Goal: Task Accomplishment & Management: Manage account settings

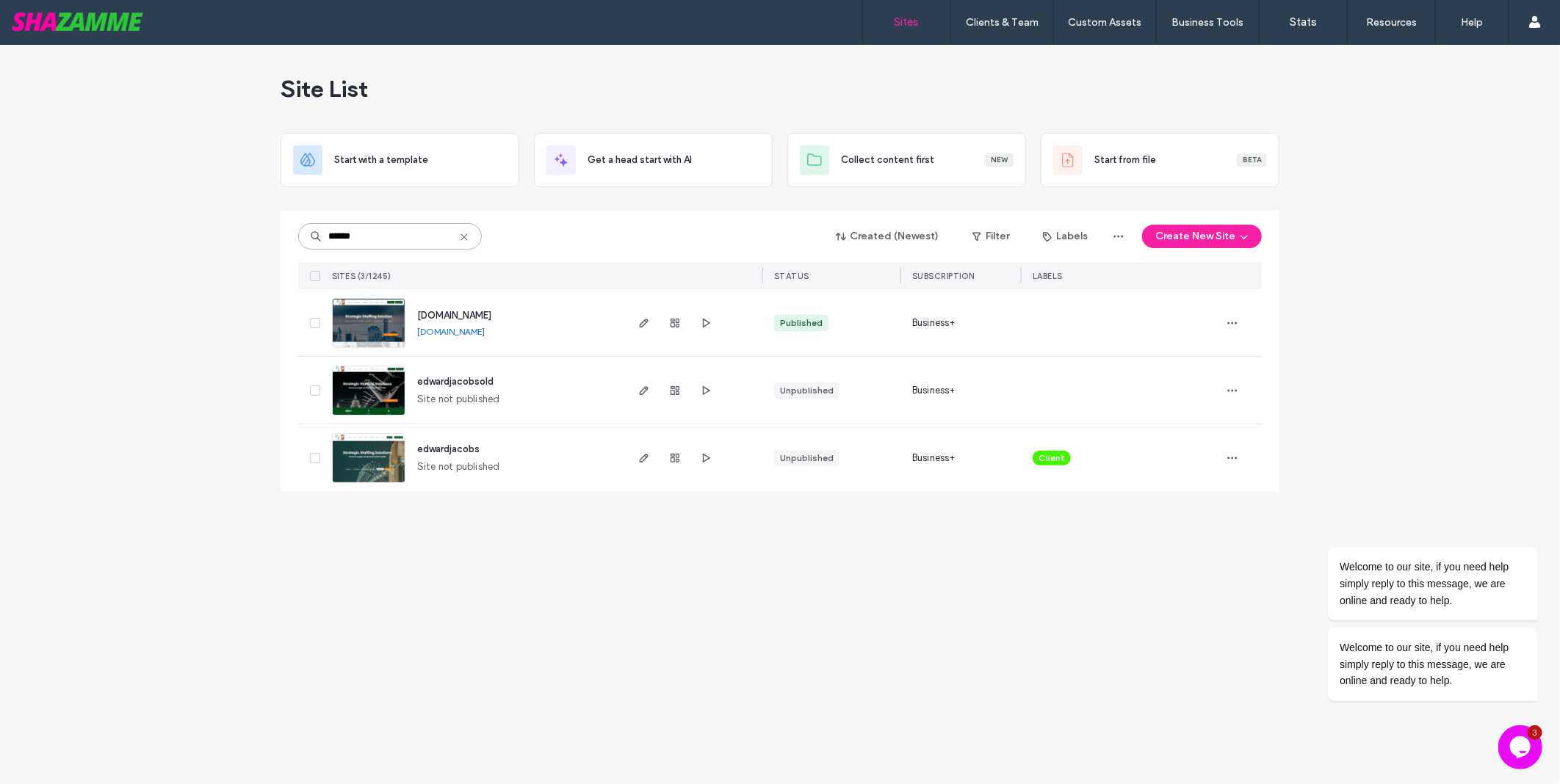
click at [380, 234] on input "******" at bounding box center [390, 236] width 183 height 27
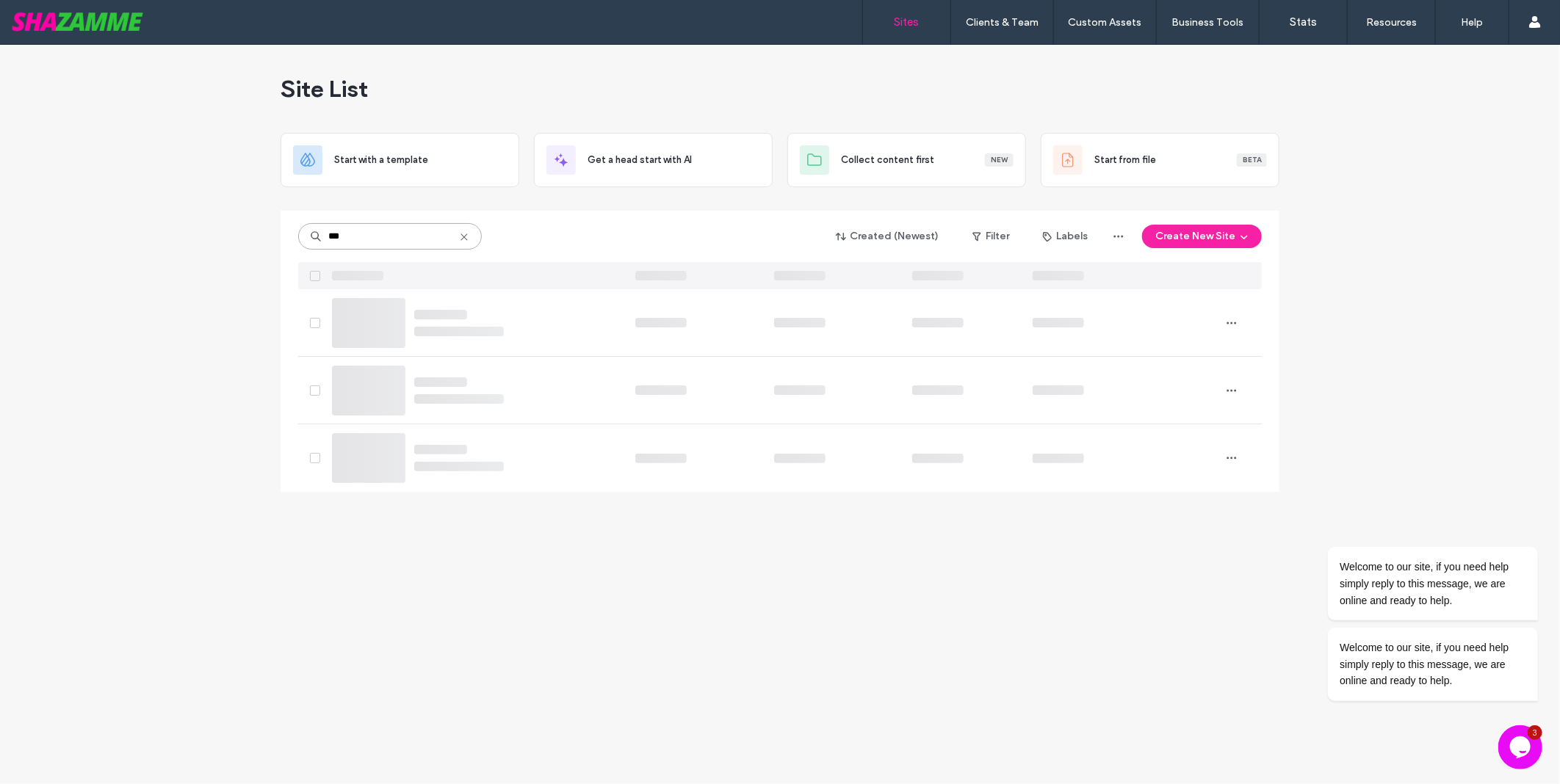
type input "***"
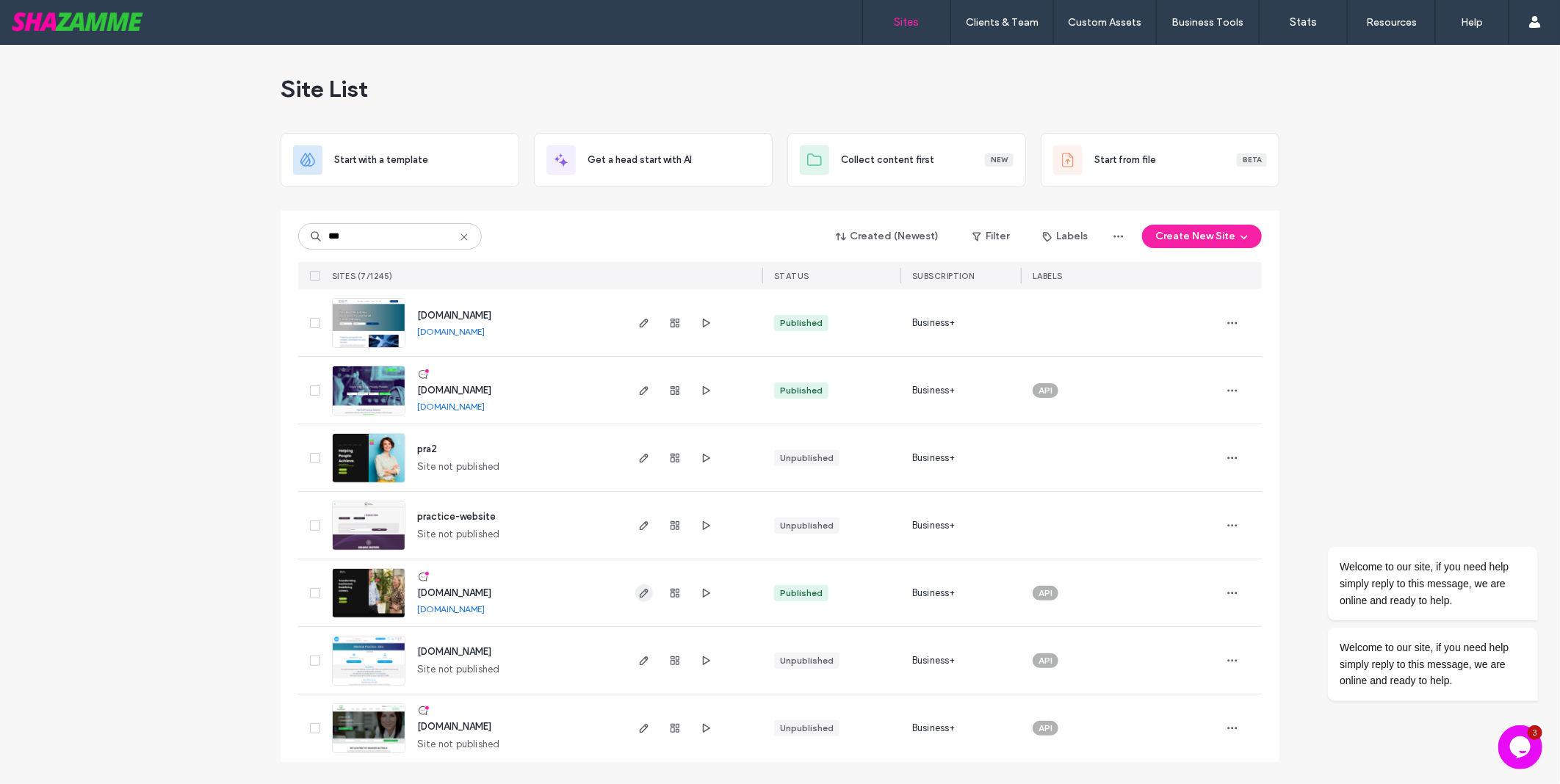
click at [642, 597] on icon "button" at bounding box center [644, 593] width 12 height 12
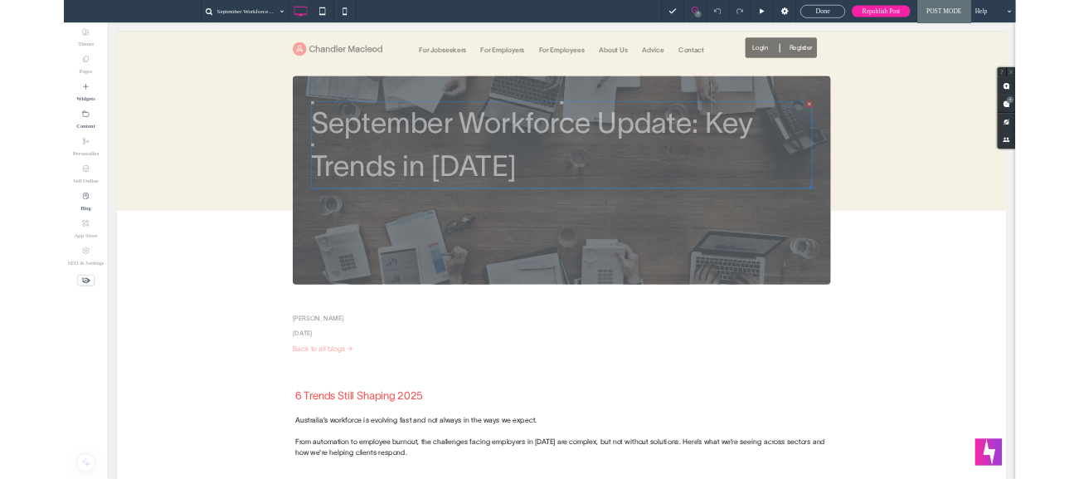
scroll to position [276, 0]
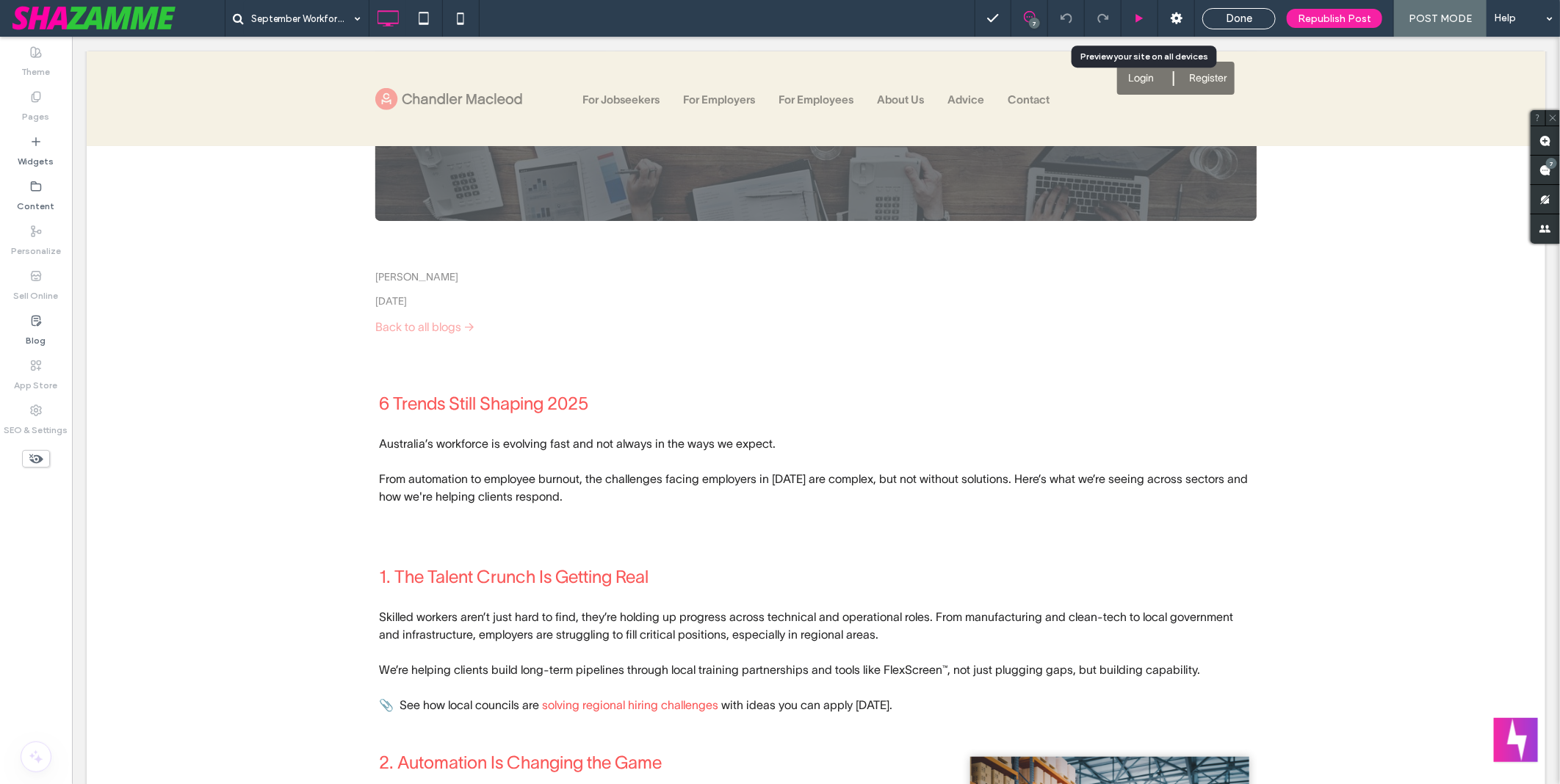
click at [1142, 19] on use at bounding box center [1139, 18] width 7 height 8
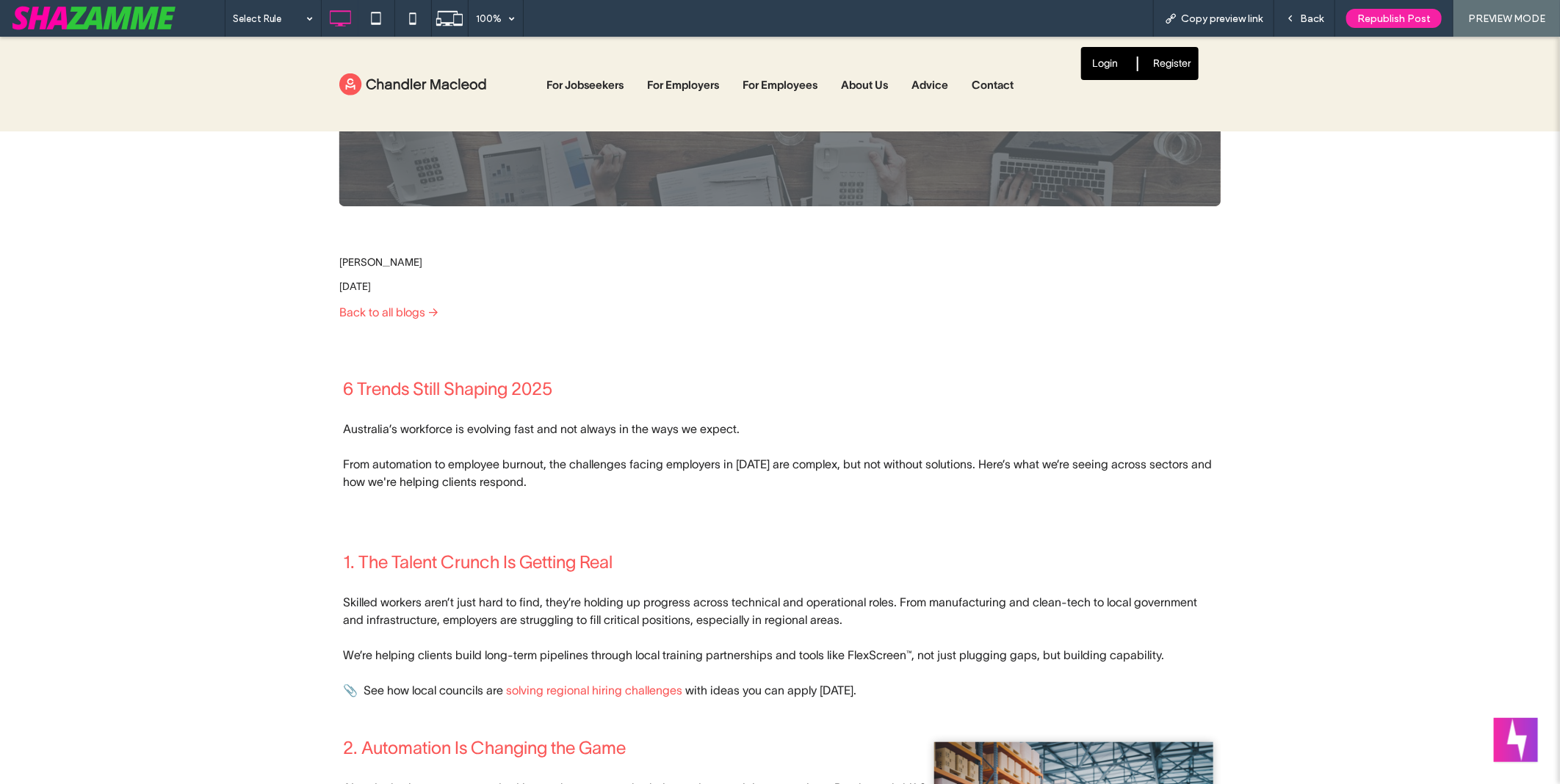
click at [455, 387] on span "6 Trends Still Shaping 2025" at bounding box center [447, 388] width 209 height 19
click at [453, 561] on link "1. The Talent Crunch Is Getting Real" at bounding box center [477, 561] width 269 height 19
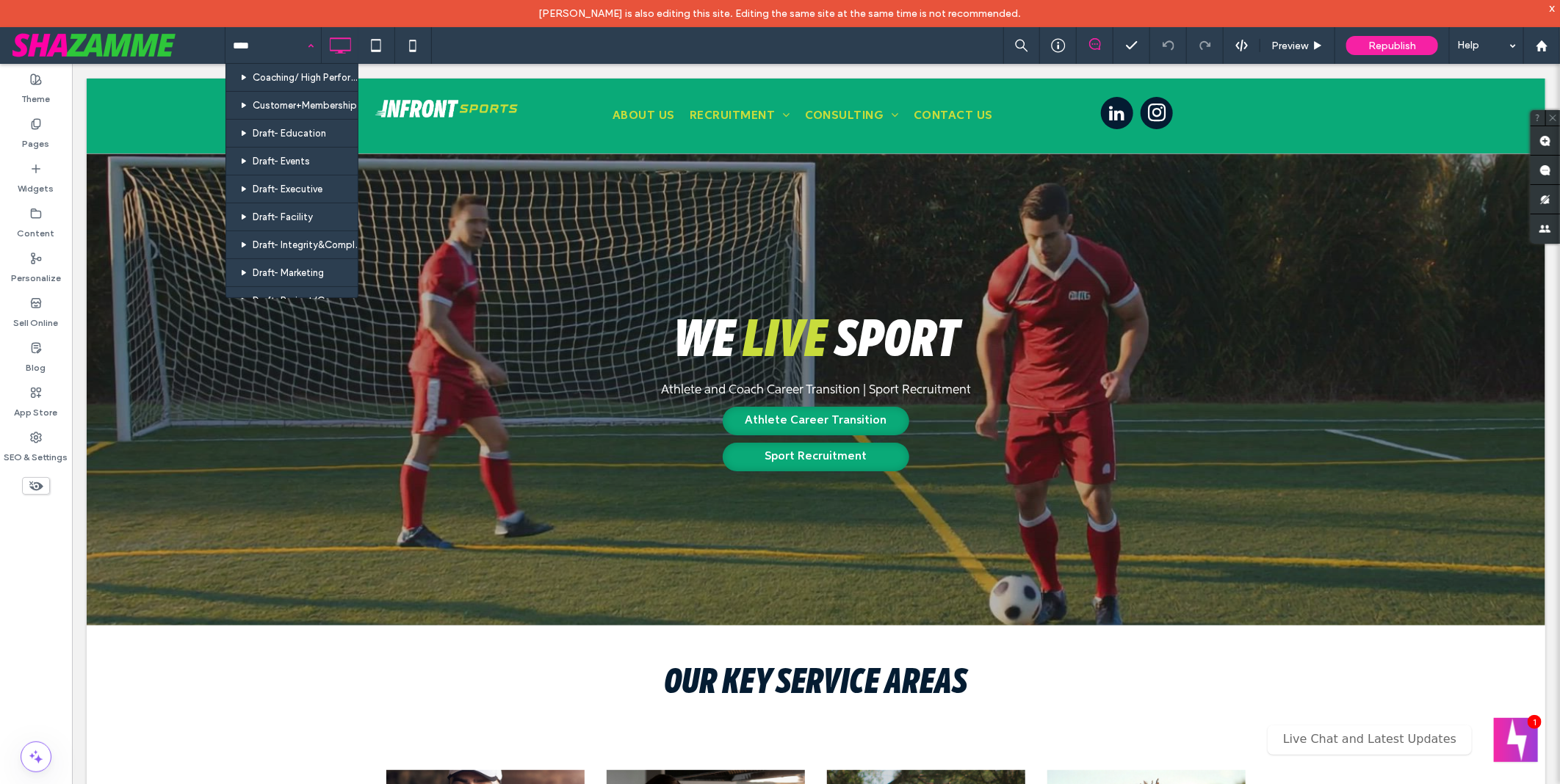
type input "****"
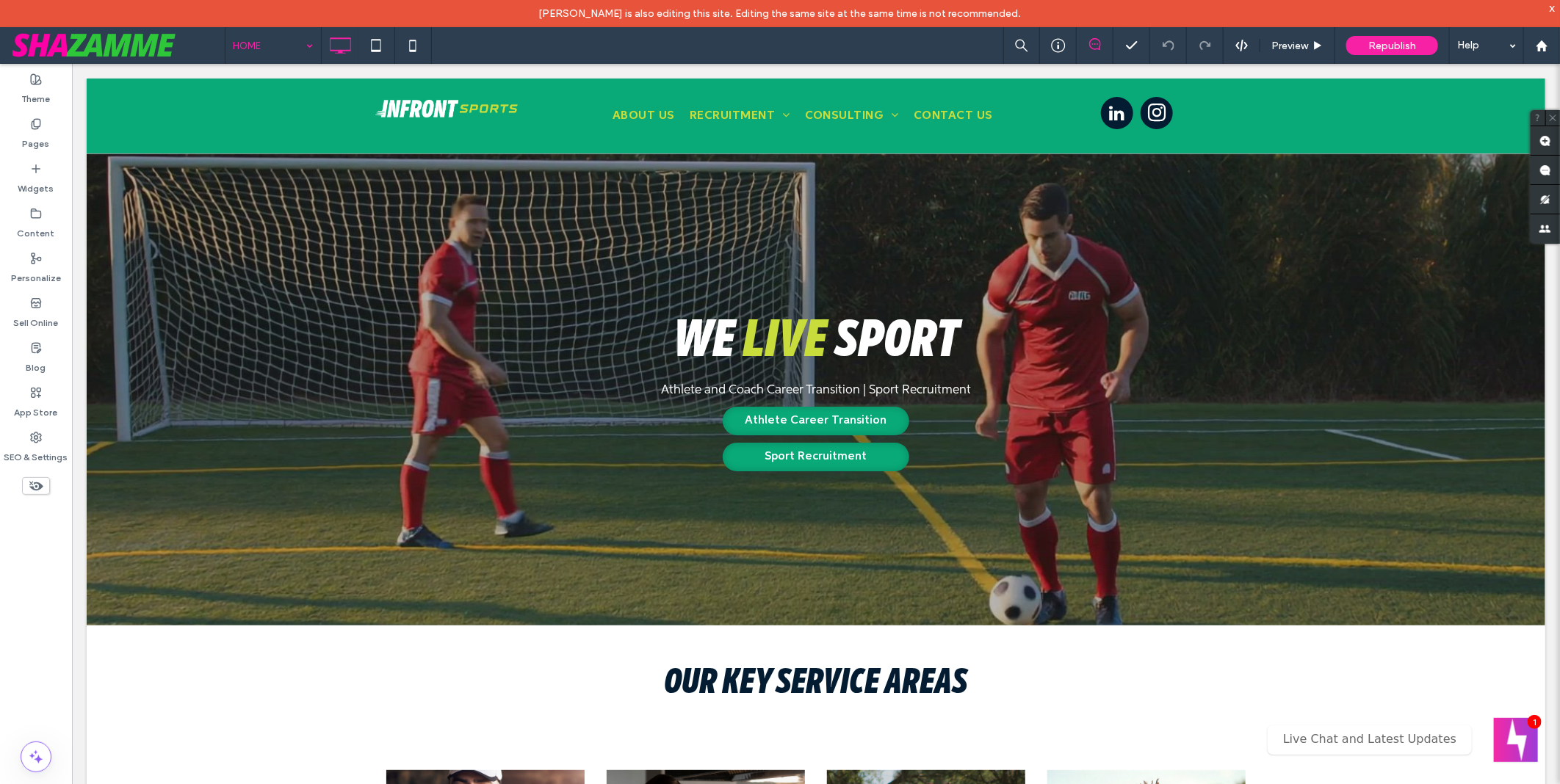
click at [270, 47] on input at bounding box center [269, 45] width 73 height 36
type input "****"
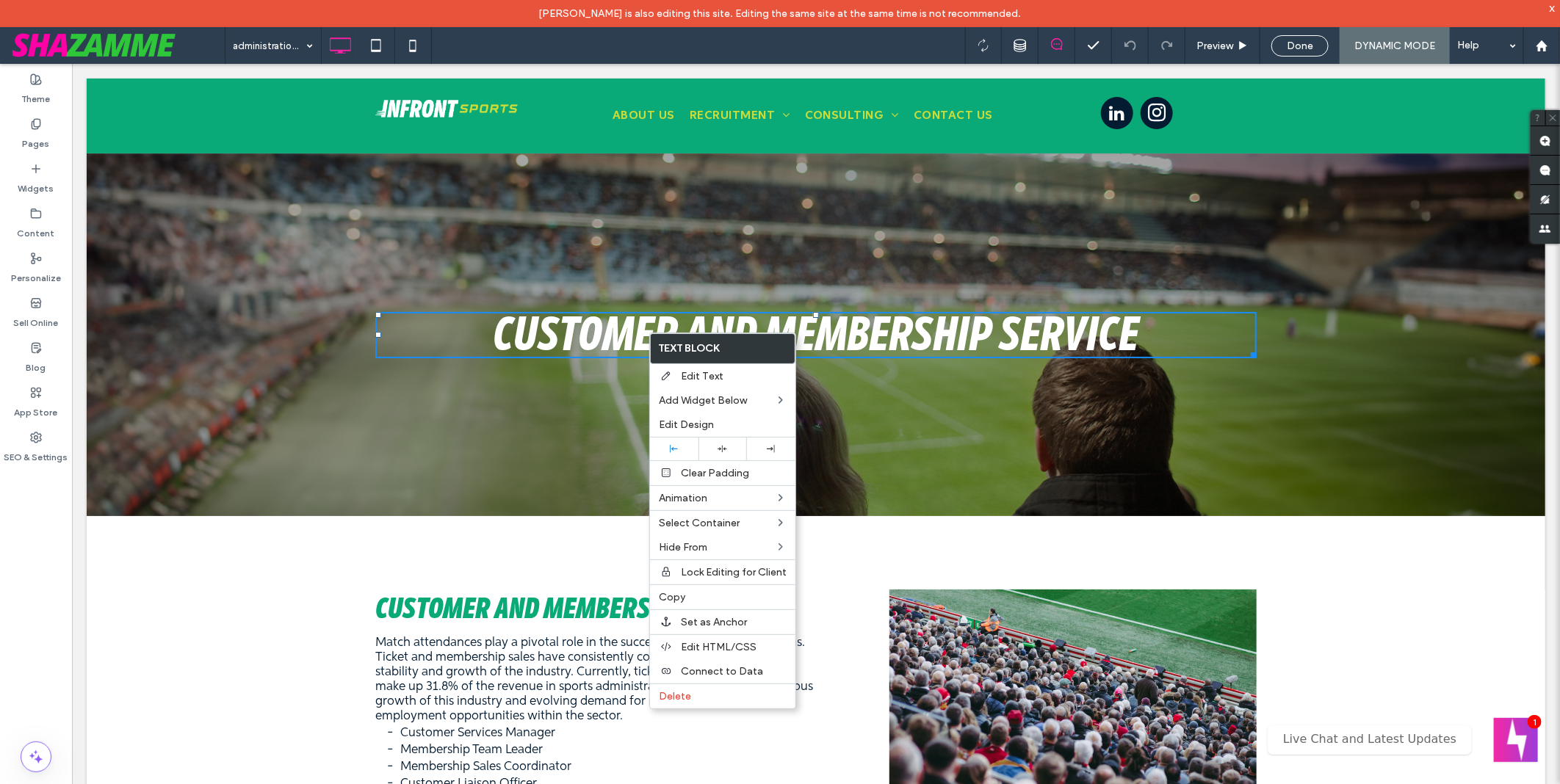
click at [679, 51] on div "administration-and-operations Preview Done DYNAMIC MODE Help" at bounding box center [892, 45] width 1335 height 36
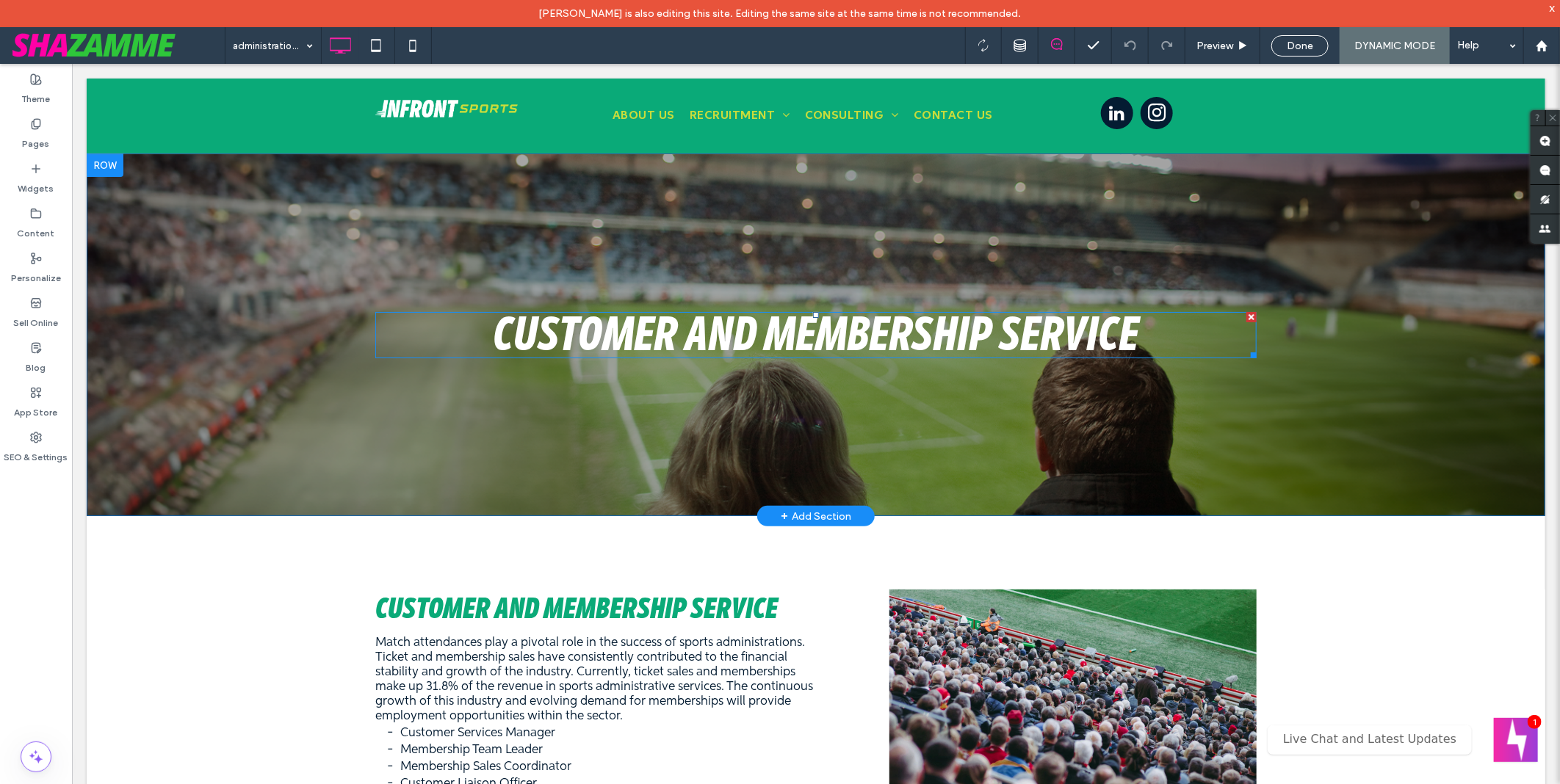
click at [618, 333] on span "Customer and membership service" at bounding box center [815, 334] width 645 height 61
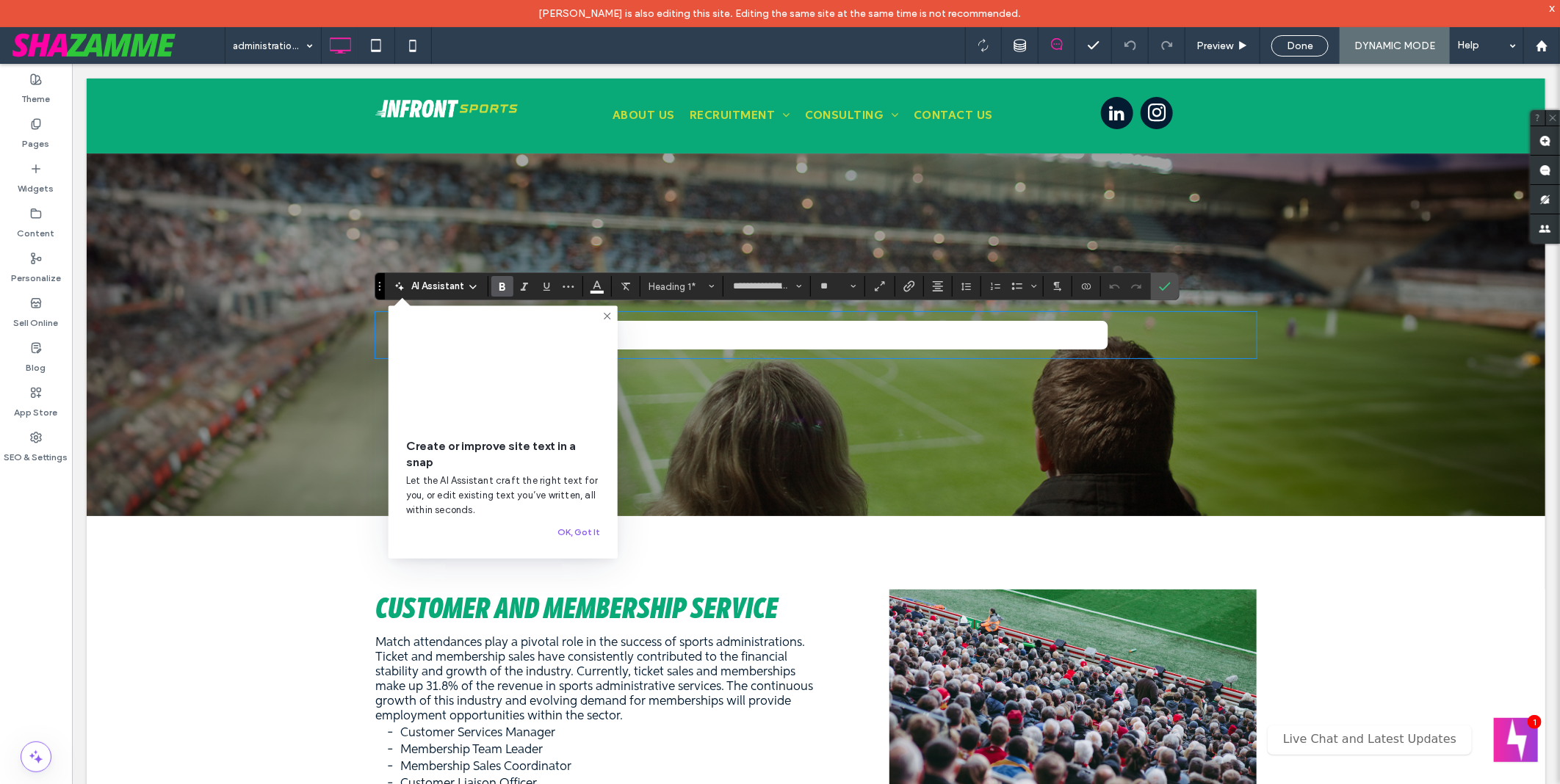
click at [613, 317] on icon at bounding box center [606, 316] width 12 height 12
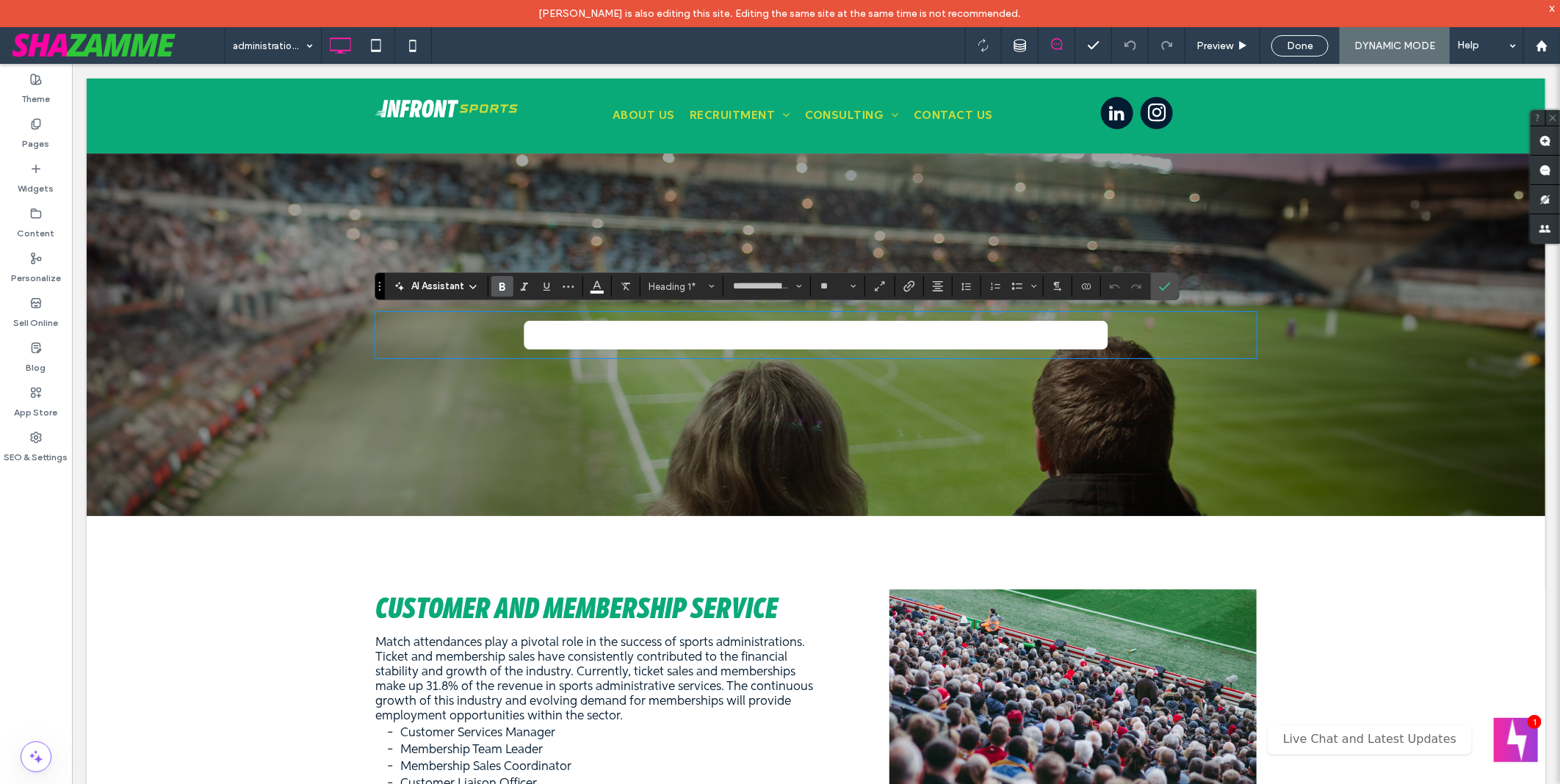
click at [700, 58] on div "administration-and-operations Preview Done DYNAMIC MODE Help" at bounding box center [892, 45] width 1335 height 36
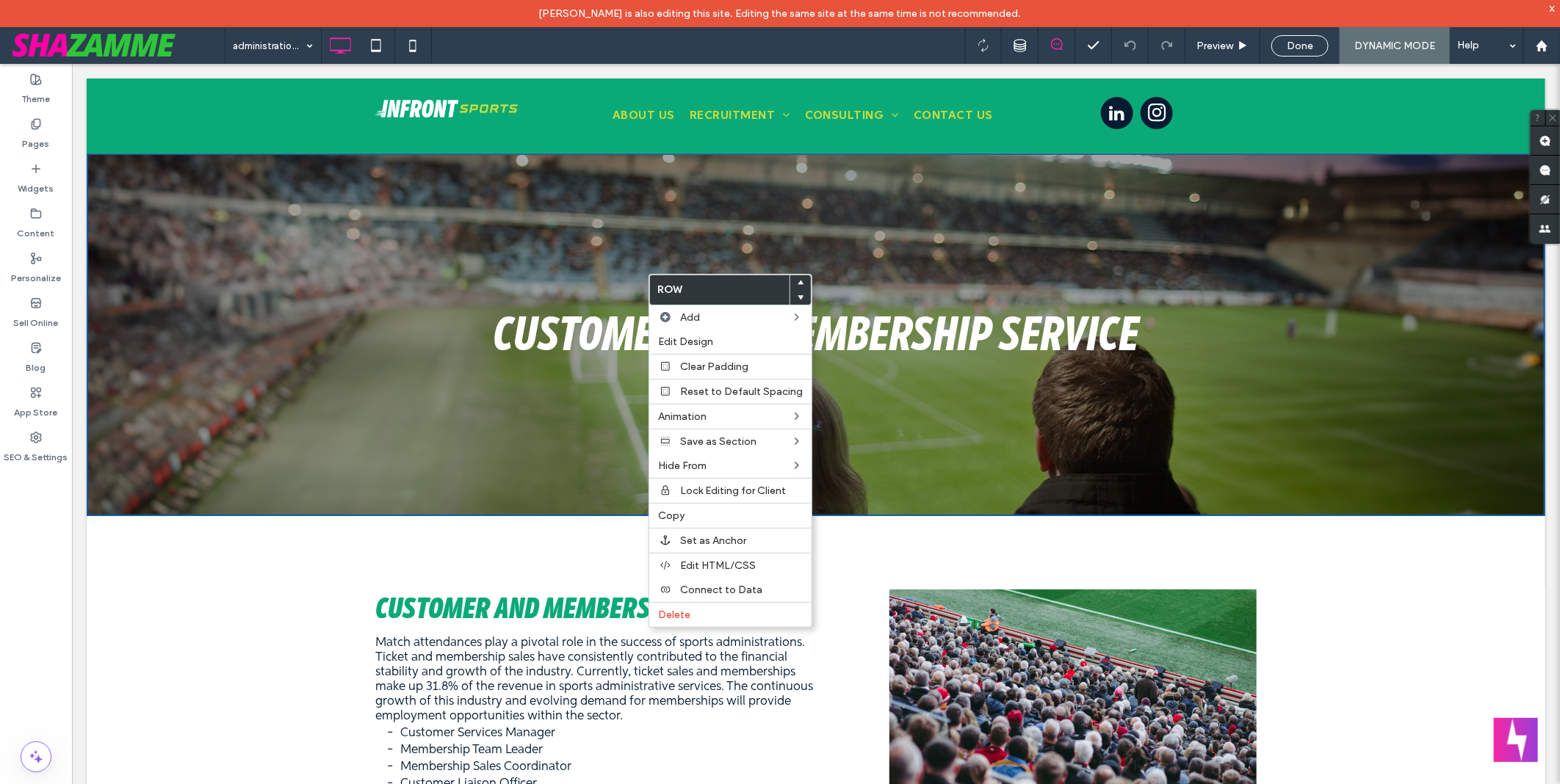
click at [512, 243] on div "Customer and membership service Click To Paste Row + Add Section" at bounding box center [815, 334] width 1459 height 363
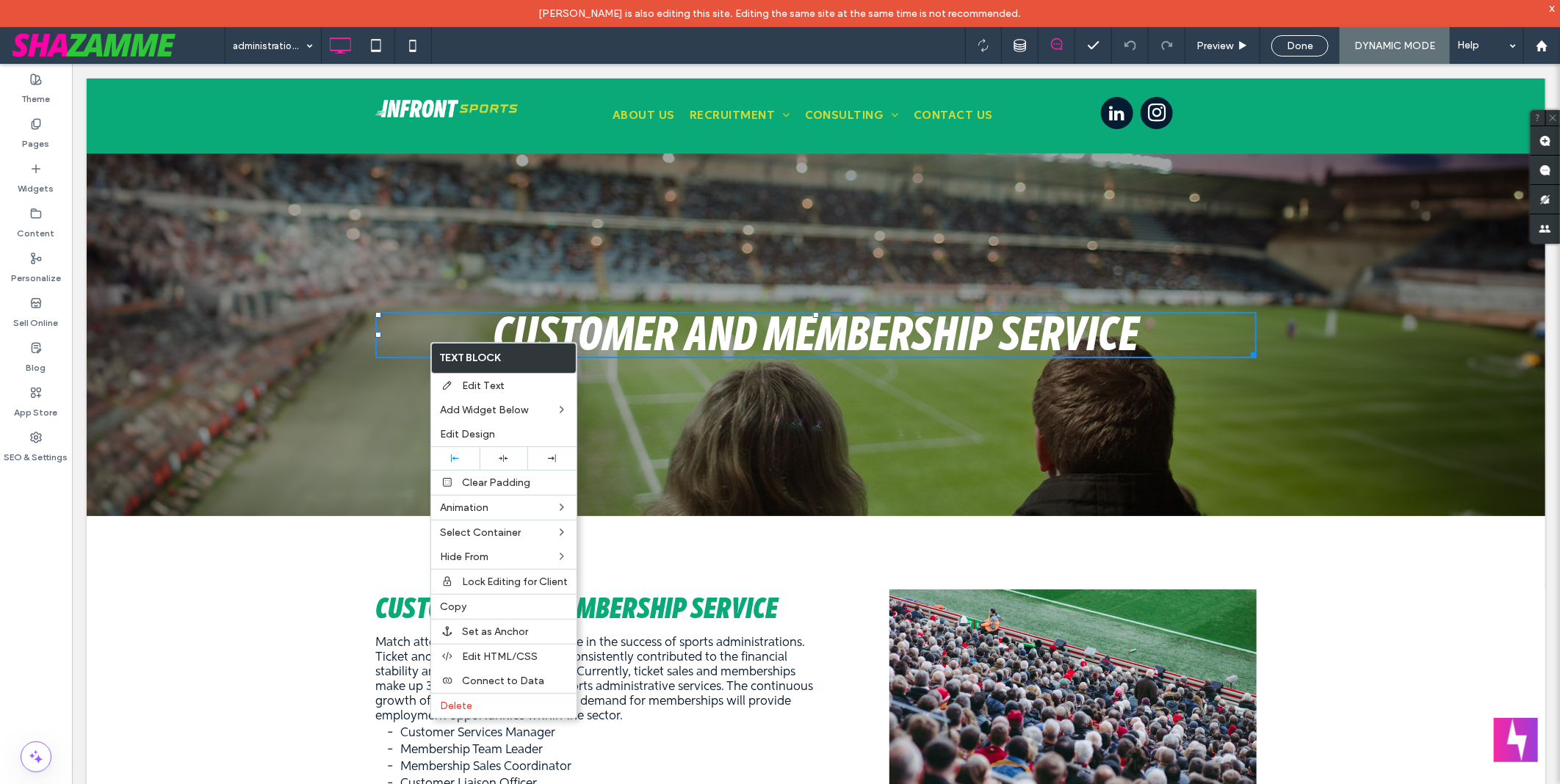
click at [533, 223] on div "Customer and membership service Click To Paste Row + Add Section" at bounding box center [815, 334] width 1459 height 363
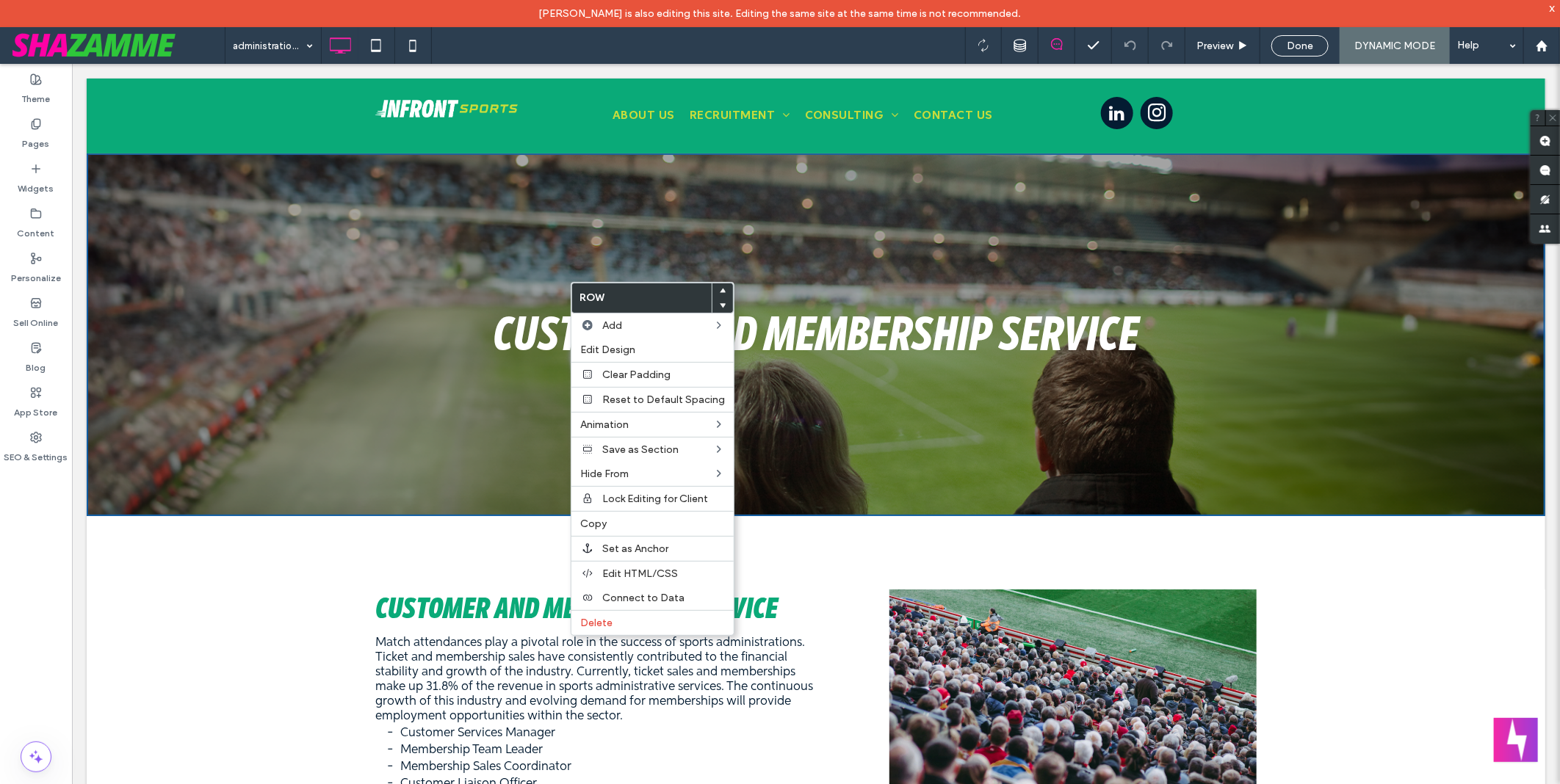
click at [537, 317] on span "Customer and membership service" at bounding box center [815, 334] width 645 height 61
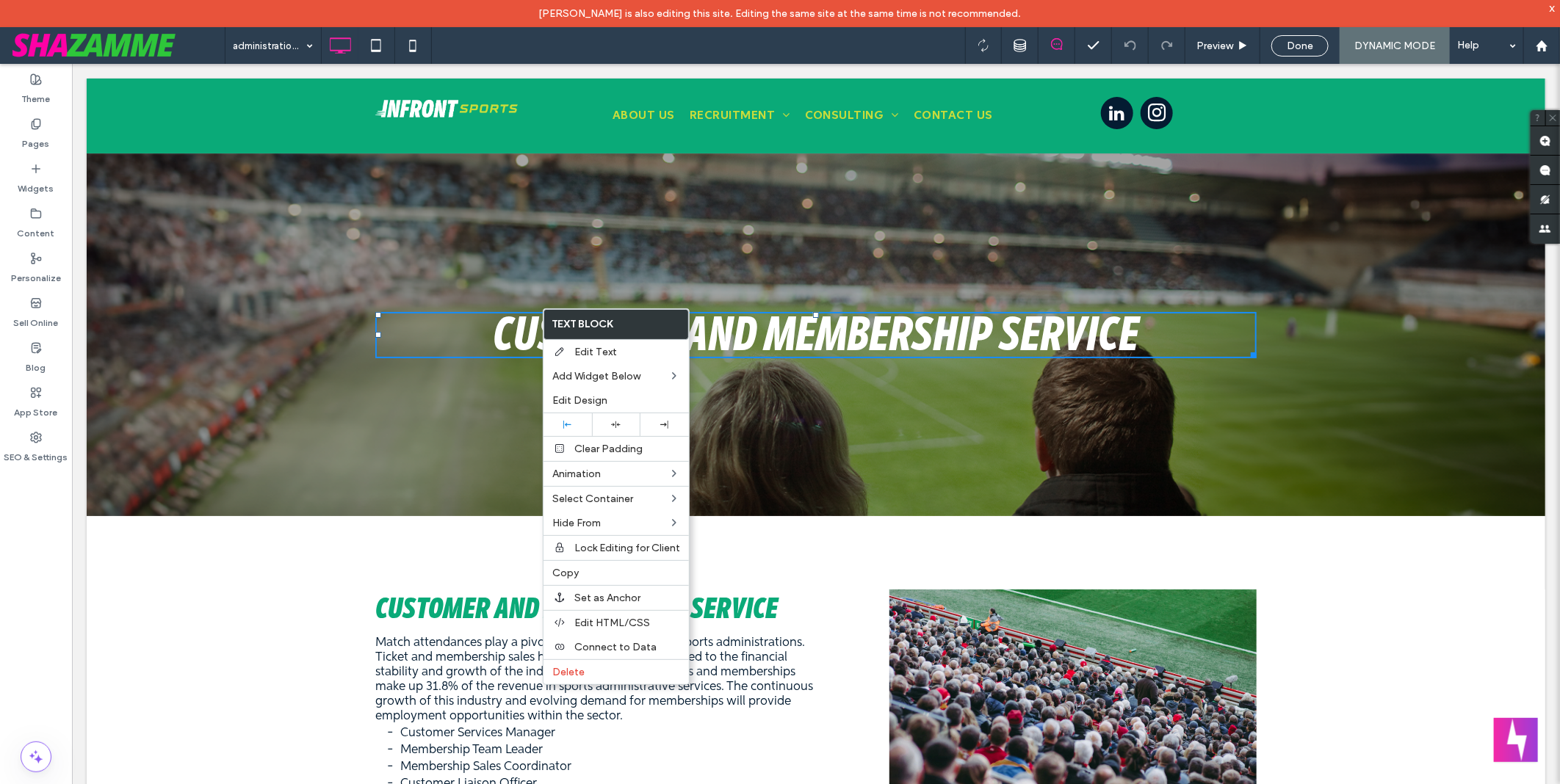
click at [606, 258] on div "Customer and membership service Click To Paste Row + Add Section" at bounding box center [815, 334] width 1459 height 363
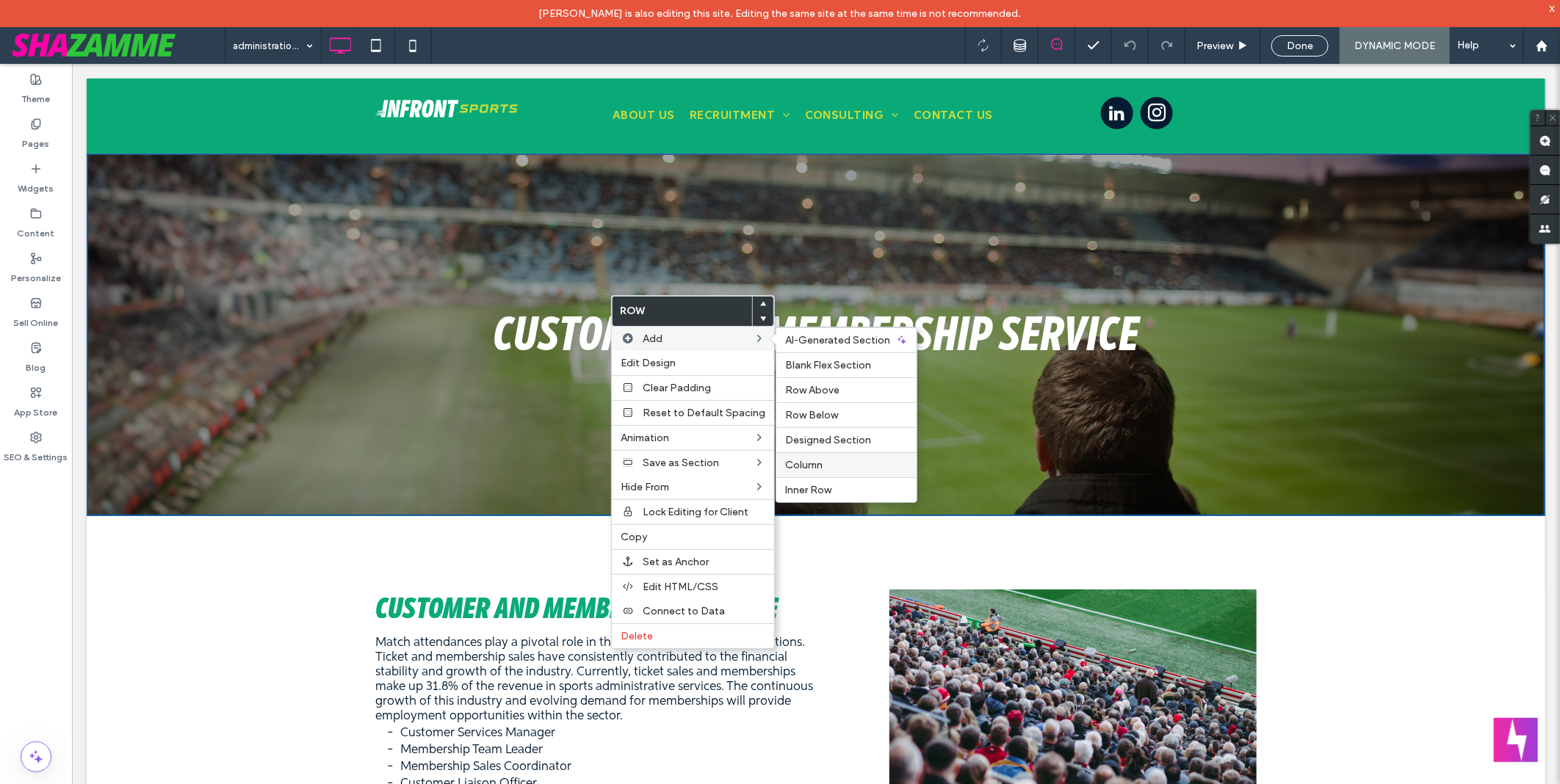
click at [843, 461] on label "Column" at bounding box center [846, 465] width 123 height 12
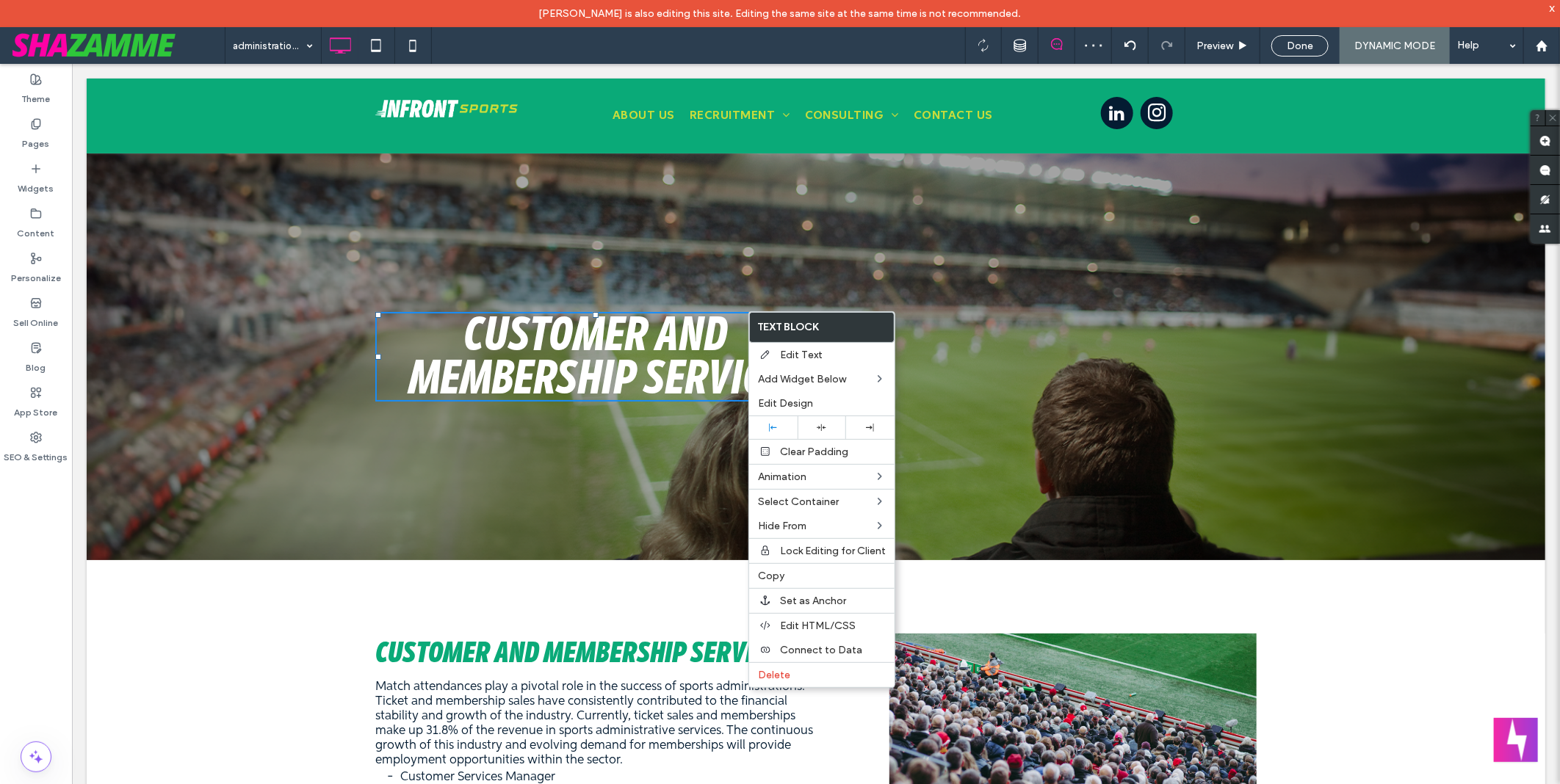
click at [737, 279] on div "Customer and membership service Click To Paste Click To Paste Click To Paste Ro…" at bounding box center [815, 357] width 1459 height 407
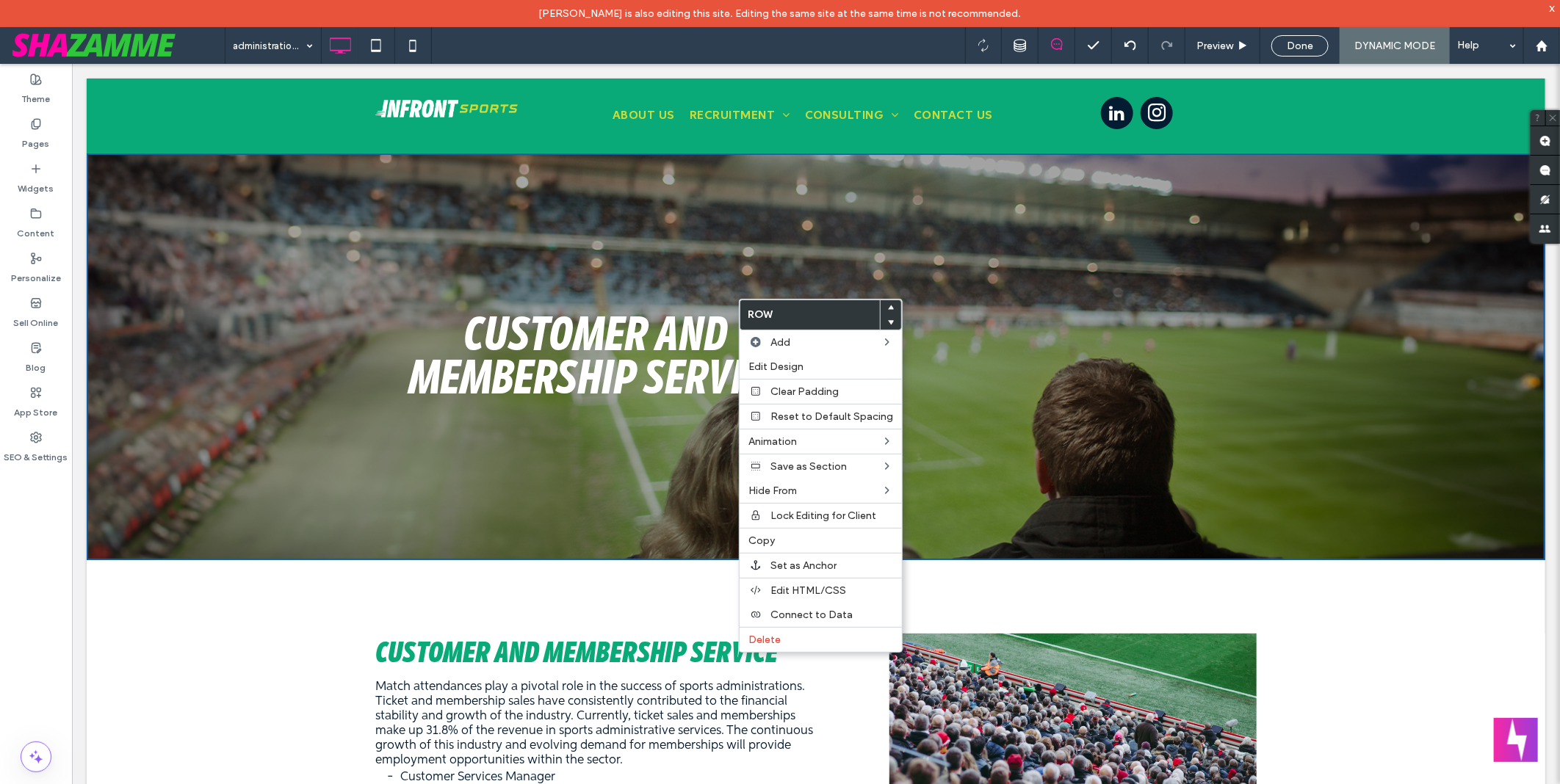
click at [645, 282] on div "Customer and membership service Click To Paste Click To Paste Click To Paste Ro…" at bounding box center [815, 357] width 1459 height 407
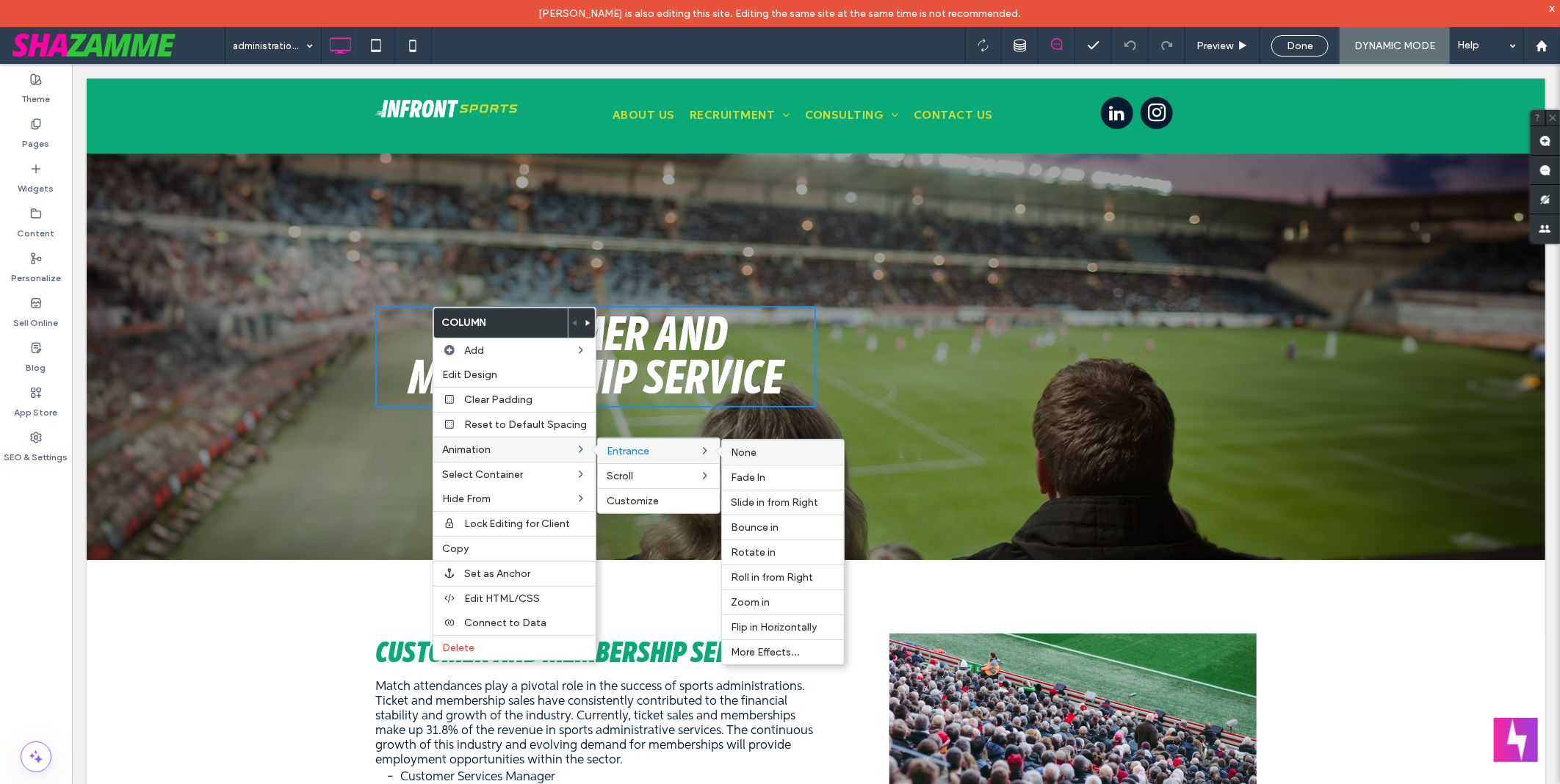
click at [761, 453] on label "None" at bounding box center [783, 452] width 104 height 12
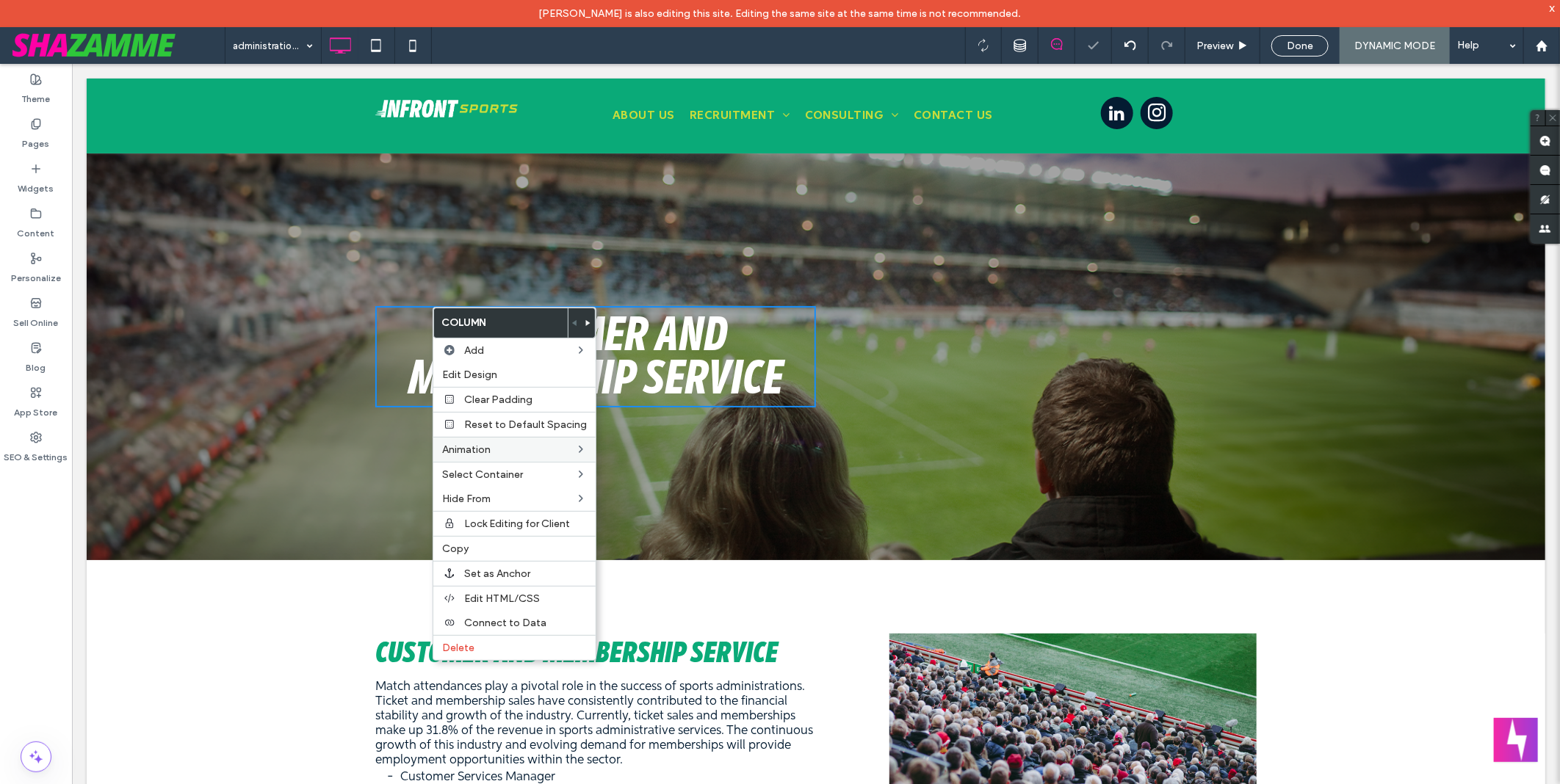
click at [761, 63] on div "administration-and-operations Preview Done DYNAMIC MODE Help" at bounding box center [892, 45] width 1335 height 36
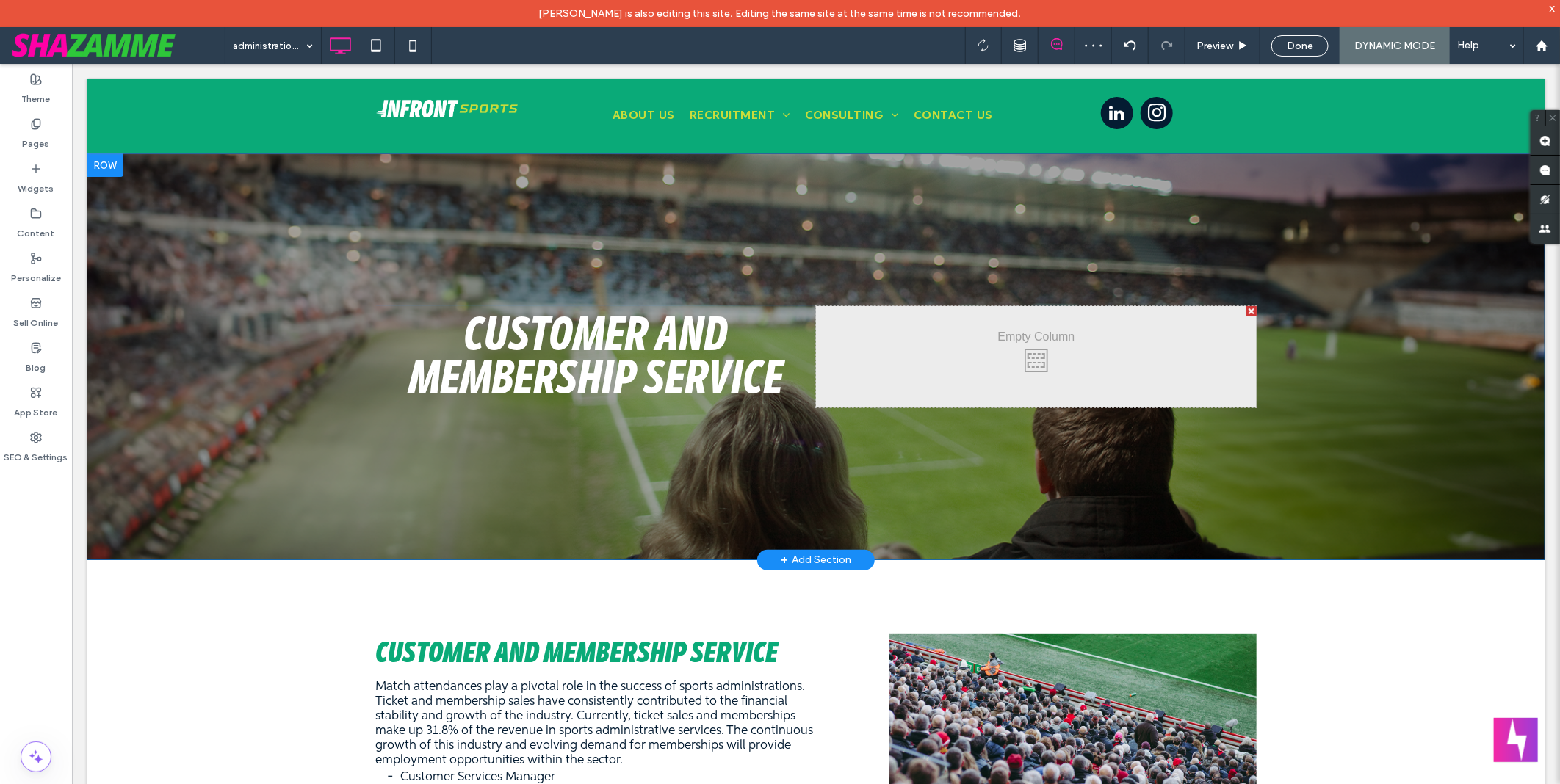
click at [1246, 310] on div at bounding box center [1251, 311] width 11 height 11
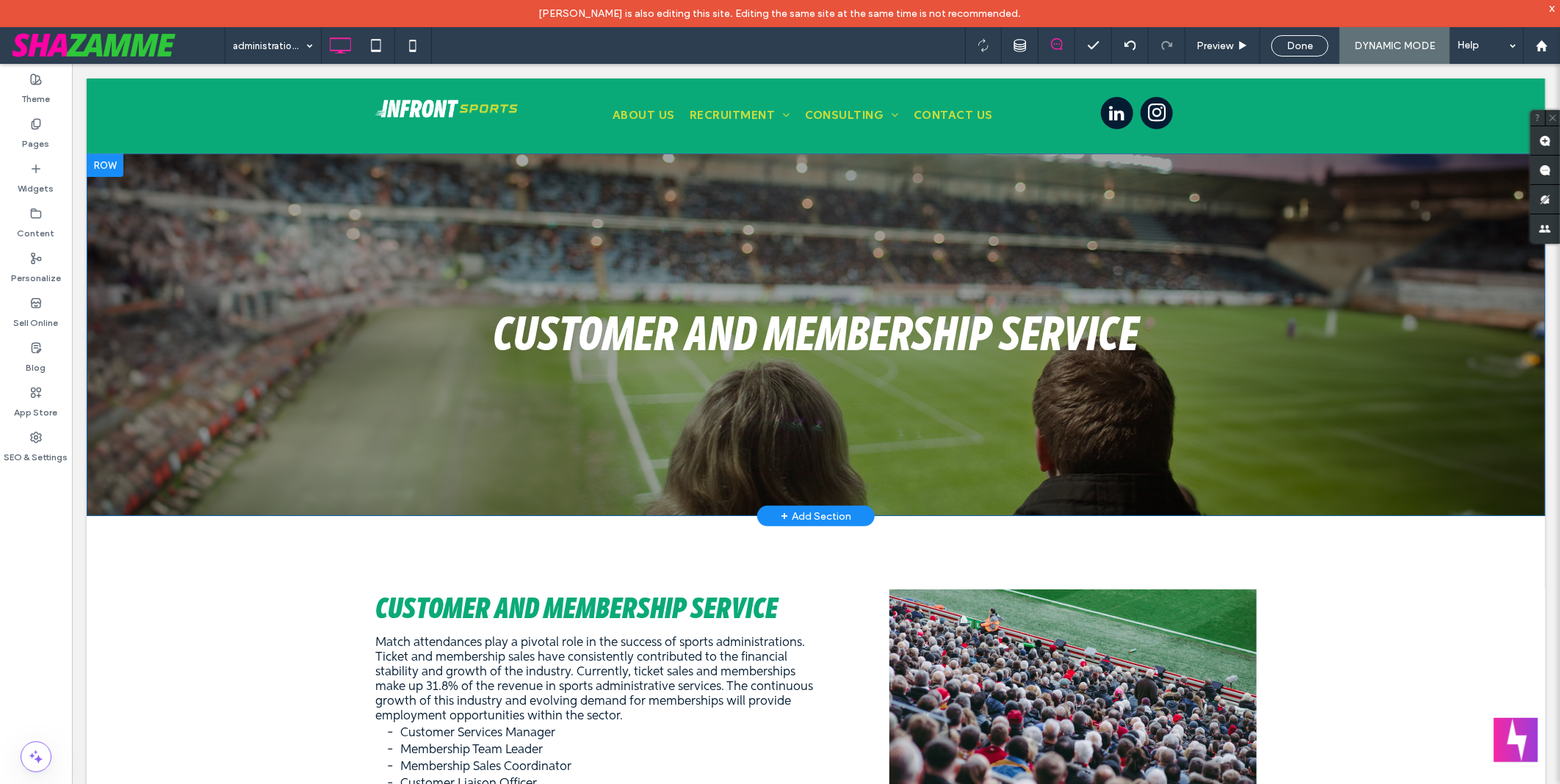
click at [627, 41] on div "administration-and-operations Preview Done DYNAMIC MODE Help" at bounding box center [892, 45] width 1335 height 36
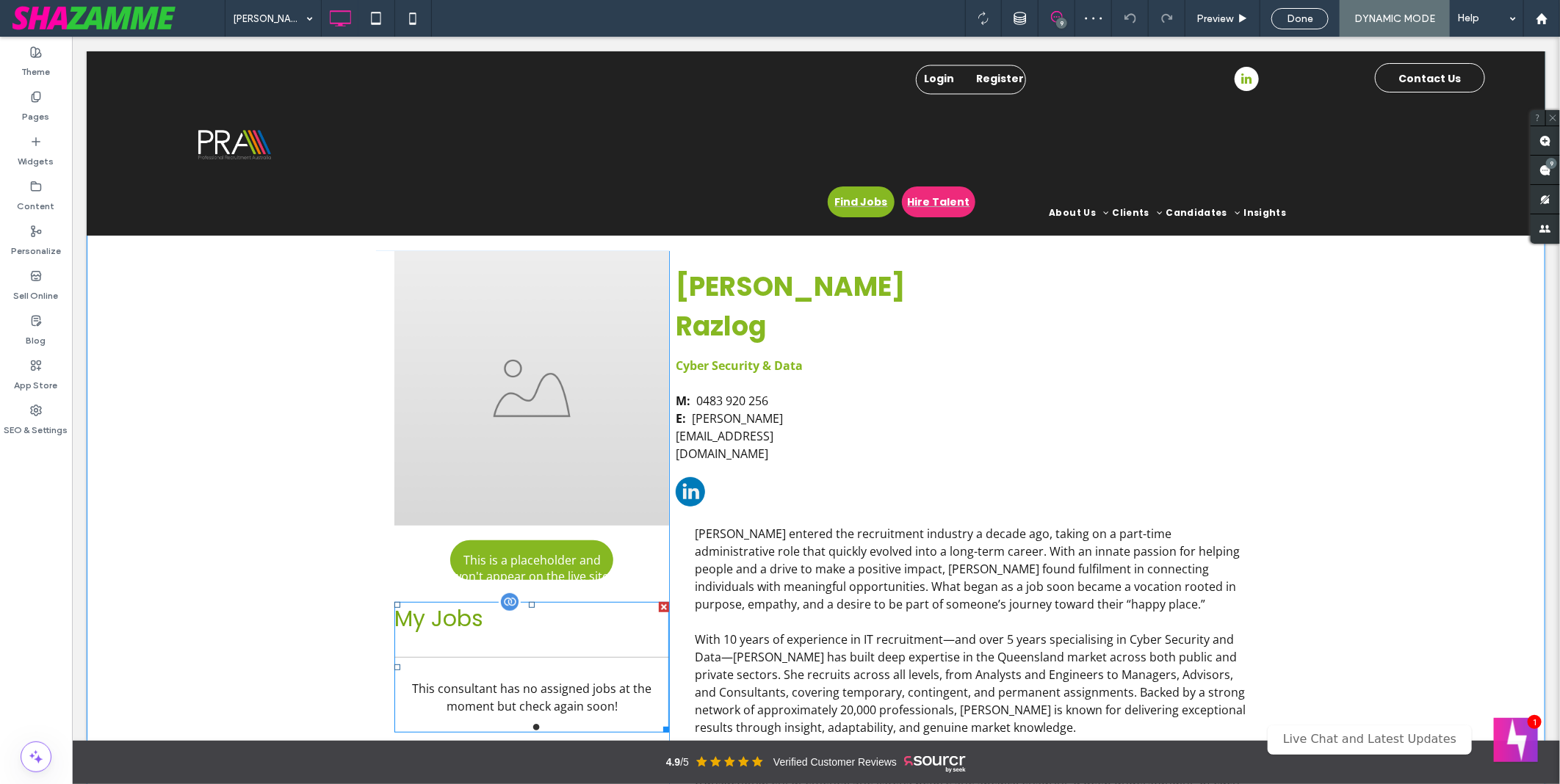
scroll to position [244, 0]
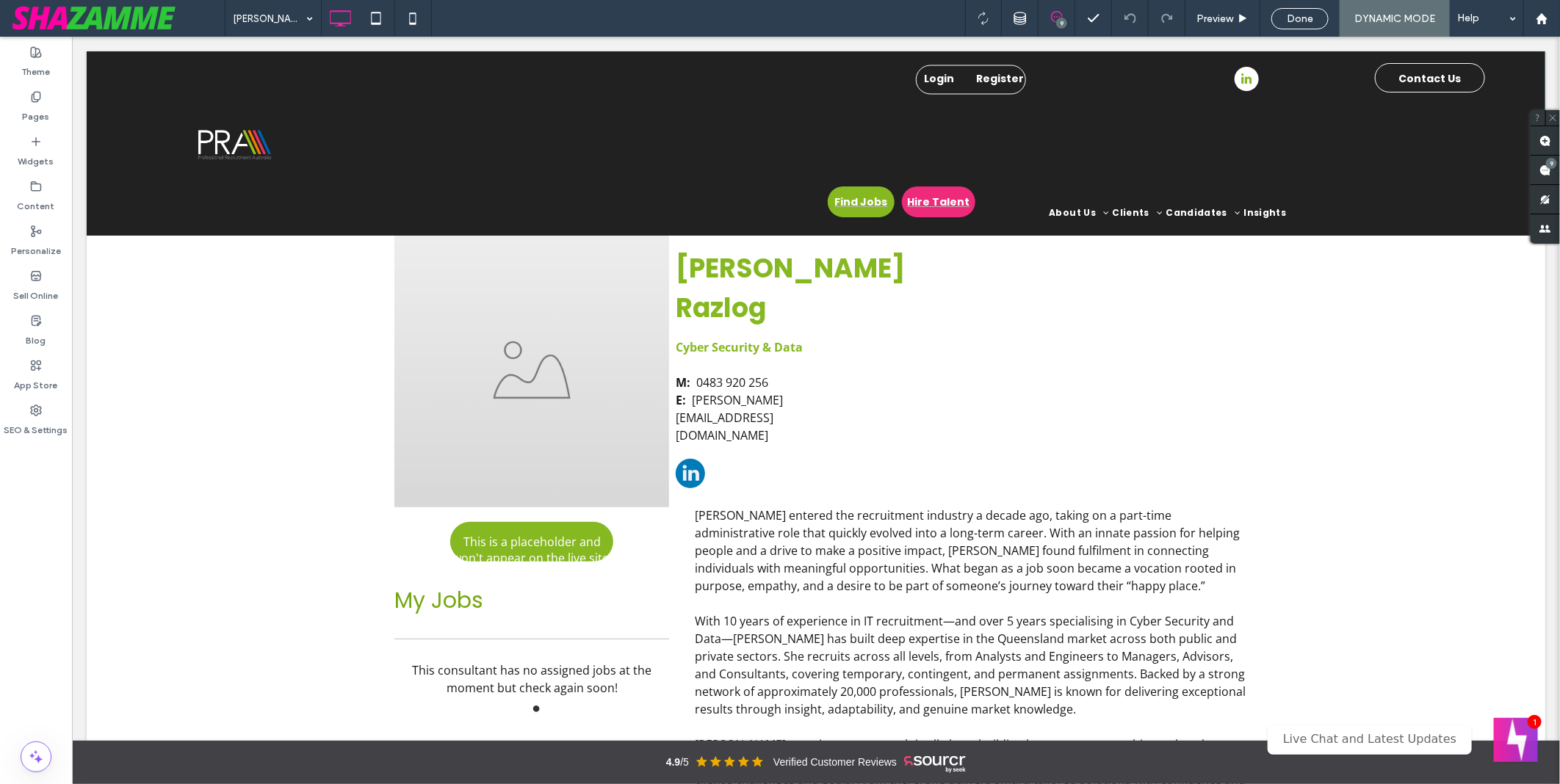
click at [1294, 5] on div "Done" at bounding box center [1301, 18] width 80 height 36
click at [1309, 19] on span "Done" at bounding box center [1300, 19] width 27 height 12
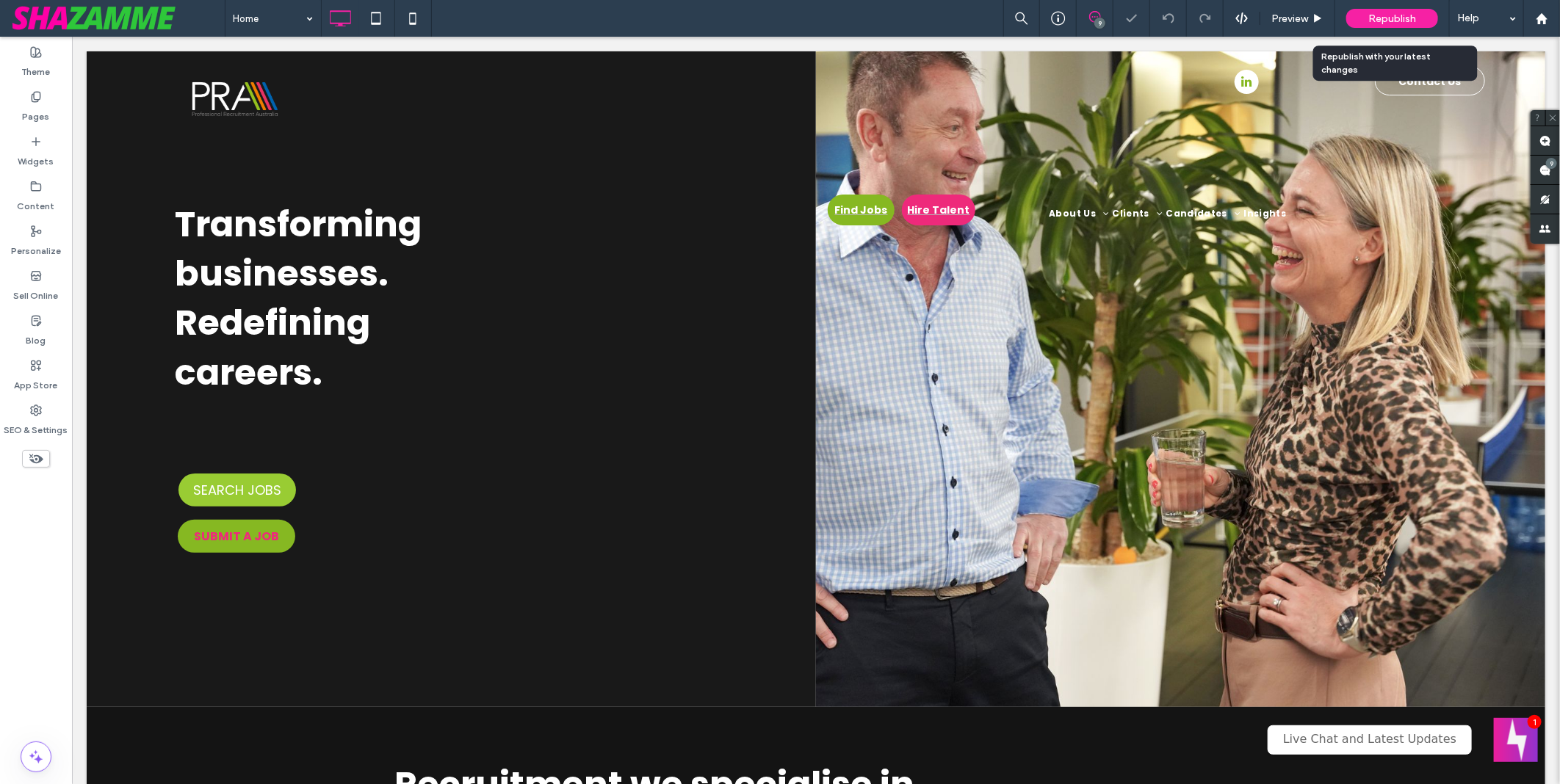
click at [1399, 19] on span "Republish" at bounding box center [1392, 19] width 48 height 12
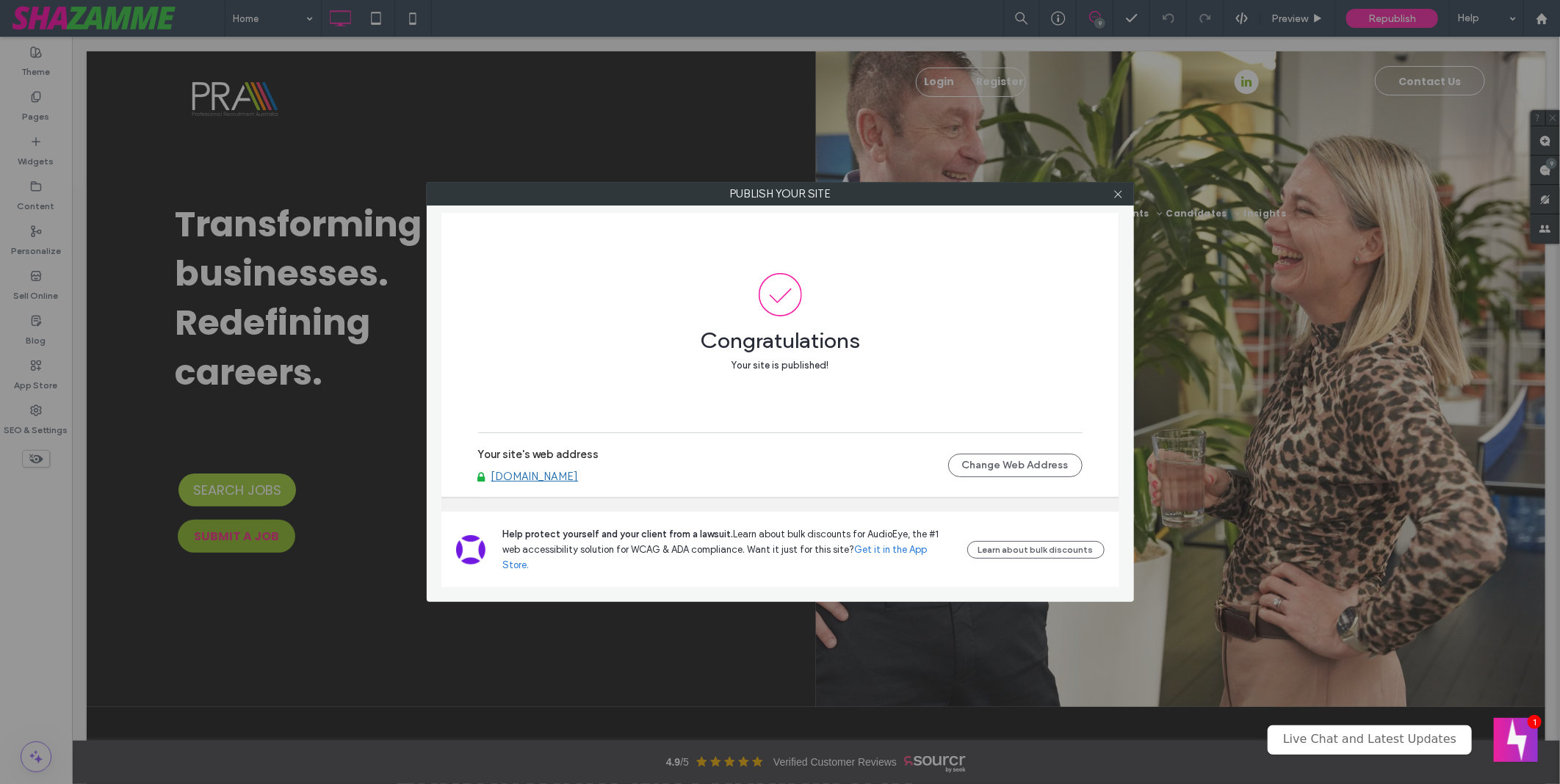
drag, startPoint x: 532, startPoint y: 492, endPoint x: 1016, endPoint y: 66, distance: 644.8
click at [532, 483] on link "www.pra.com.au" at bounding box center [535, 476] width 88 height 13
click at [538, 483] on link "[DOMAIN_NAME]" at bounding box center [535, 476] width 88 height 13
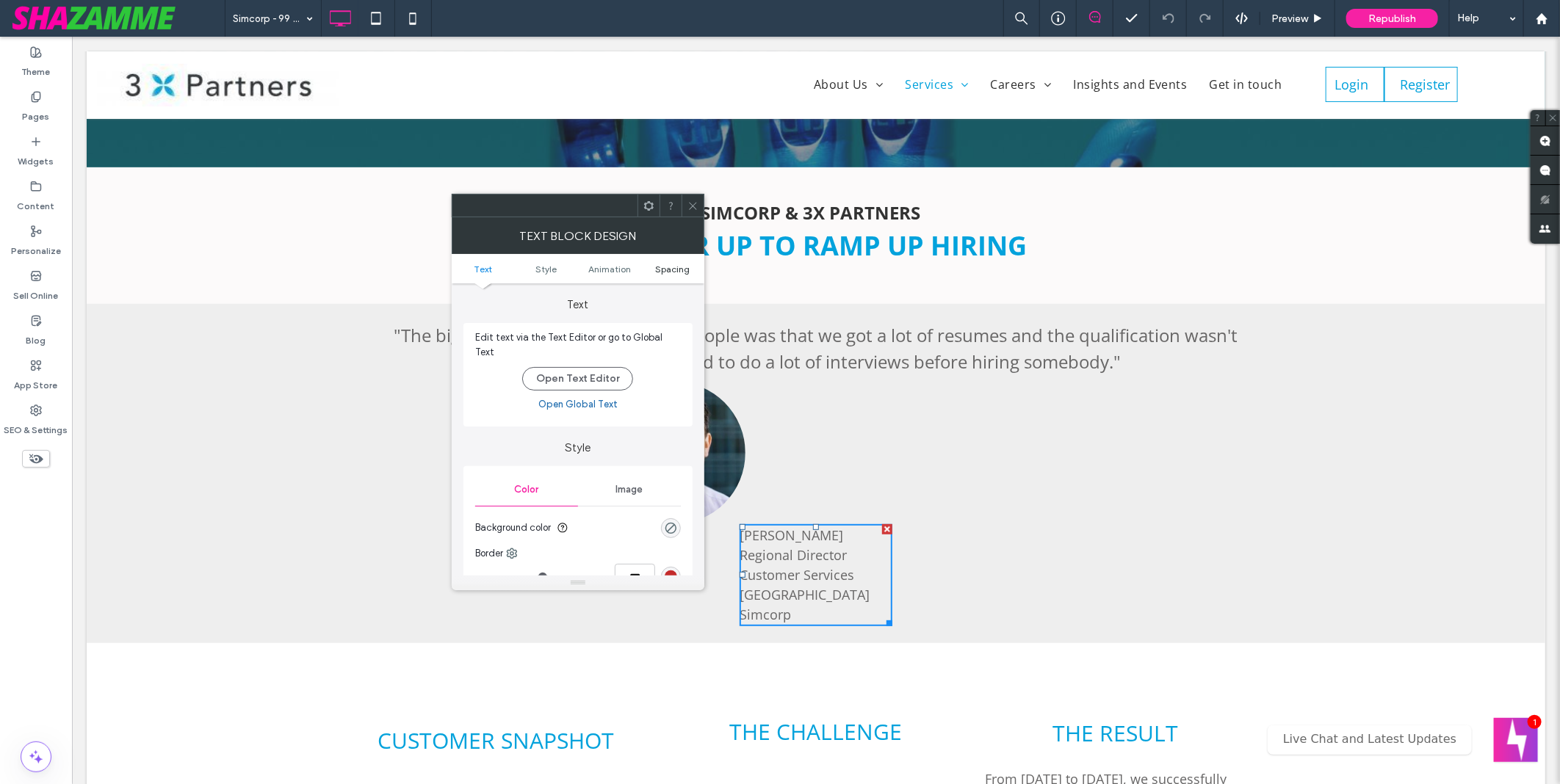
click at [675, 270] on span "Spacing" at bounding box center [672, 269] width 35 height 11
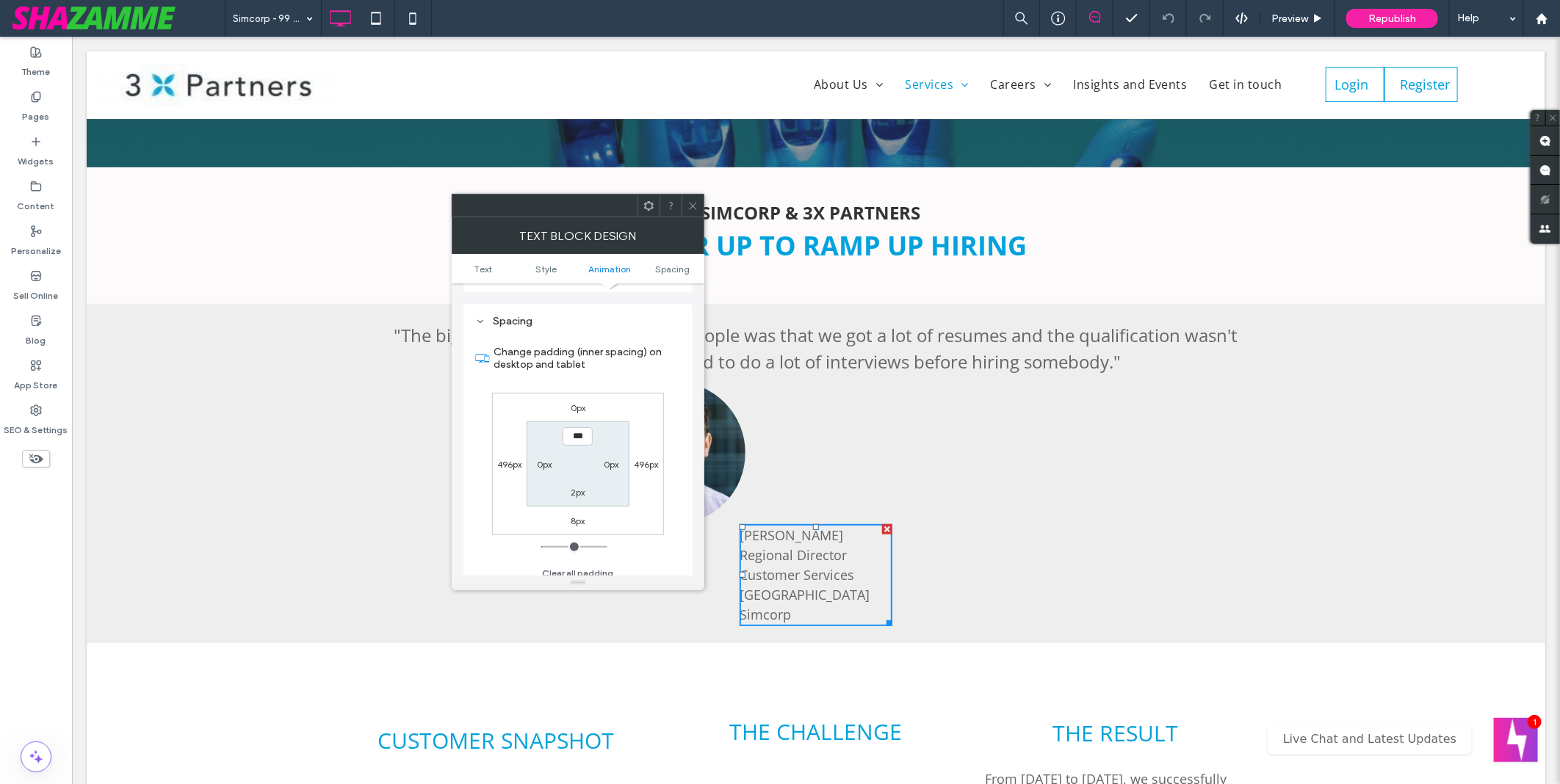
scroll to position [412, 0]
click at [575, 403] on label "0px" at bounding box center [578, 407] width 15 height 11
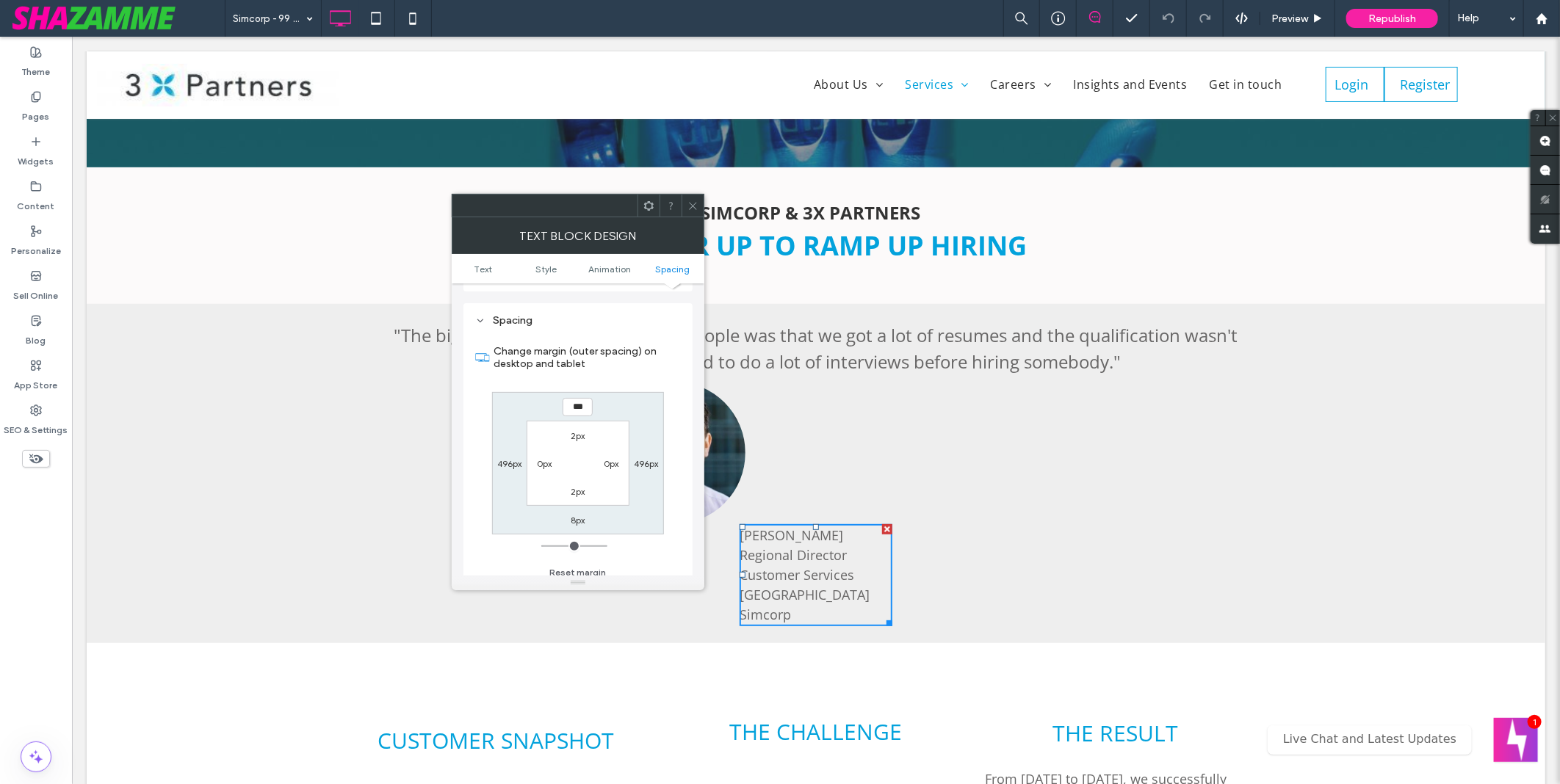
type input "*"
type input "****"
type input "*"
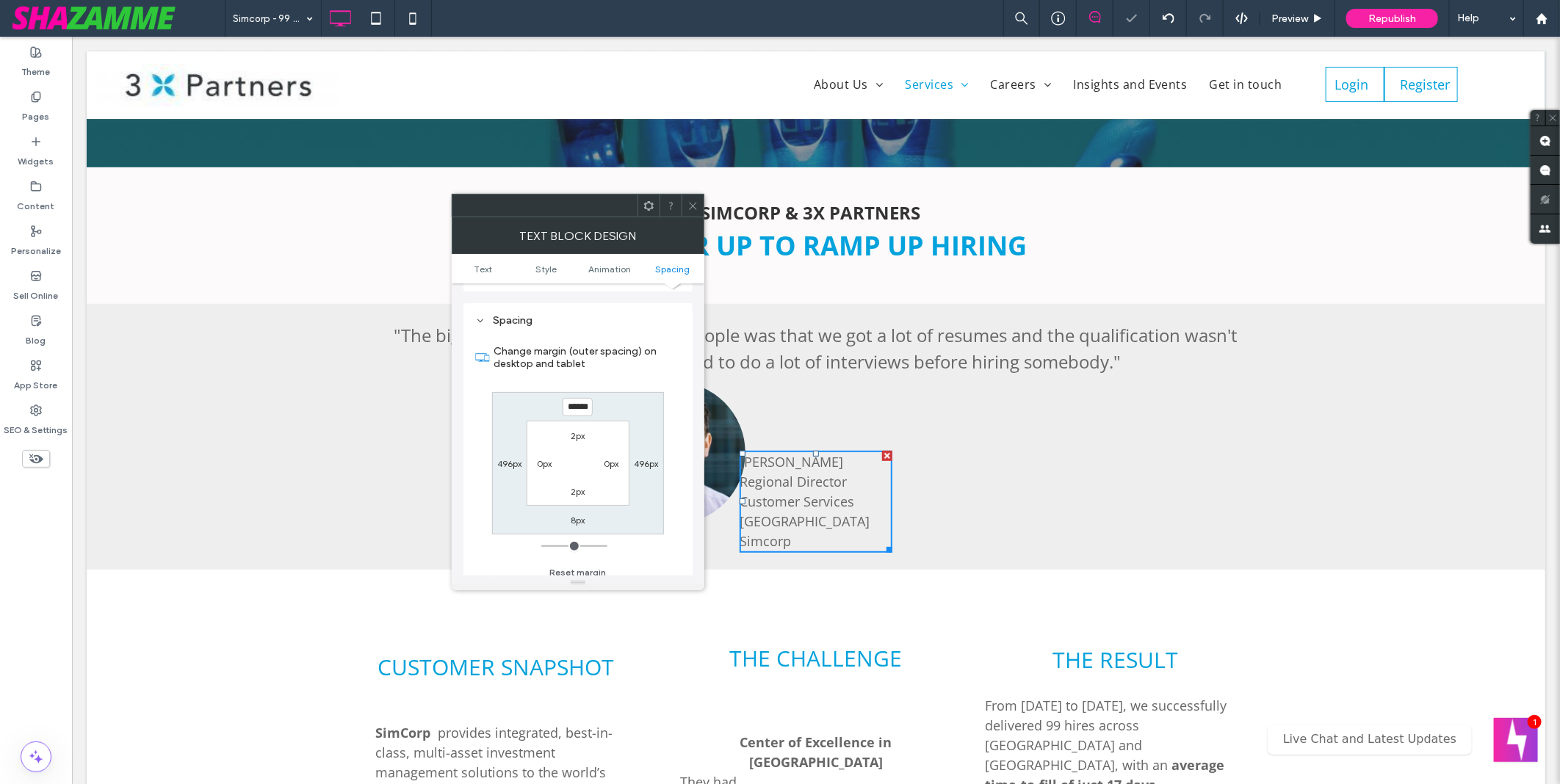
click at [575, 403] on input "******" at bounding box center [577, 407] width 30 height 19
type input "****"
type input "*"
type input "******"
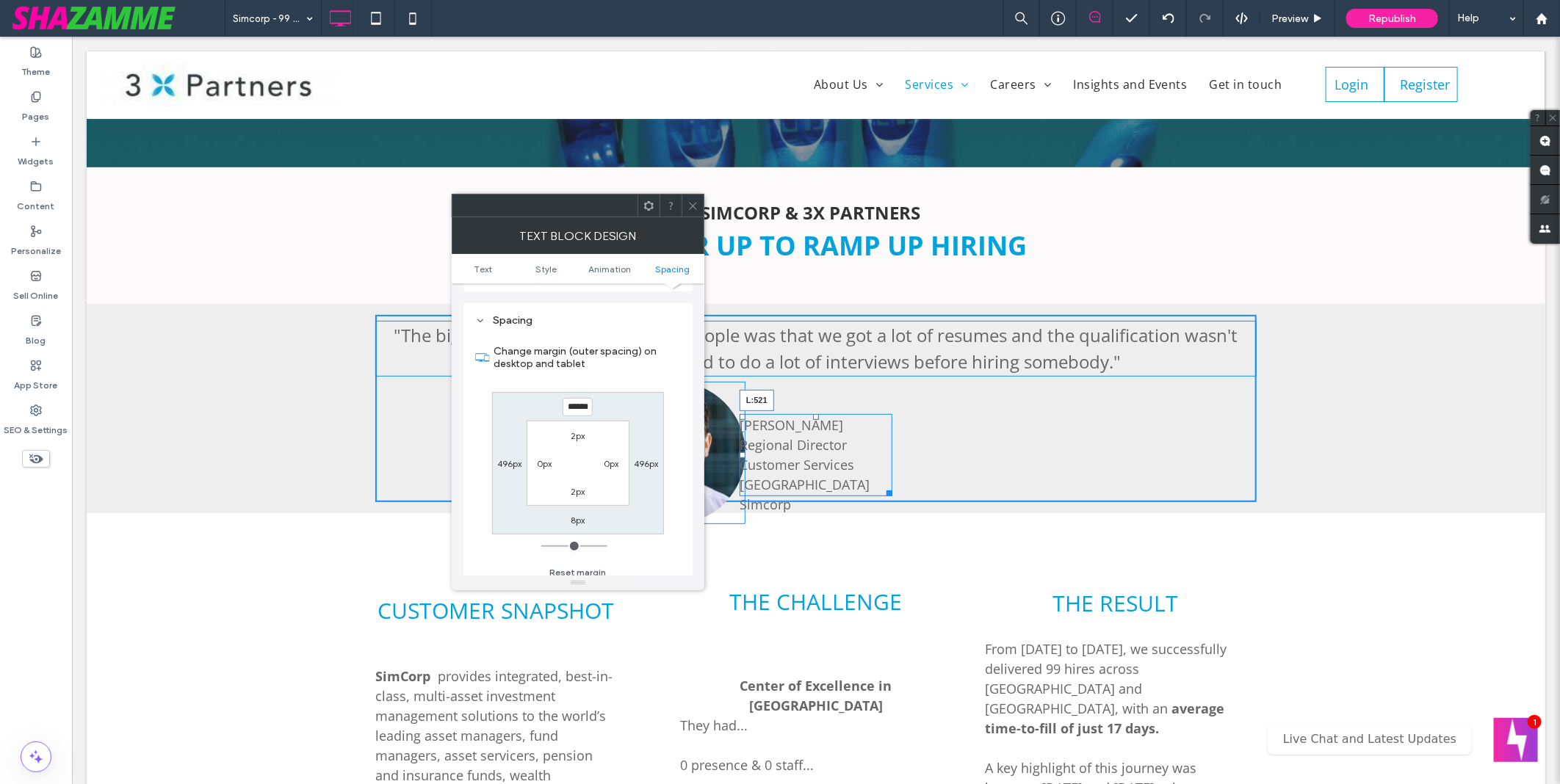
drag, startPoint x: 738, startPoint y: 452, endPoint x: 851, endPoint y: 492, distance: 119.9
click at [757, 451] on div "Jan Van Hulten Regional Director Customer Services Asia Simcorp L:521" at bounding box center [815, 454] width 153 height 82
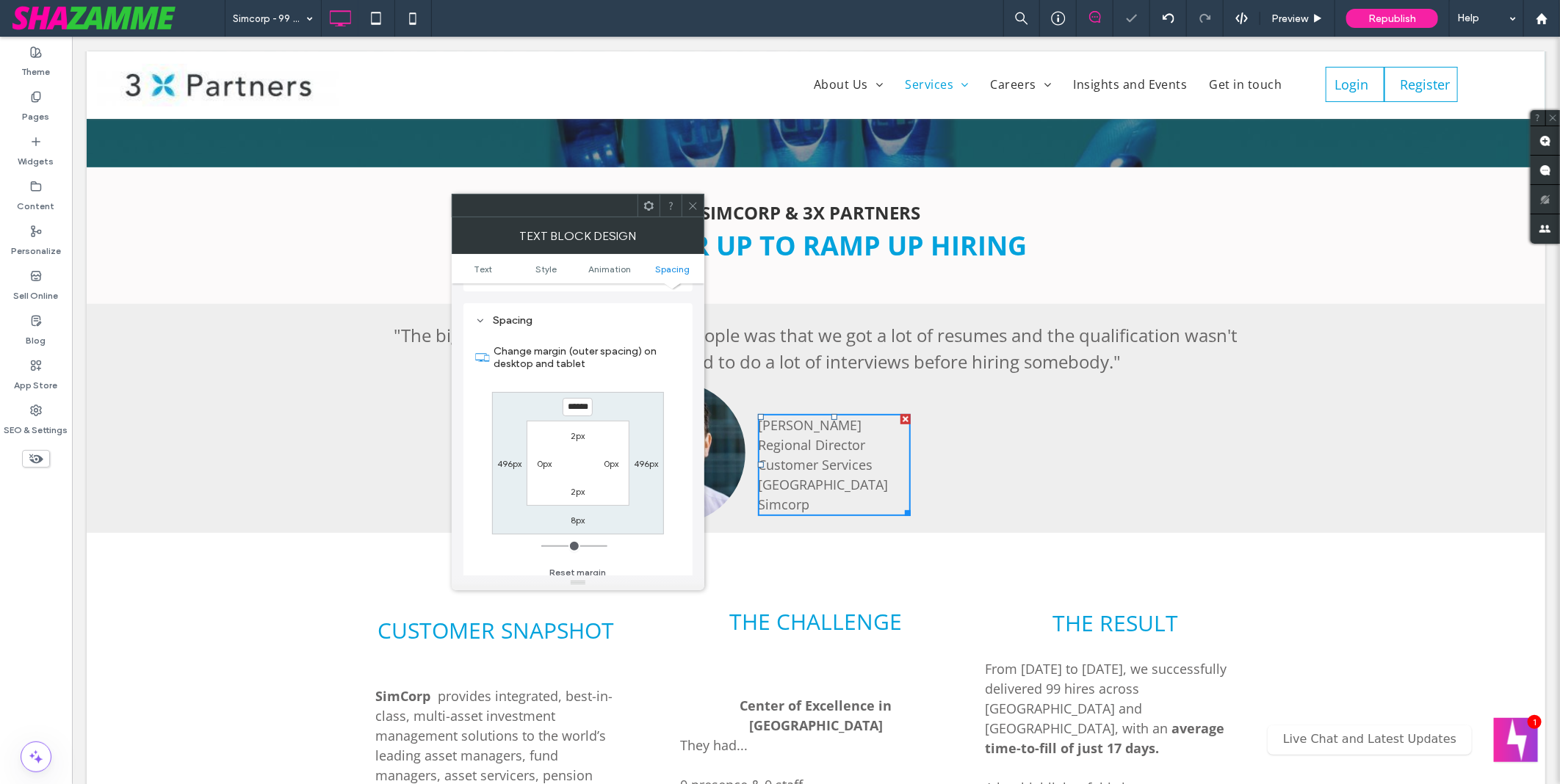
click at [855, 19] on div "Simcorp - 99 Hires | Case Study Preview Republish Help" at bounding box center [892, 18] width 1335 height 36
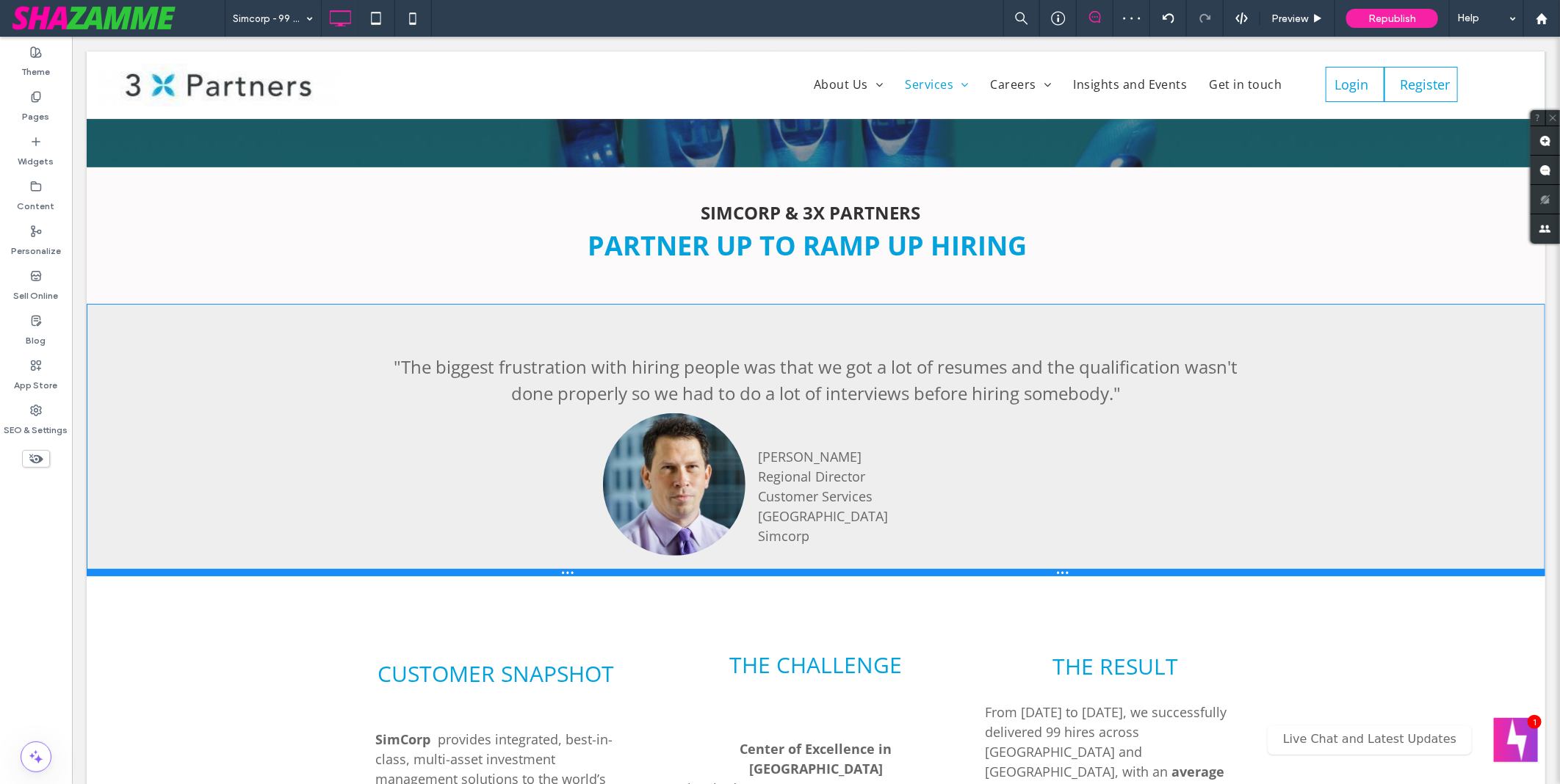
drag, startPoint x: 977, startPoint y: 508, endPoint x: 981, endPoint y: 575, distance: 67.1
click at [981, 575] on div at bounding box center [815, 572] width 1459 height 7
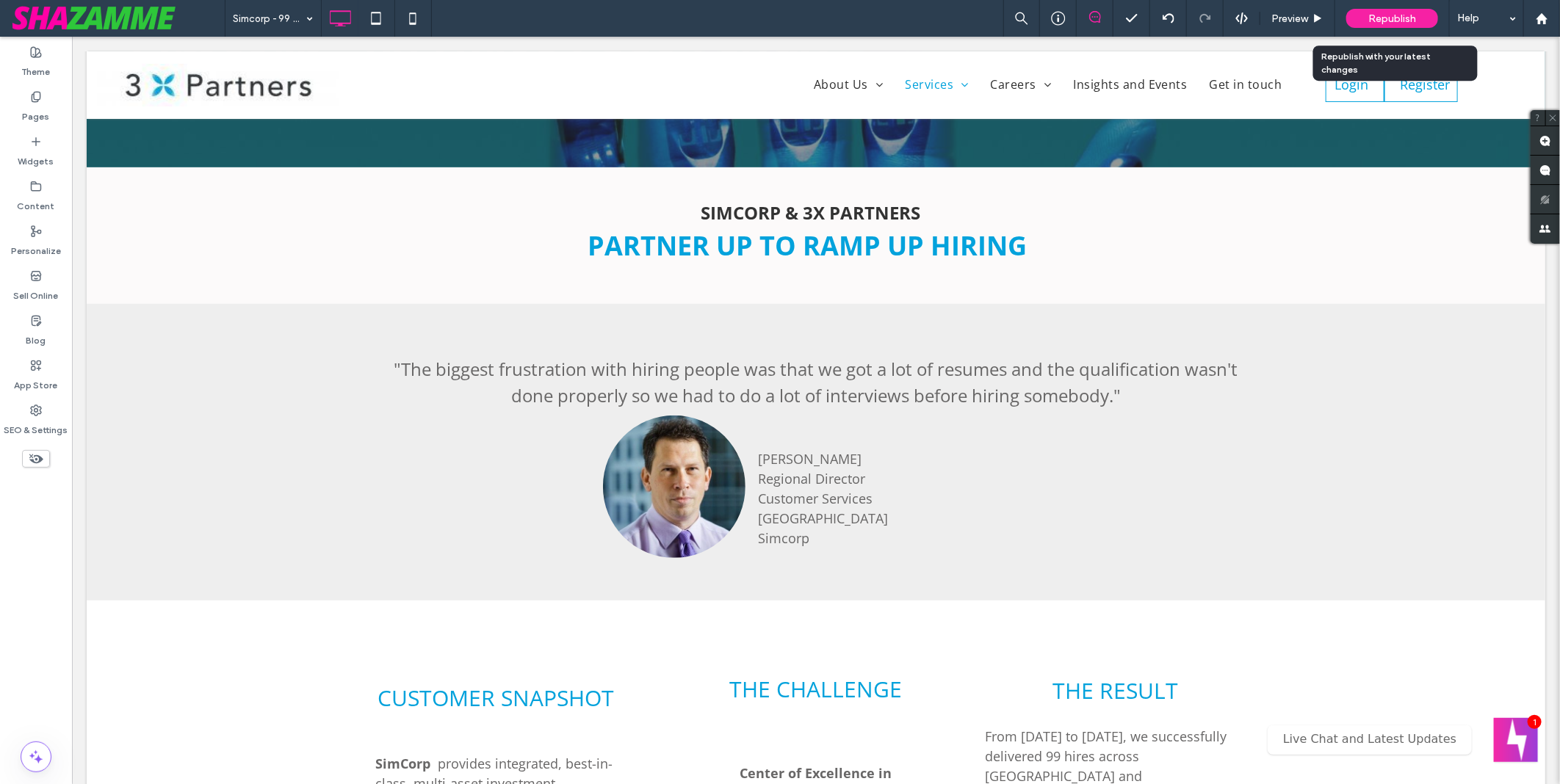
click at [1403, 13] on span "Republish" at bounding box center [1392, 19] width 48 height 12
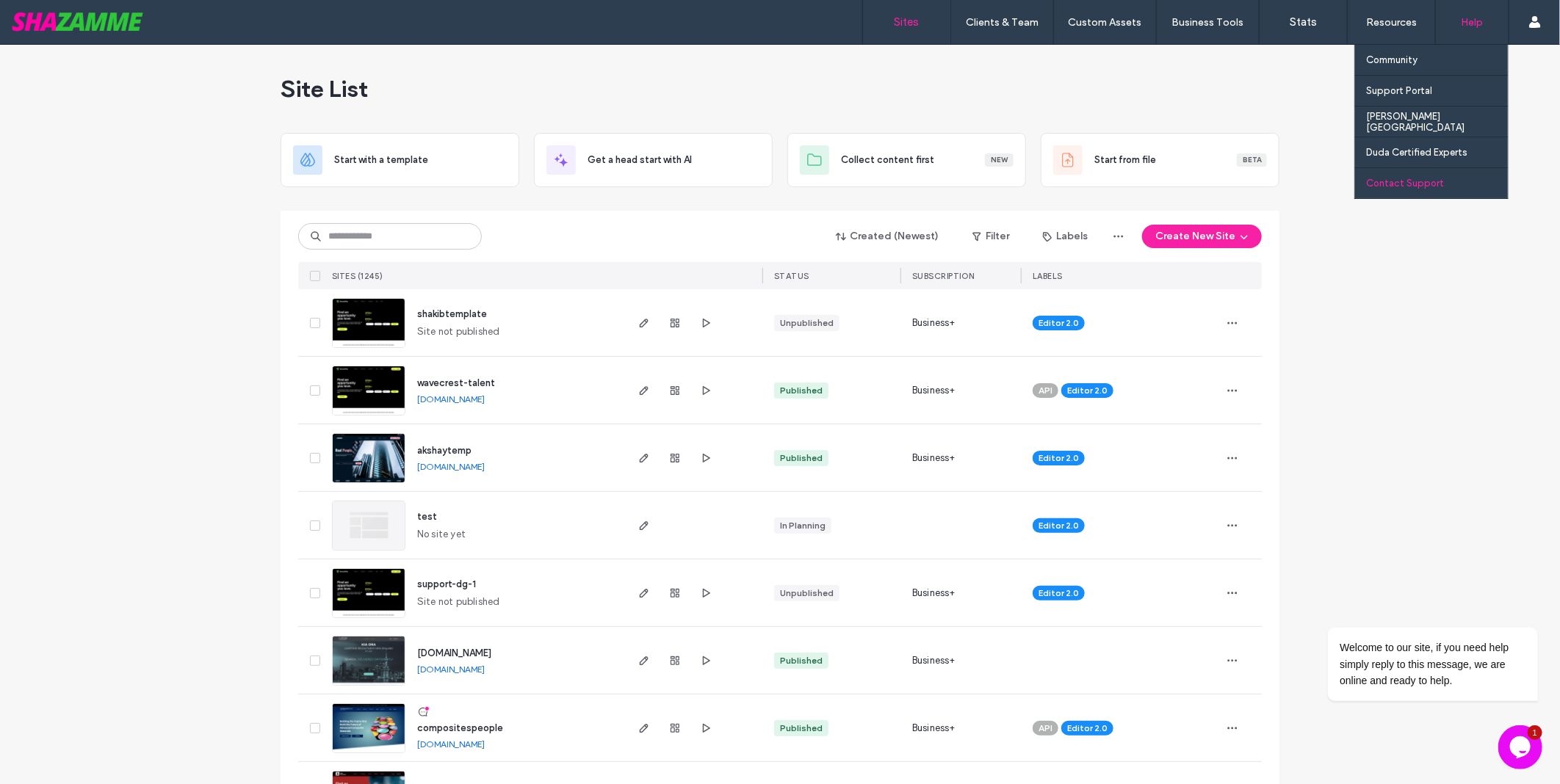
click at [1422, 176] on div "Contact Support" at bounding box center [1437, 183] width 142 height 30
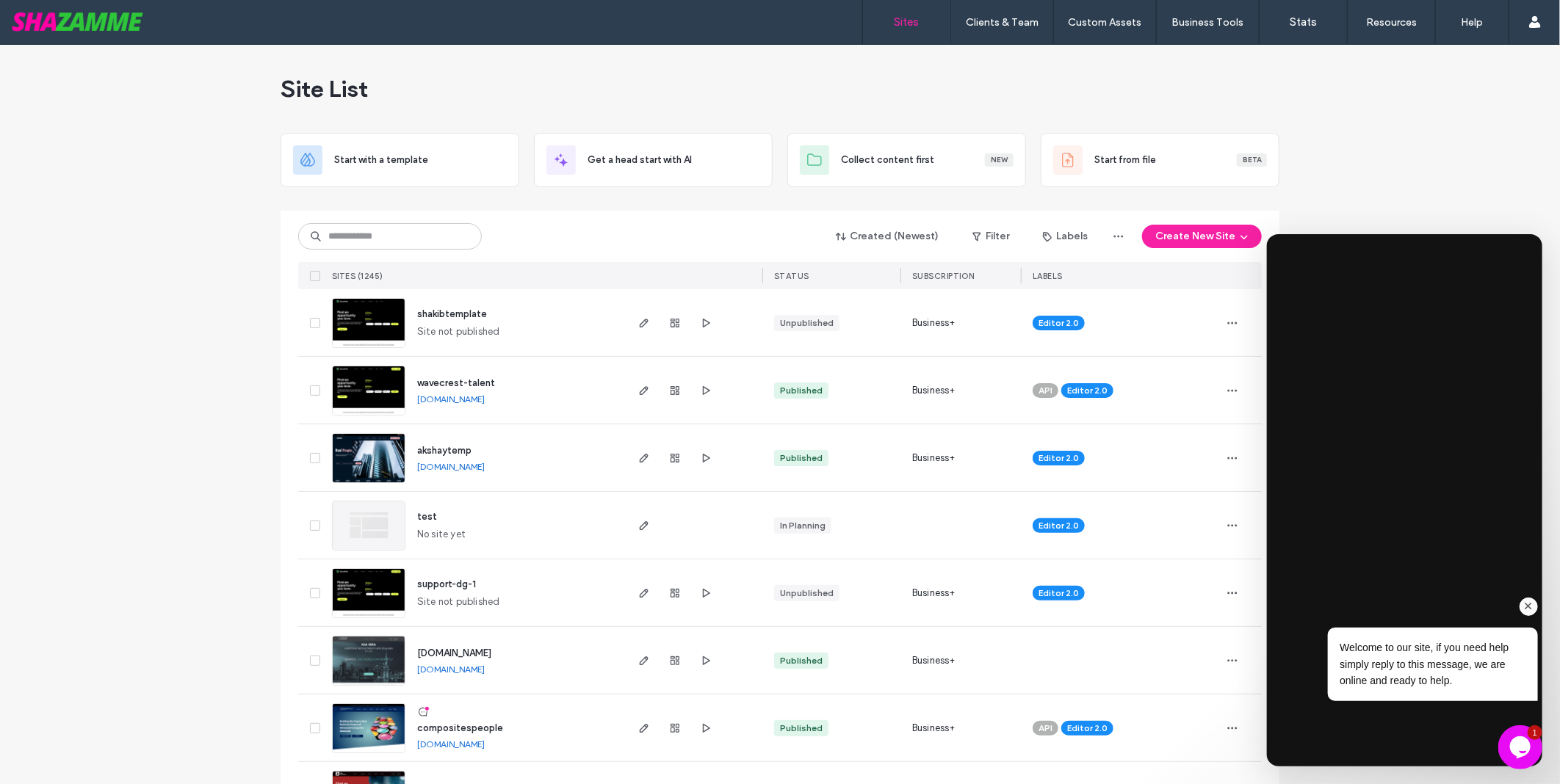
click at [1532, 611] on icon "Chat attention grabber" at bounding box center [1528, 605] width 13 height 13
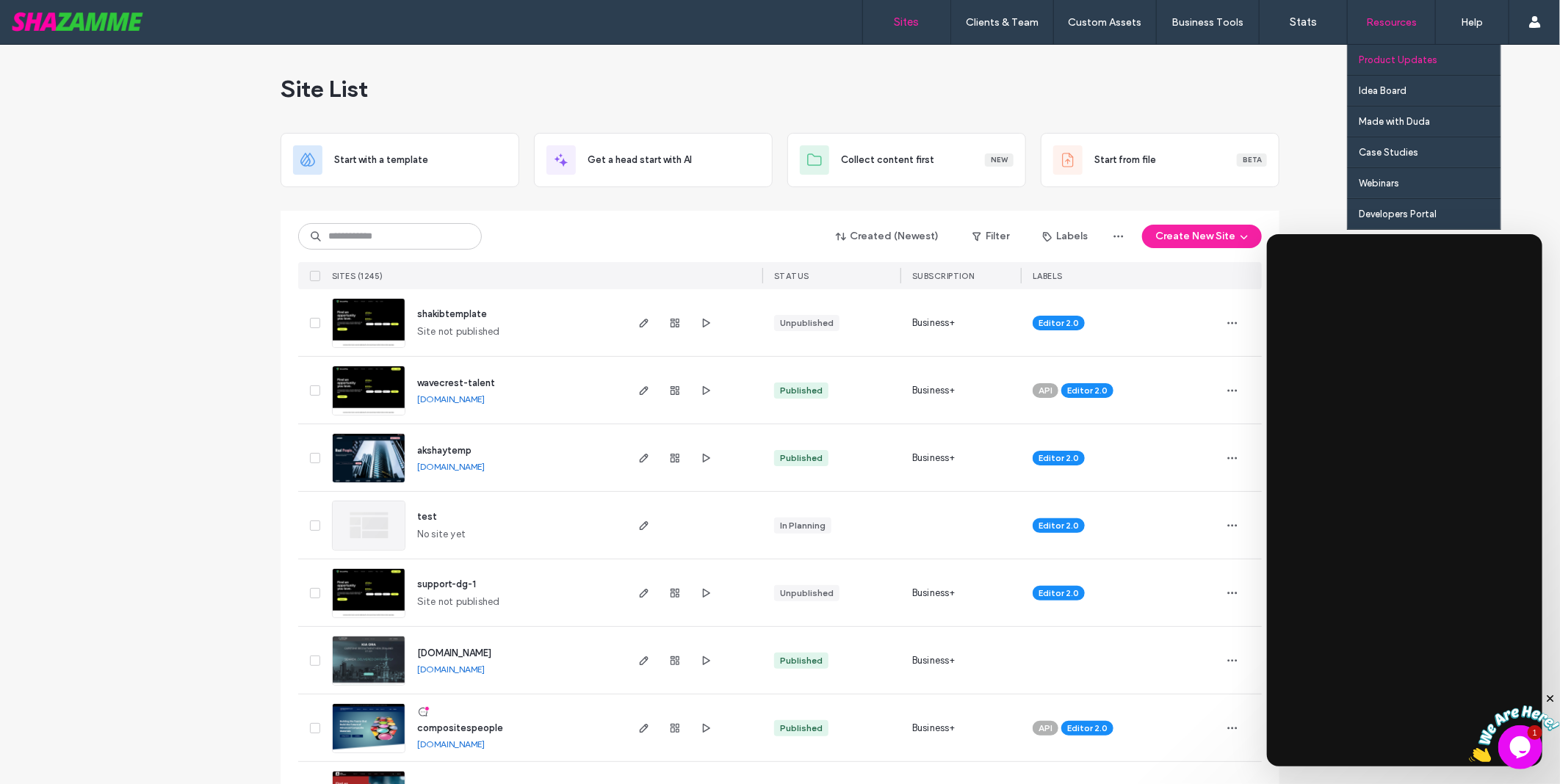
click at [1391, 49] on link "Product Updates" at bounding box center [1430, 60] width 142 height 30
click at [1400, 82] on link "Idea Board" at bounding box center [1430, 90] width 142 height 30
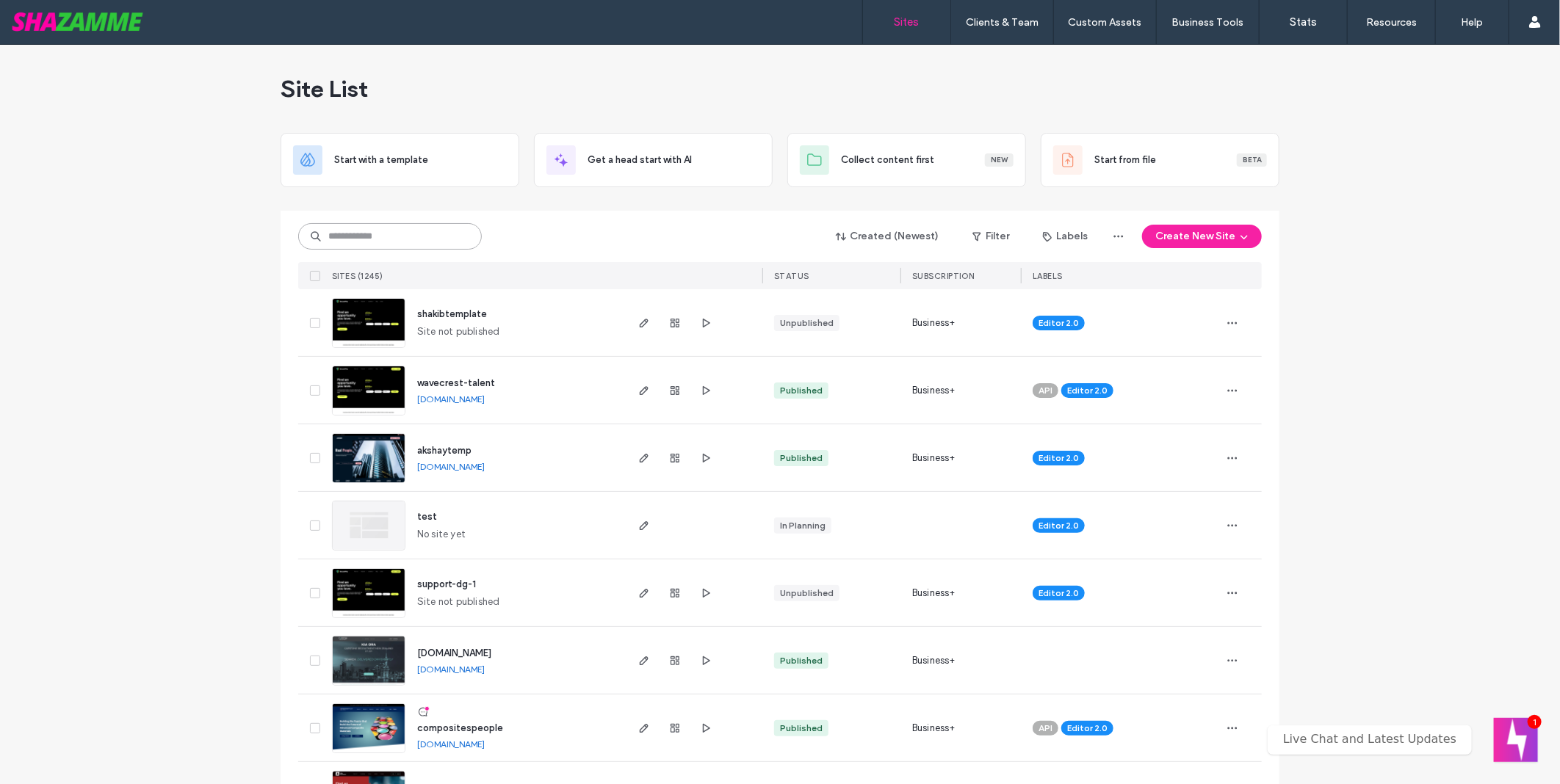
click at [383, 247] on input at bounding box center [390, 236] width 183 height 27
type input "********"
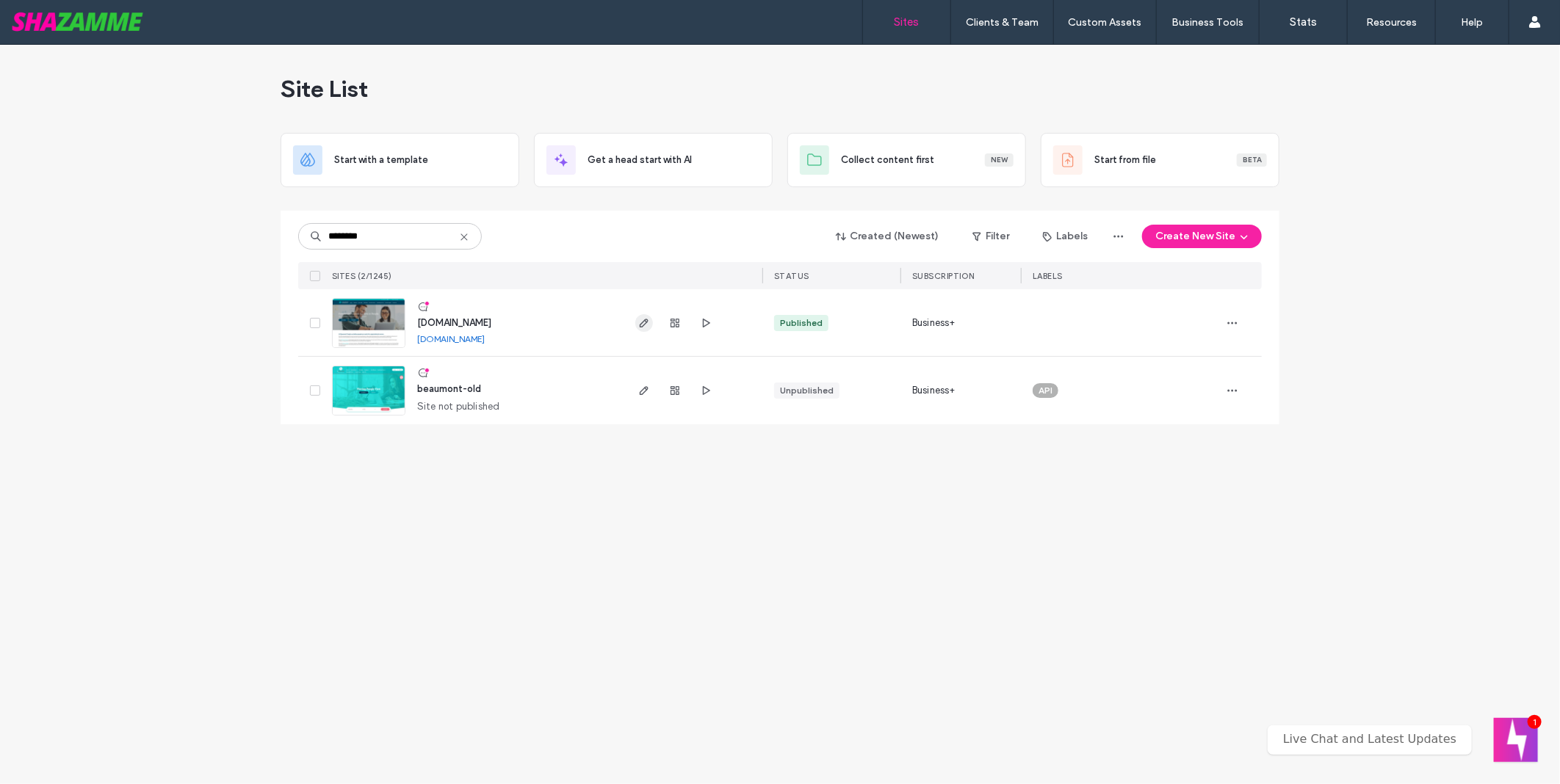
click at [639, 319] on icon "button" at bounding box center [644, 322] width 12 height 12
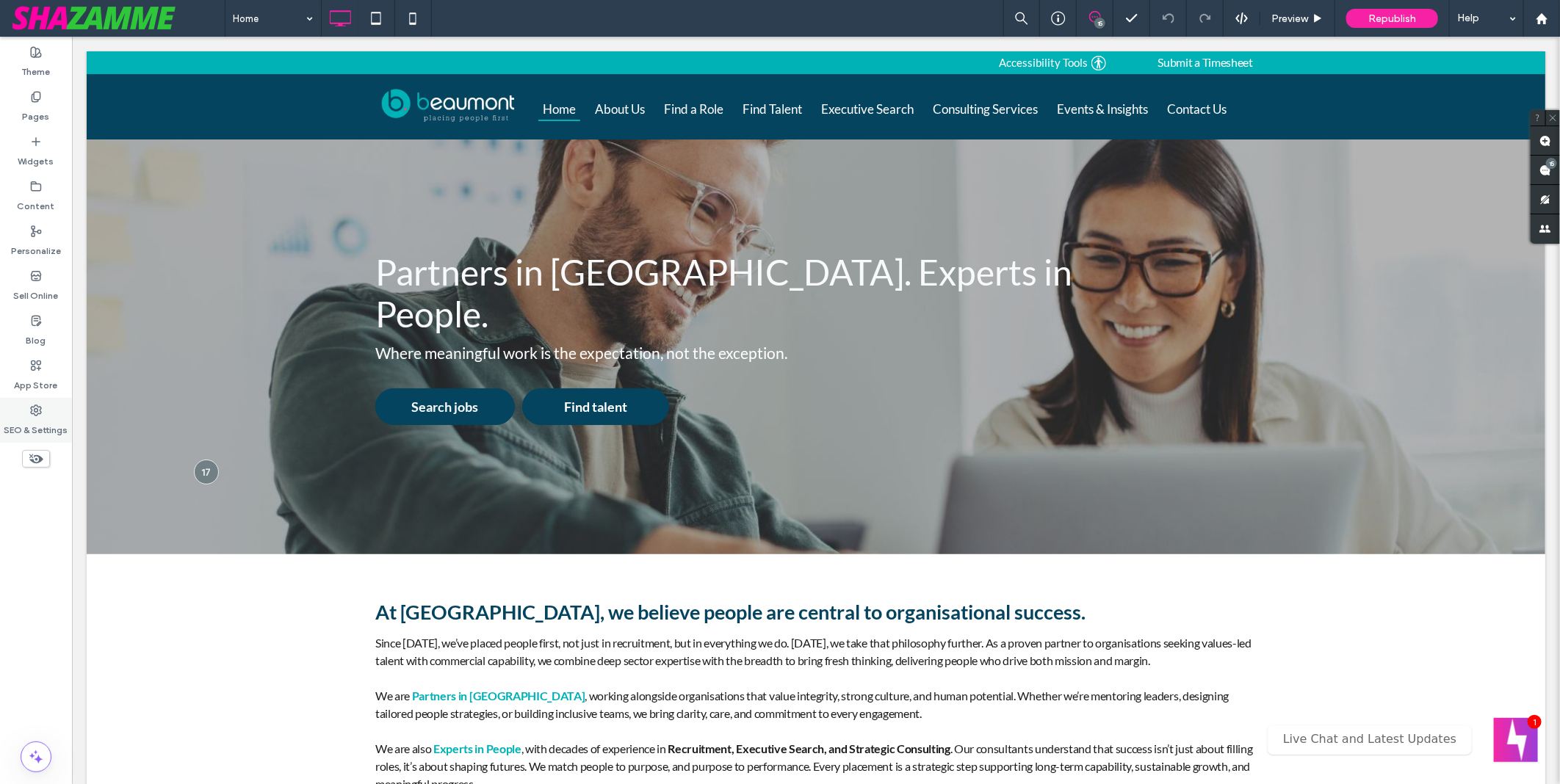
click at [40, 409] on use at bounding box center [36, 411] width 11 height 11
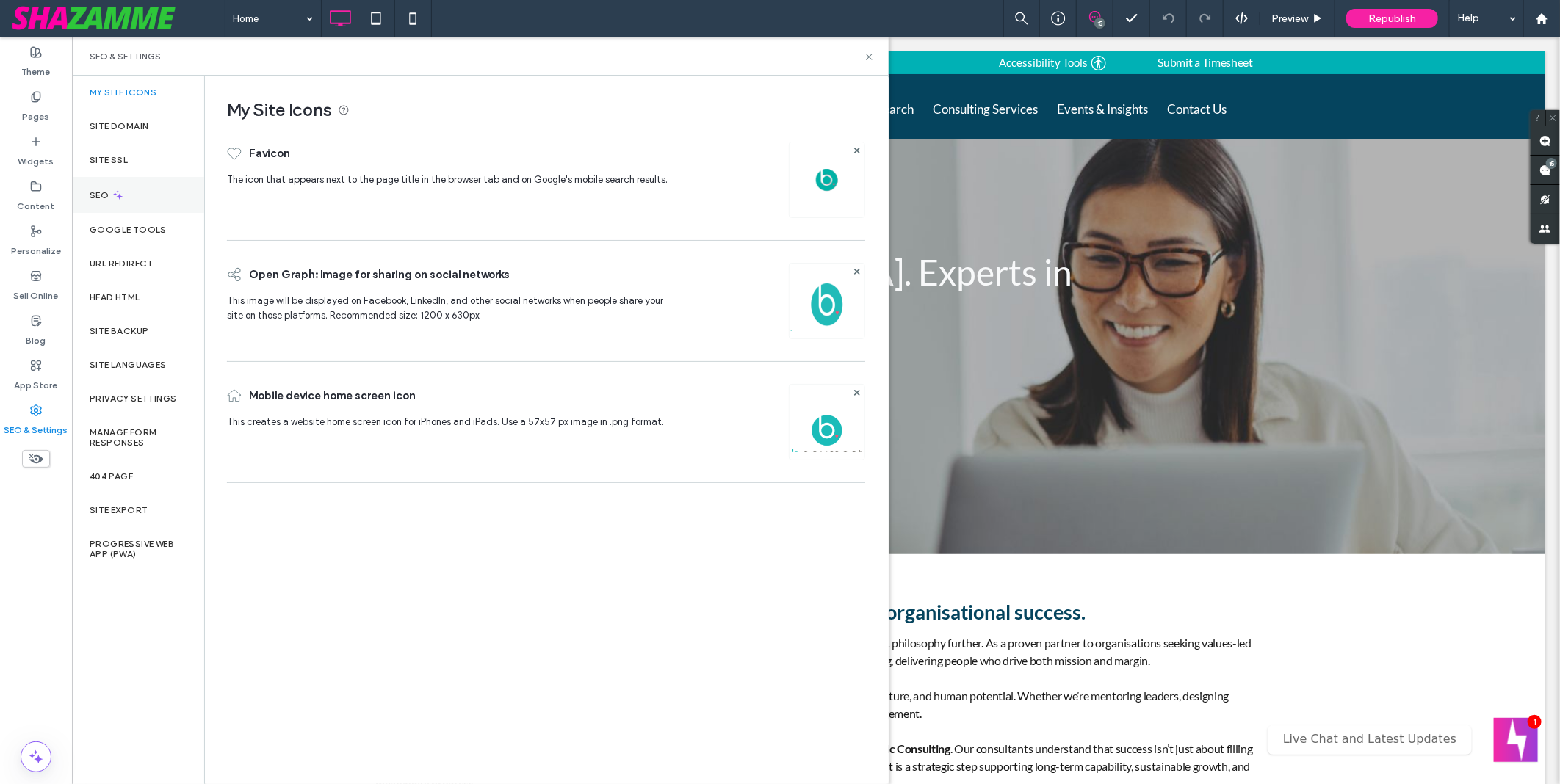
click at [133, 184] on div "SEO" at bounding box center [137, 195] width 132 height 36
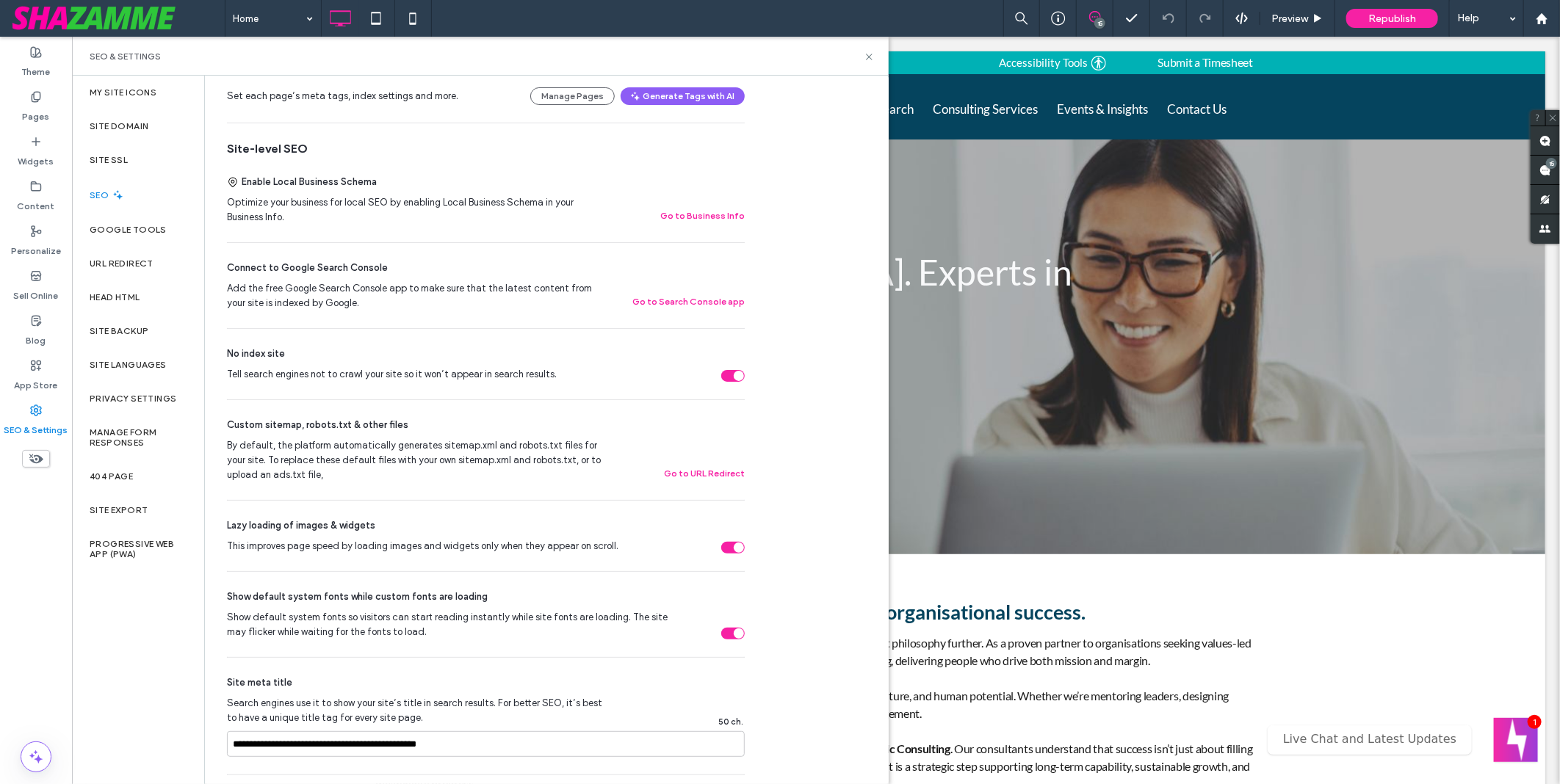
scroll to position [244, 0]
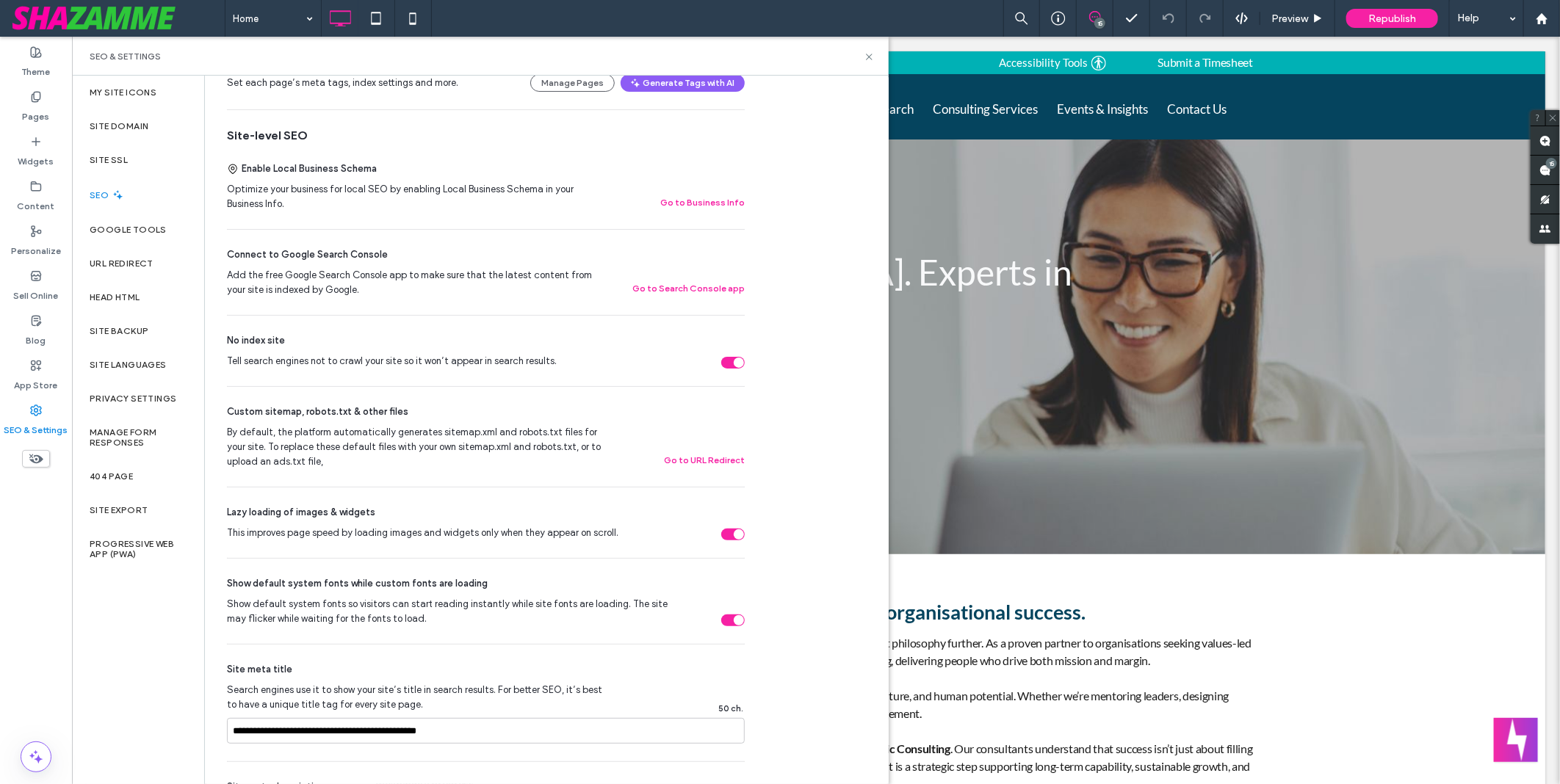
click at [733, 368] on div "Tell search engines not to crawl your site so it won’t appear in search results." at bounding box center [733, 362] width 24 height 12
click at [1389, 18] on span "Republish" at bounding box center [1392, 19] width 48 height 12
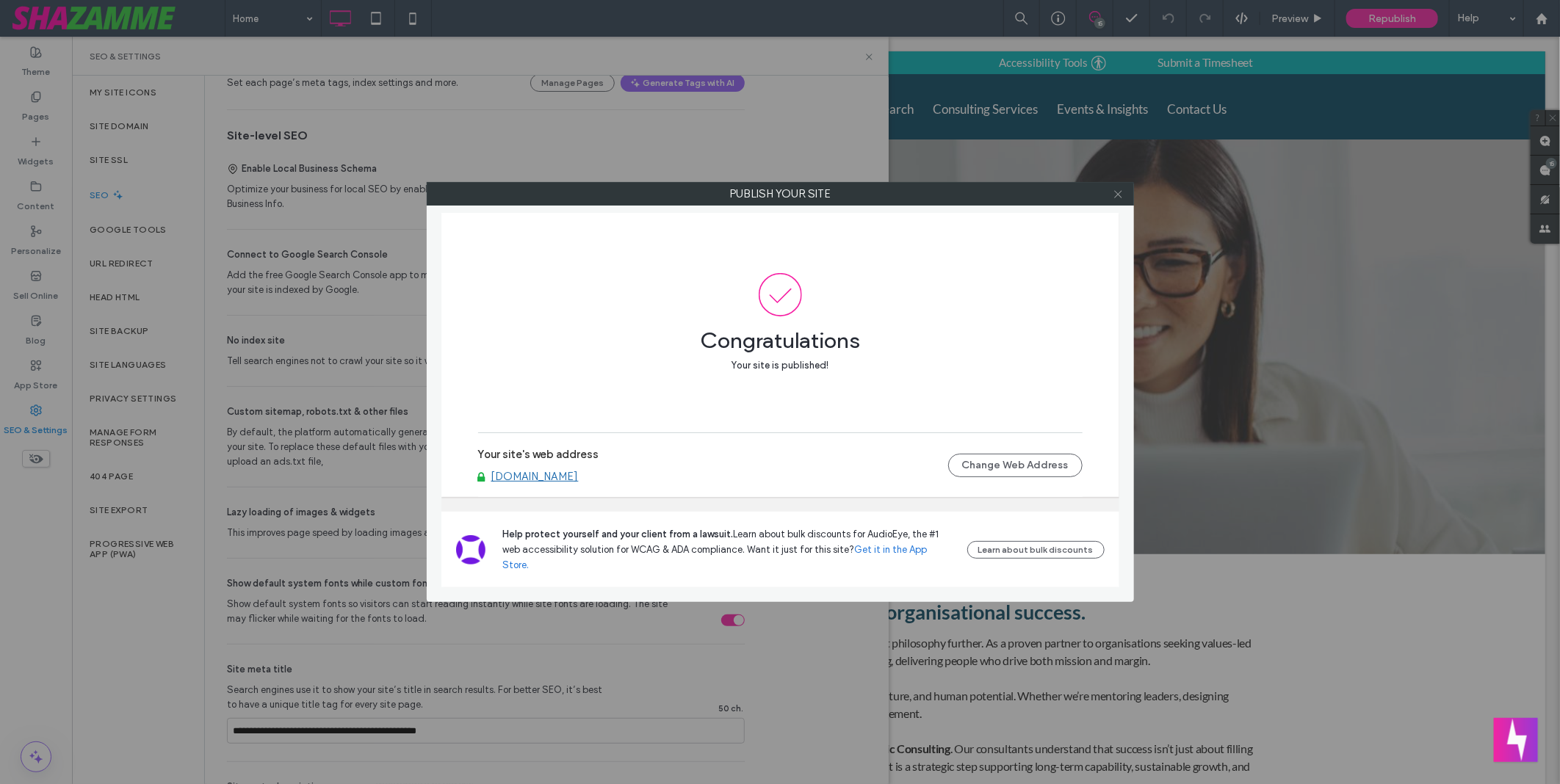
click at [1114, 191] on use at bounding box center [1117, 194] width 7 height 7
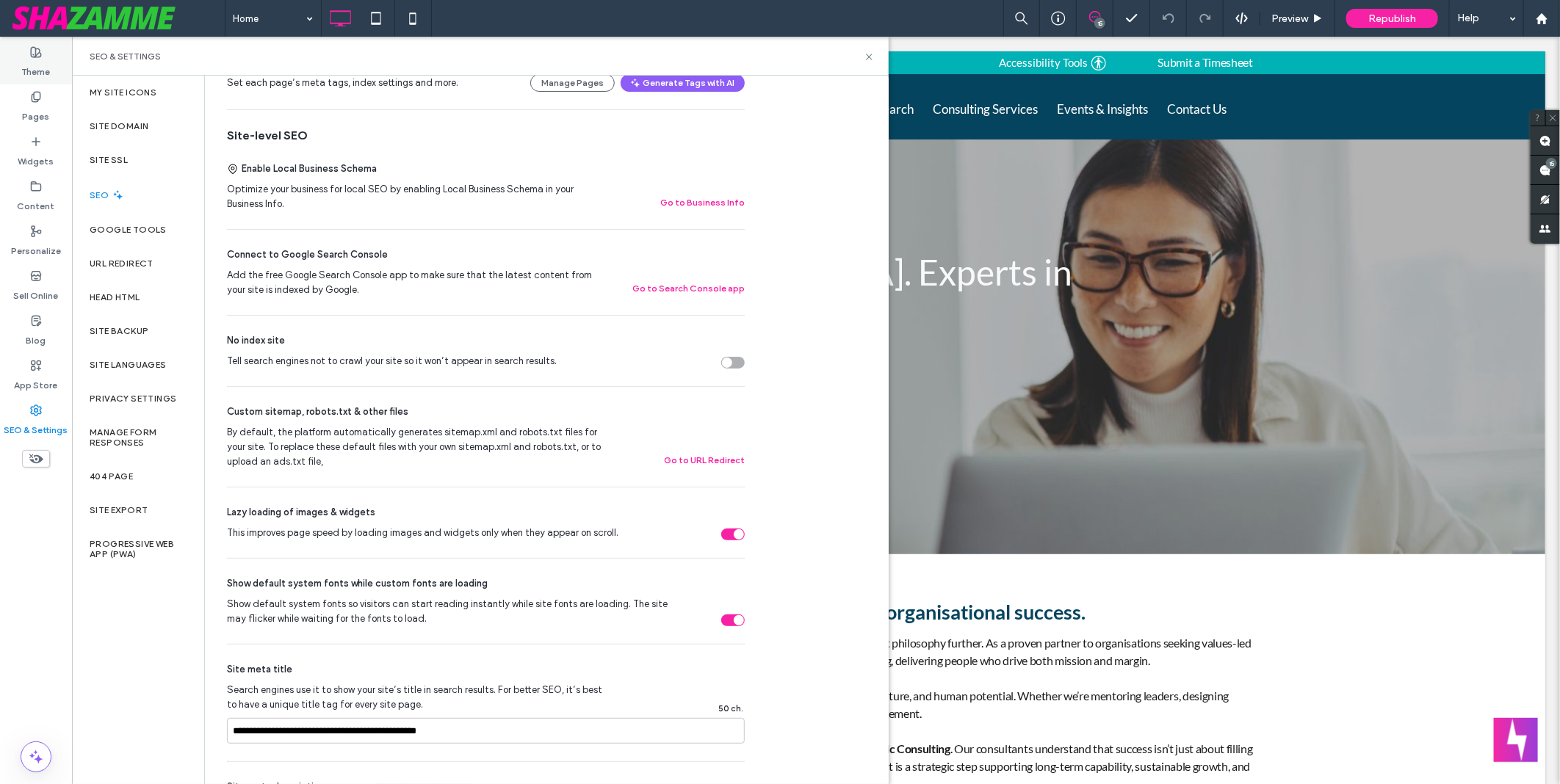
click at [34, 68] on label "Theme" at bounding box center [36, 68] width 28 height 20
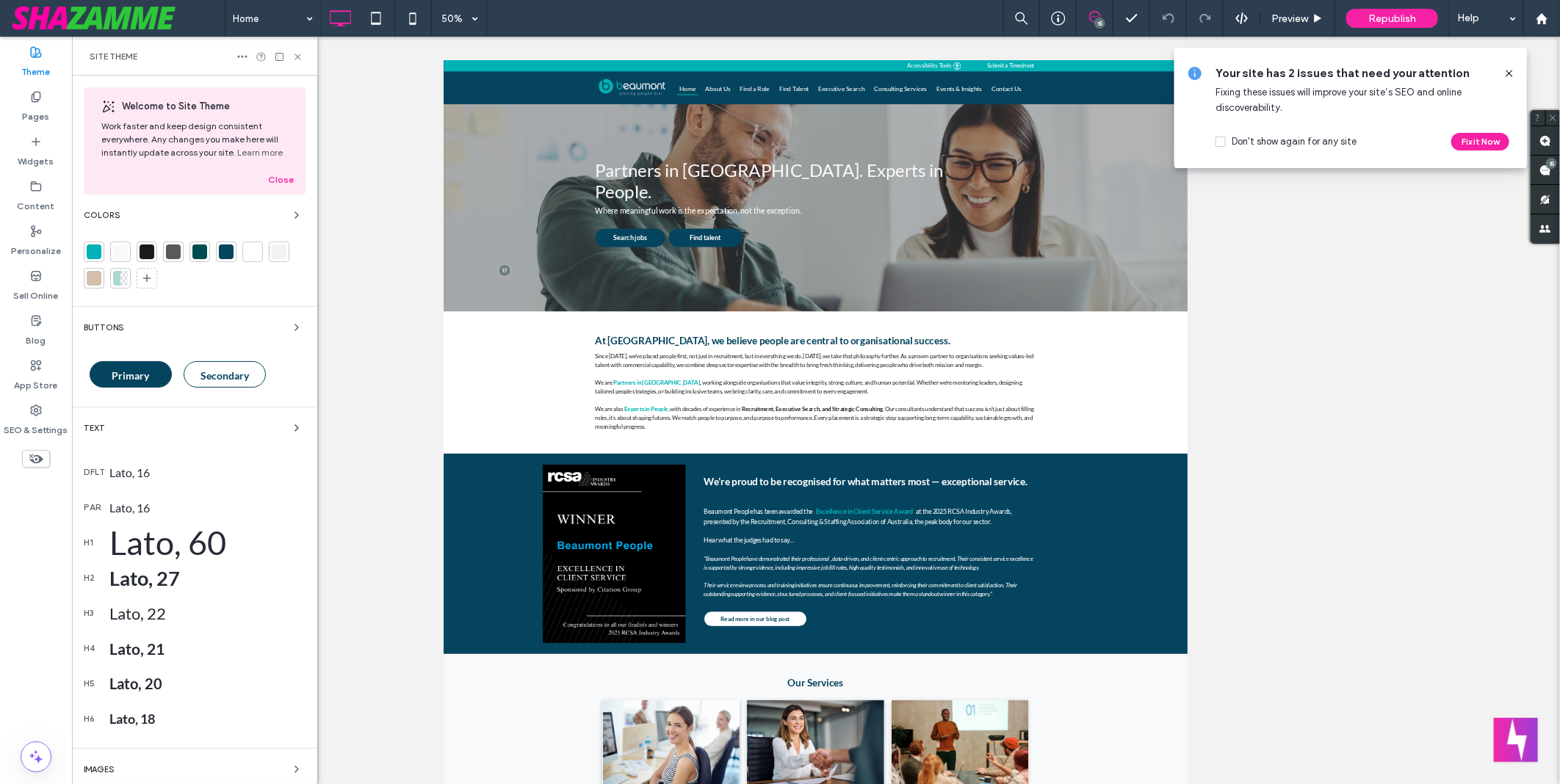
scroll to position [132, 0]
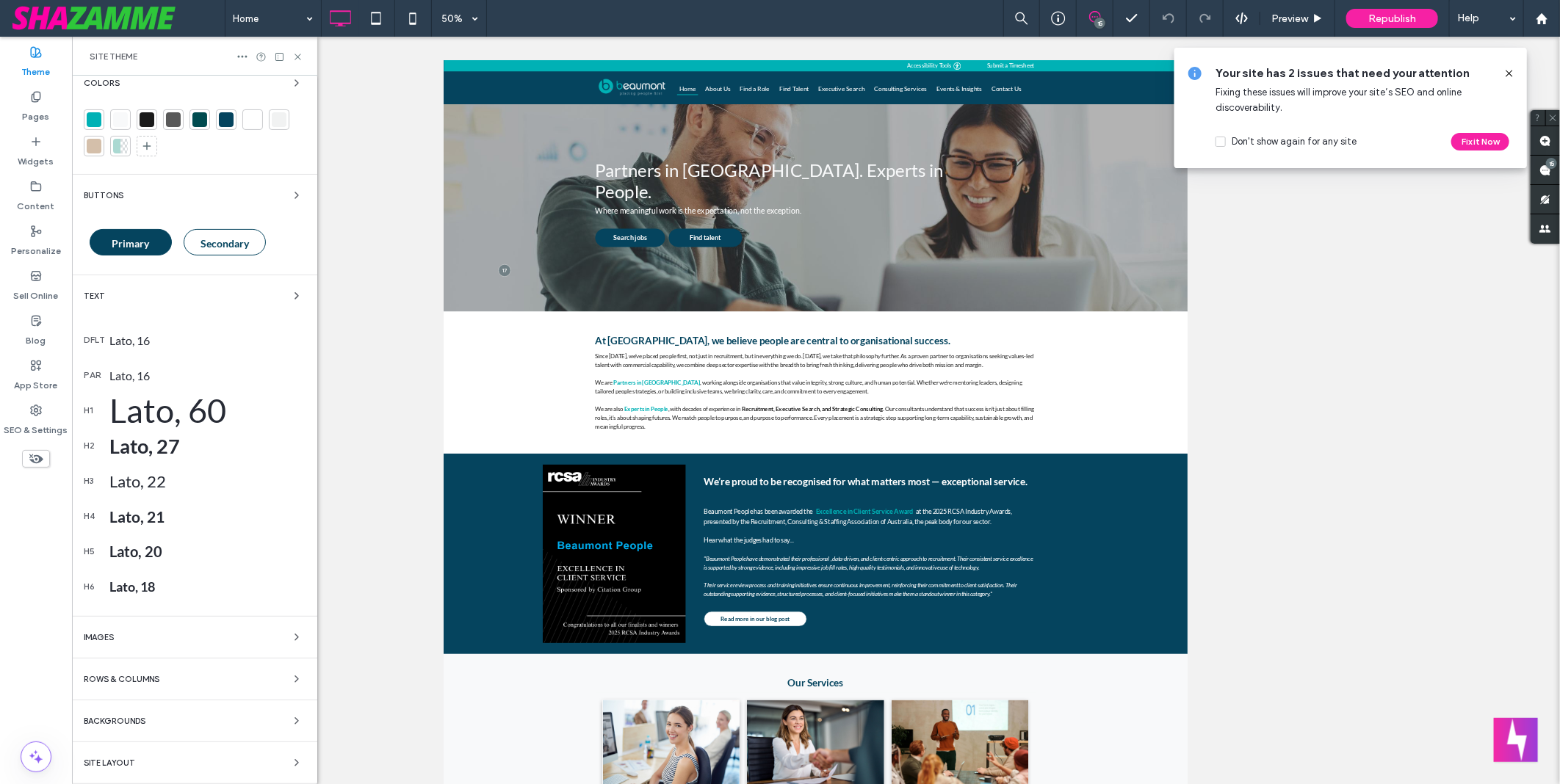
click at [142, 769] on div "Site Layout" at bounding box center [195, 763] width 222 height 18
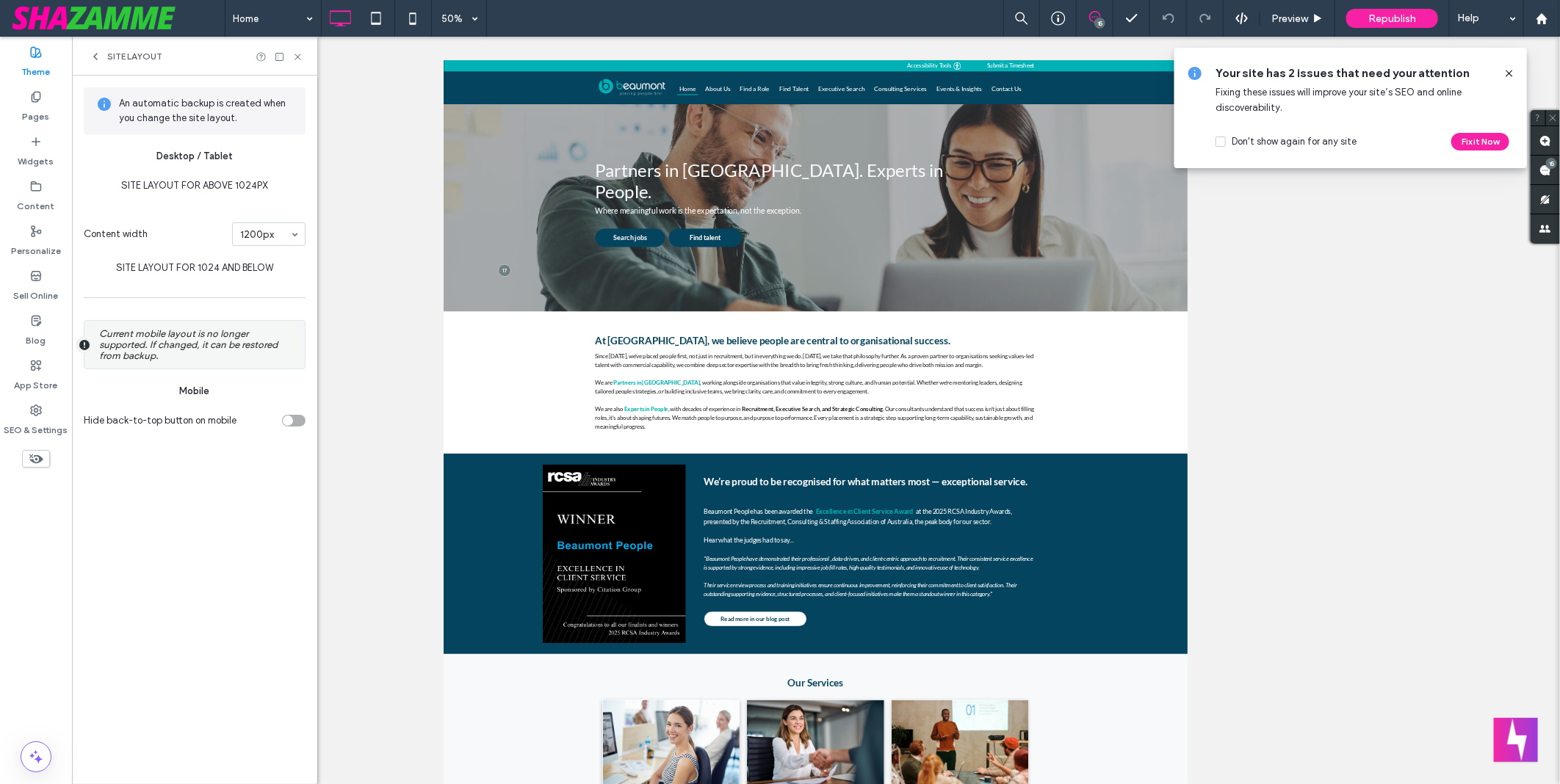
scroll to position [0, 0]
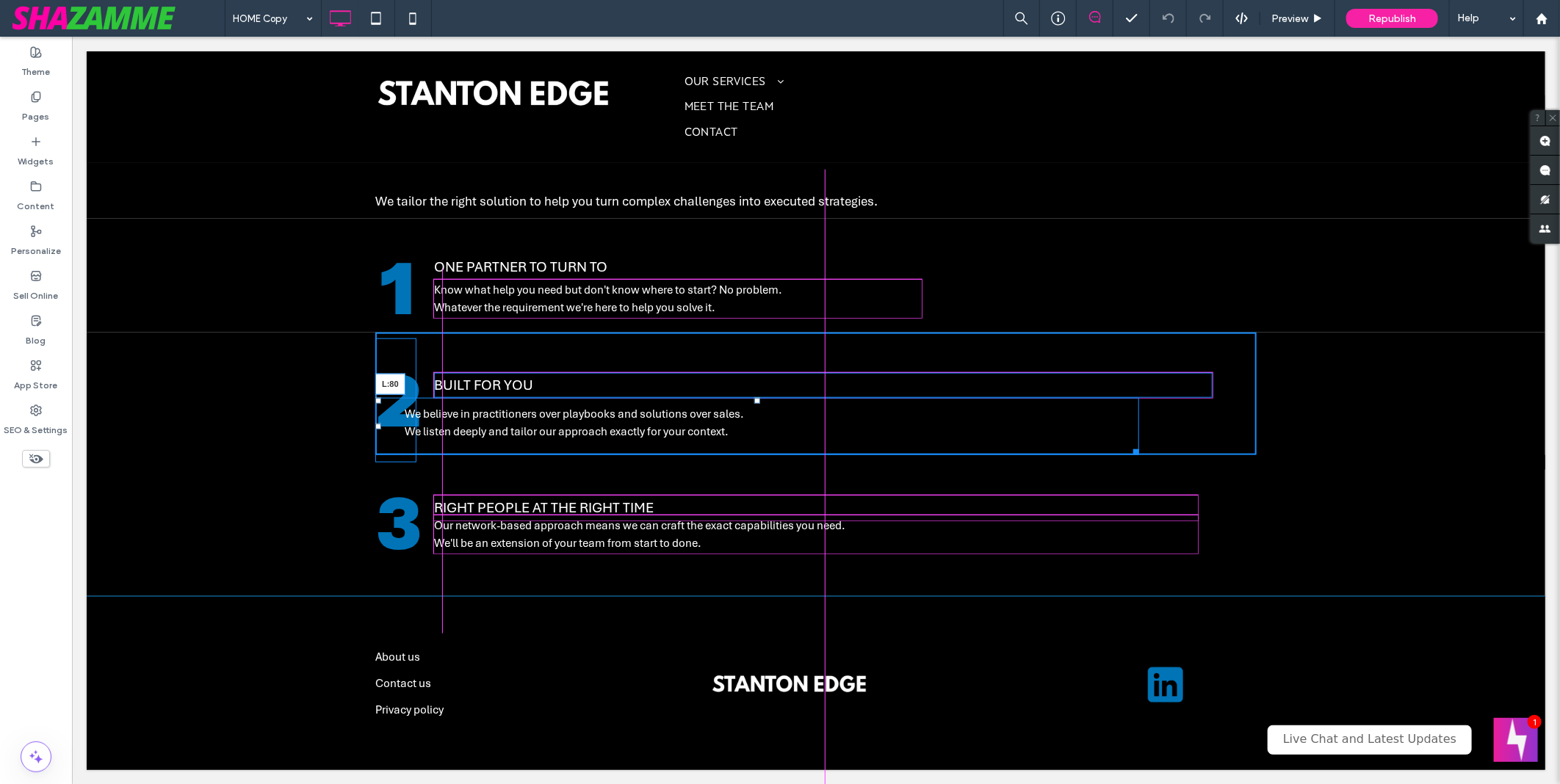
drag, startPoint x: 373, startPoint y: 427, endPoint x: 506, endPoint y: 481, distance: 143.5
click at [435, 445] on div "We believe in practitioners over playbooks and solutions over sales. We listen …" at bounding box center [756, 426] width 764 height 58
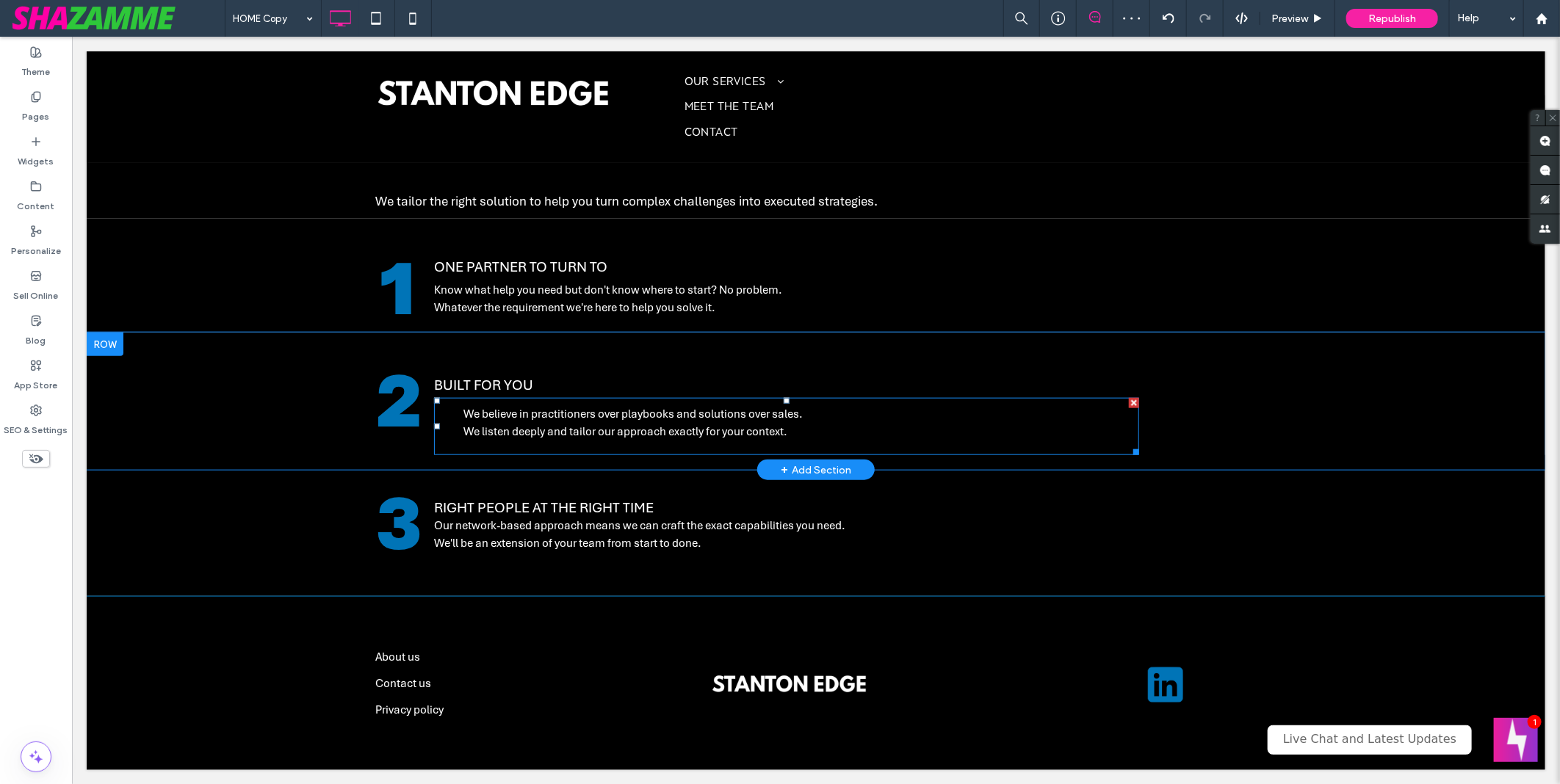
click at [559, 420] on p "We believe in practitioners over playbooks and solutions over sales. We listen …" at bounding box center [786, 422] width 646 height 35
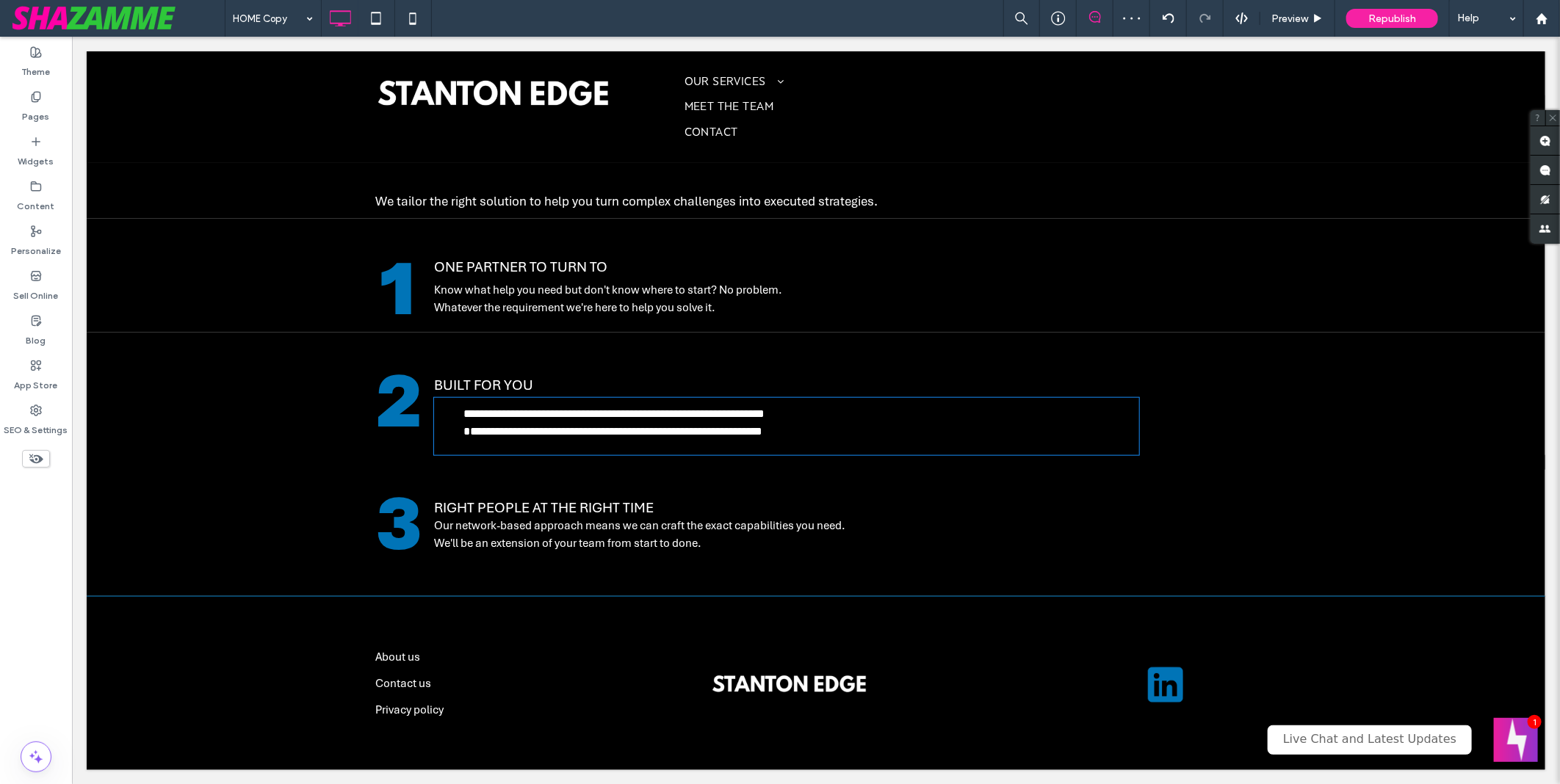
type input "*****"
type input "**"
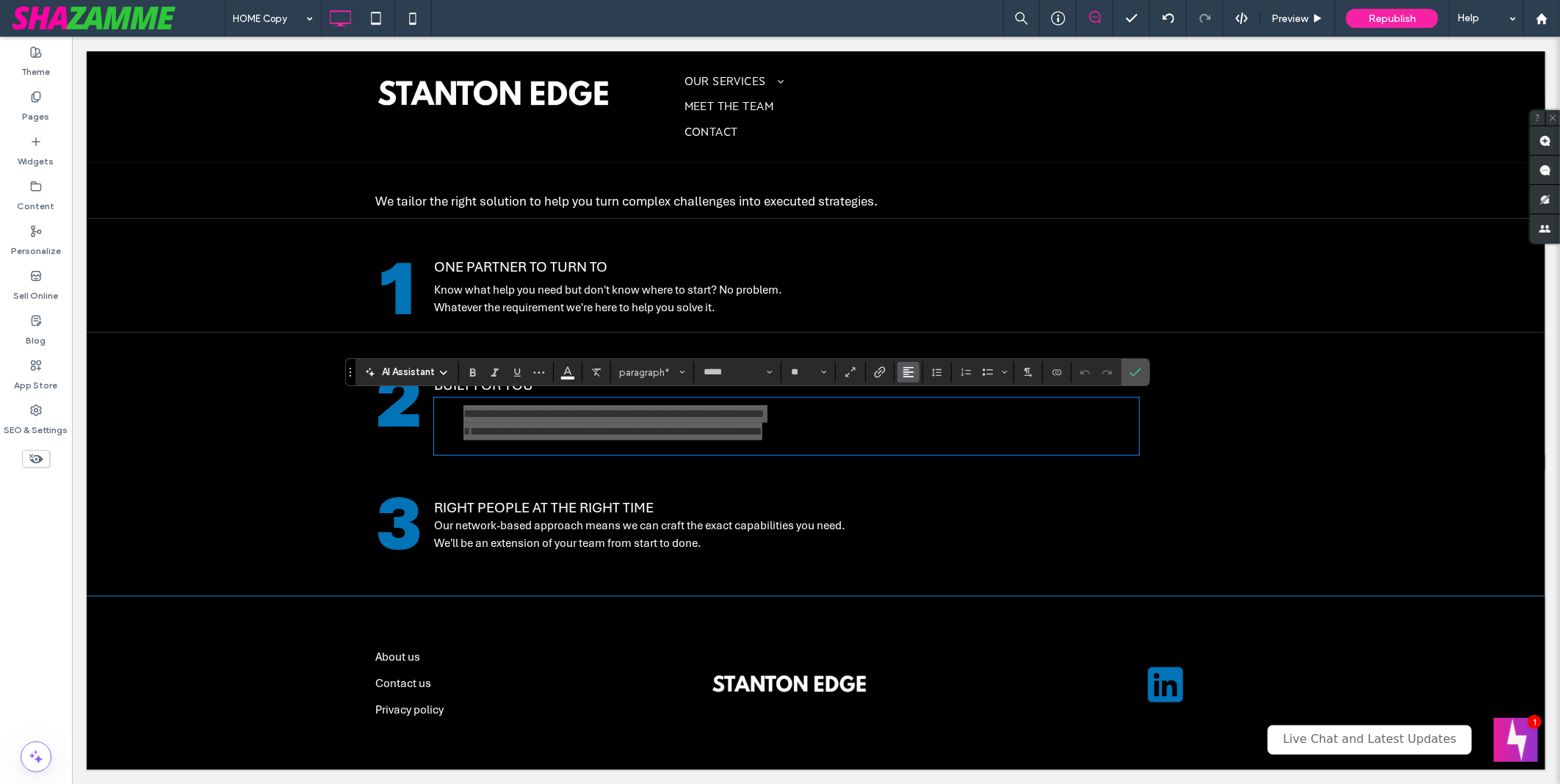
click at [907, 375] on use "Alignment" at bounding box center [908, 373] width 11 height 11
click at [916, 392] on icon "ui.textEditor.alignment.left" at bounding box center [919, 396] width 12 height 12
click at [1135, 380] on span "Confirm" at bounding box center [1132, 373] width 6 height 27
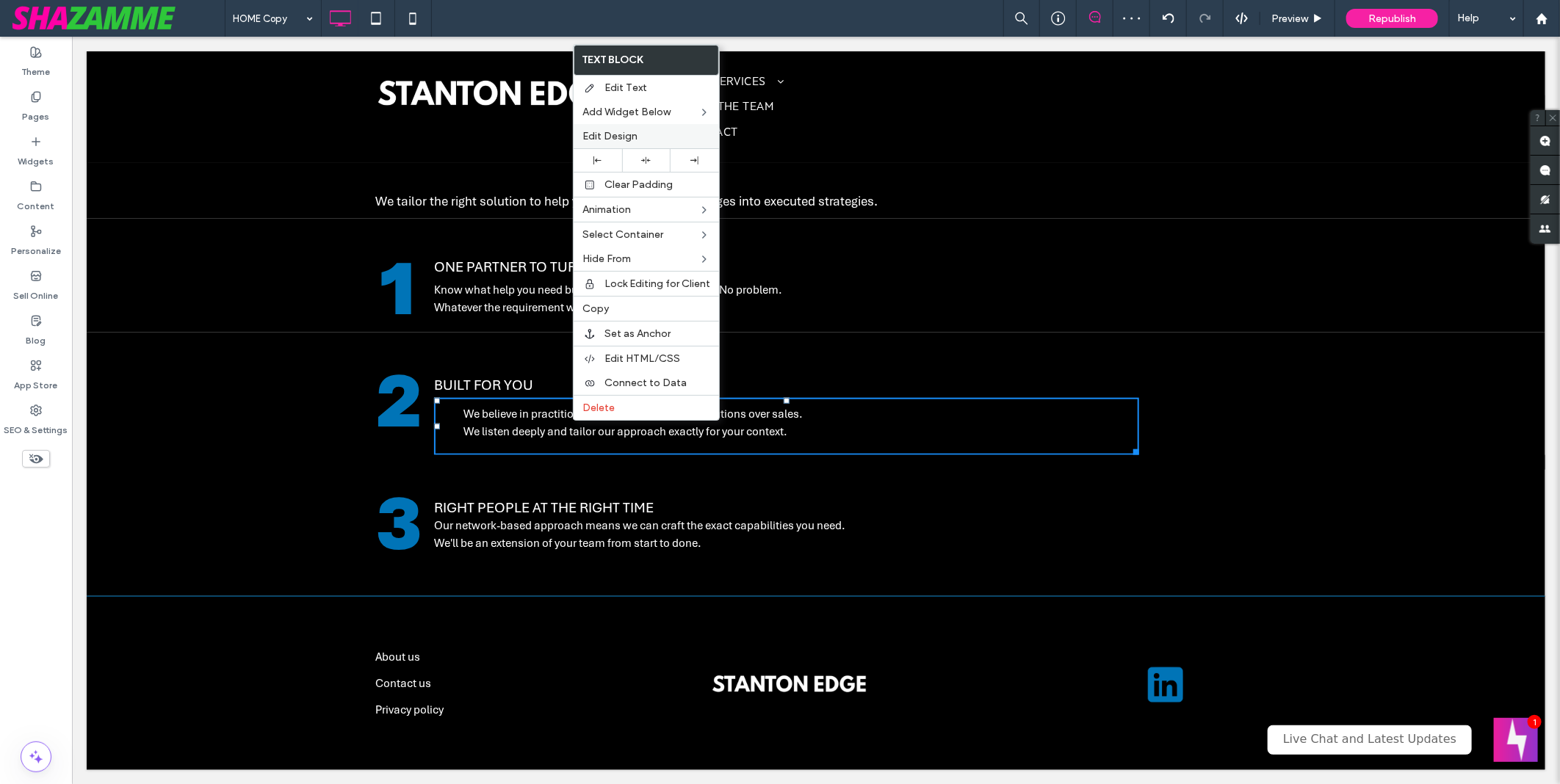
click at [652, 138] on label "Edit Design" at bounding box center [646, 136] width 127 height 12
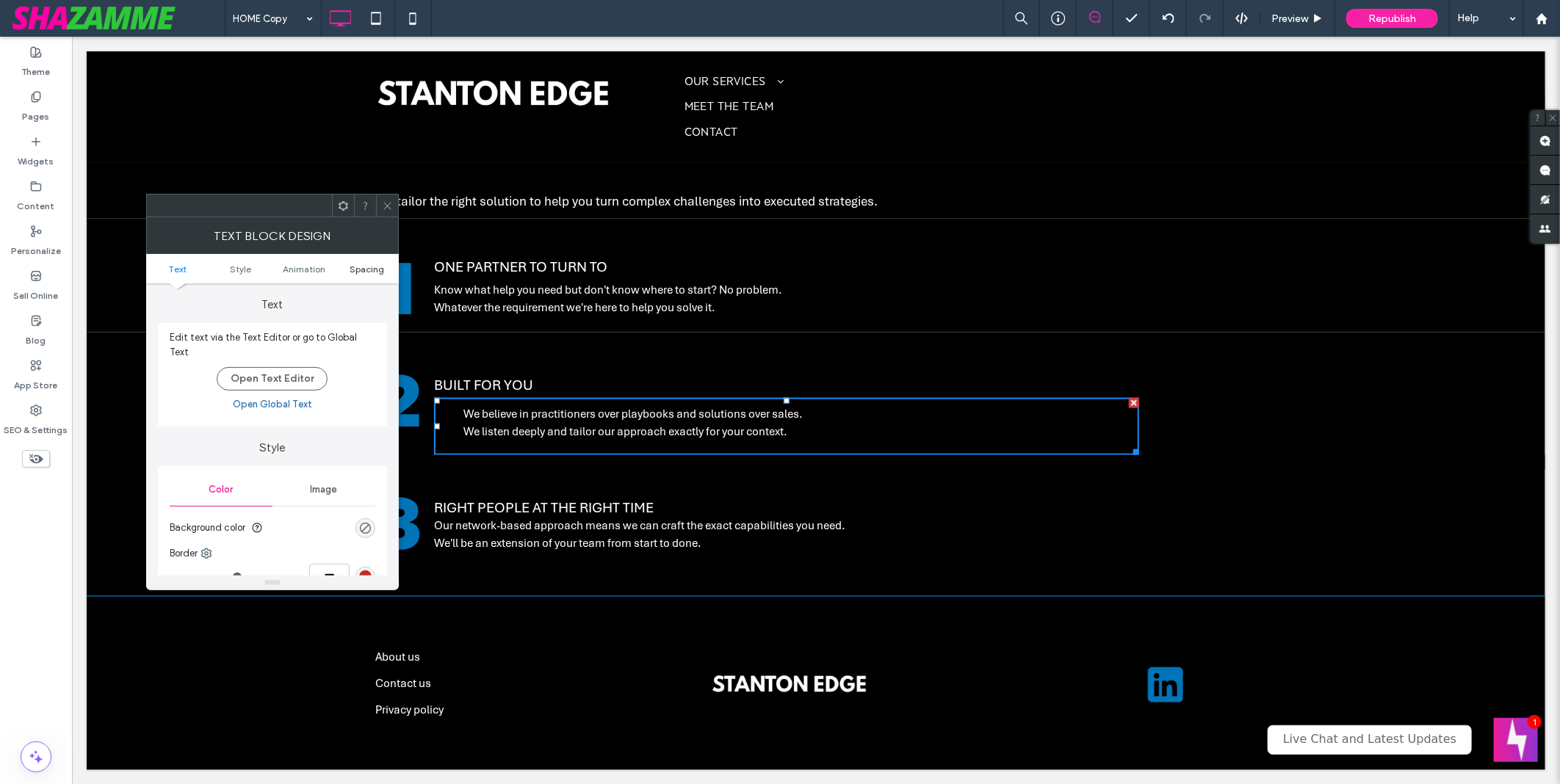
click at [378, 273] on span "Spacing" at bounding box center [367, 269] width 35 height 11
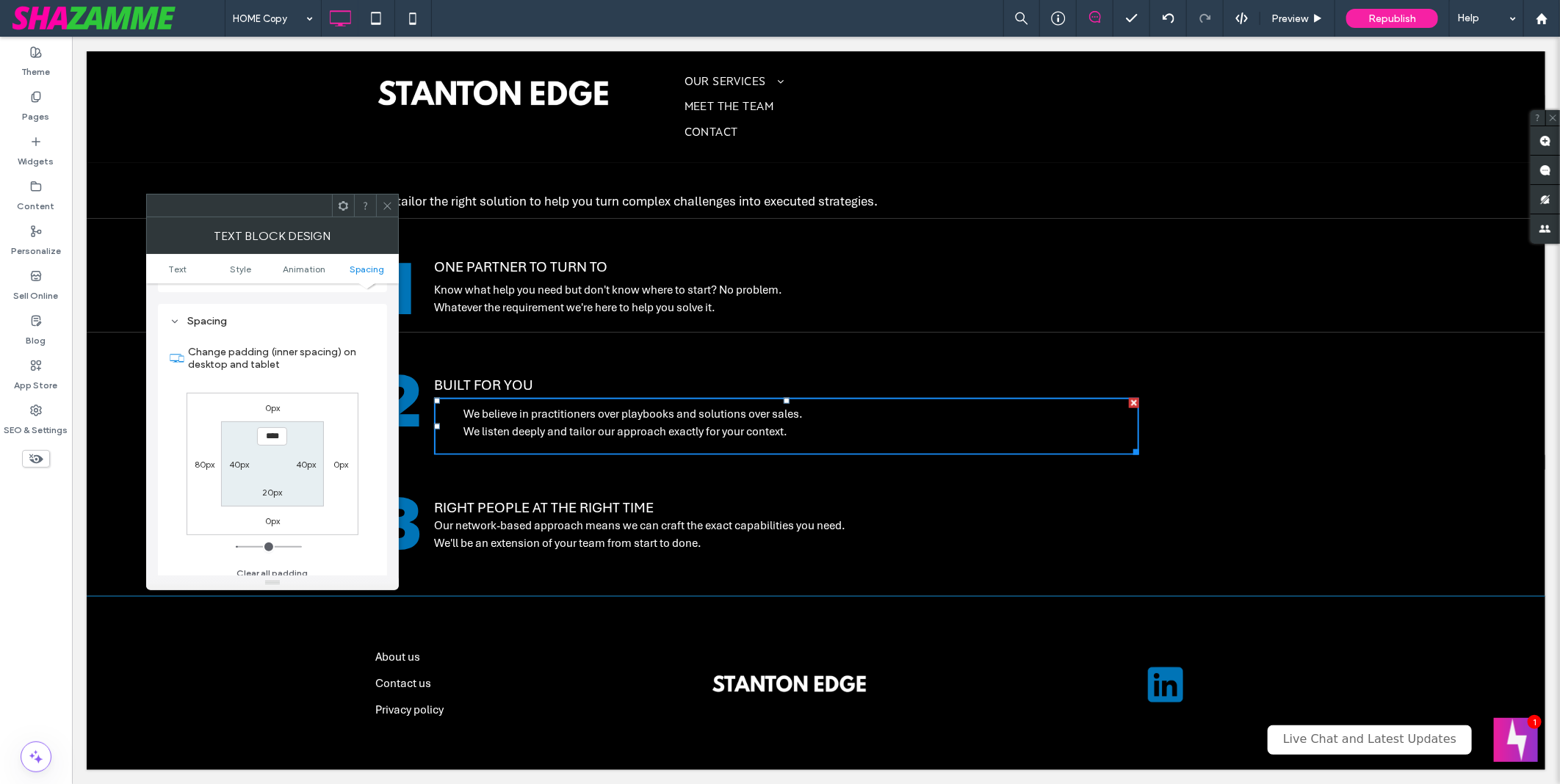
scroll to position [412, 0]
click at [209, 458] on label "80px" at bounding box center [205, 464] width 19 height 11
type input "**"
type input "*"
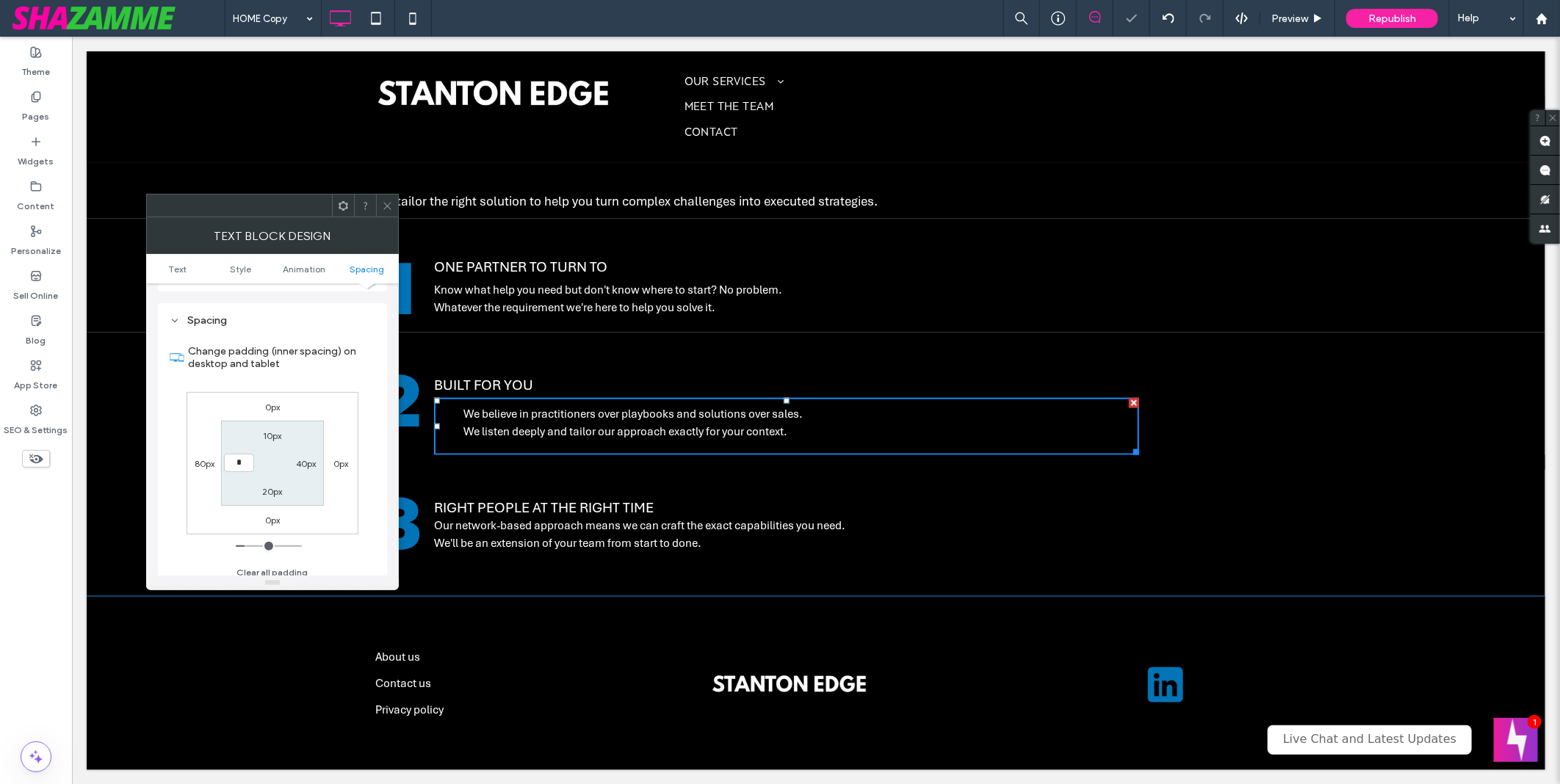
type input "***"
click at [619, 17] on div "HOME Copy Preview Republish Help" at bounding box center [892, 18] width 1335 height 36
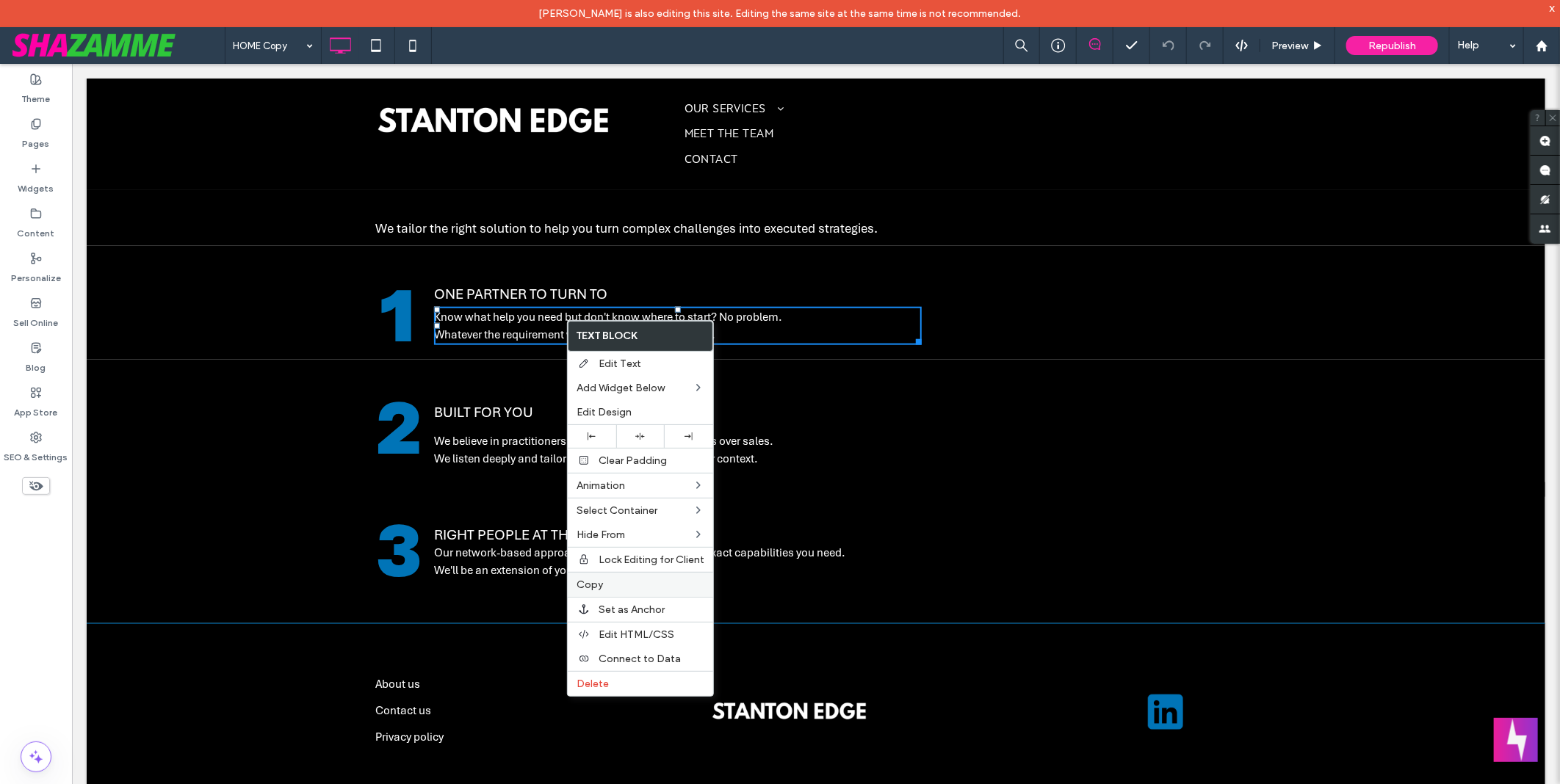
click at [648, 580] on label "Copy" at bounding box center [640, 585] width 127 height 12
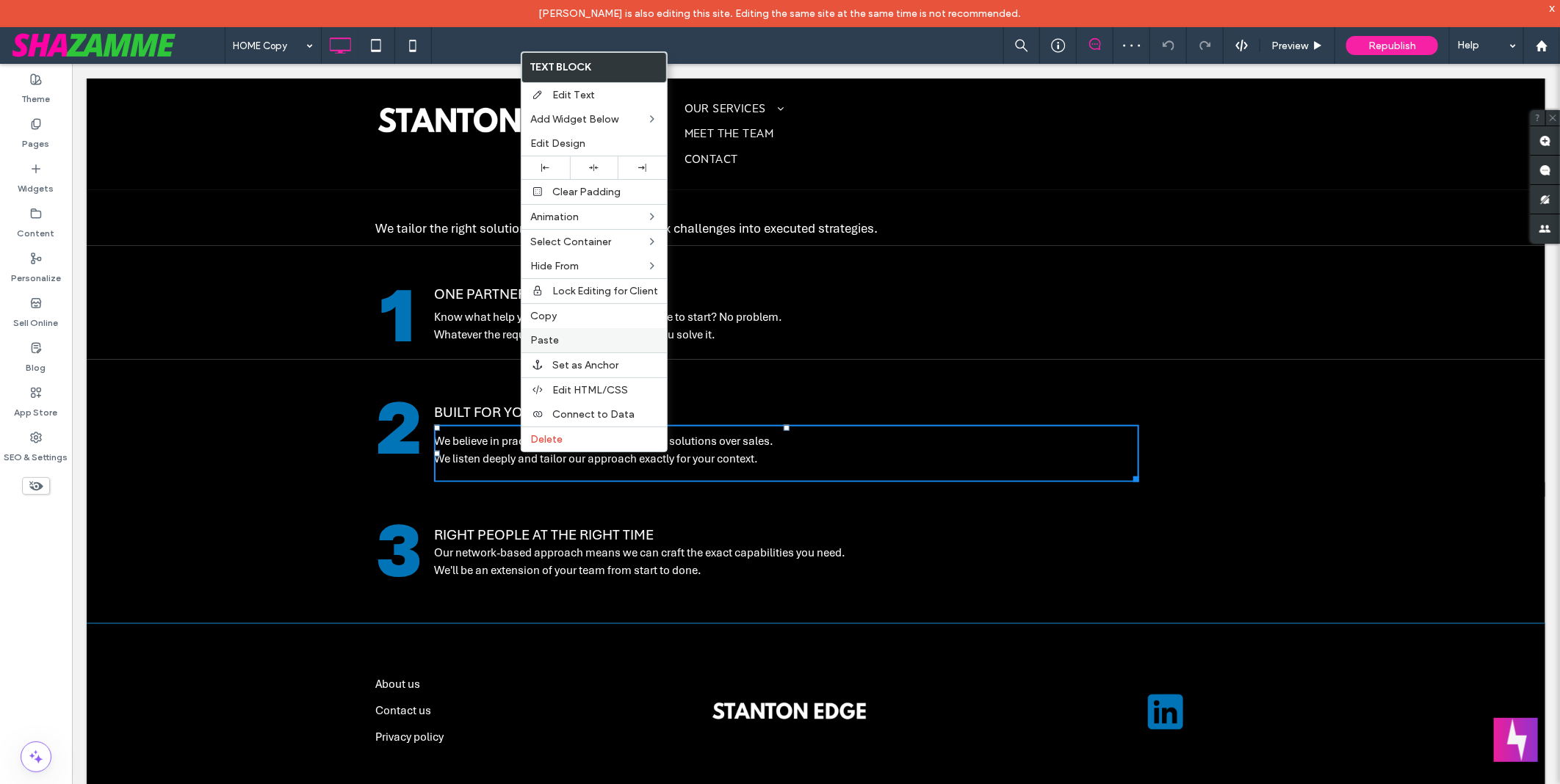
click at [579, 339] on label "Paste" at bounding box center [594, 340] width 127 height 12
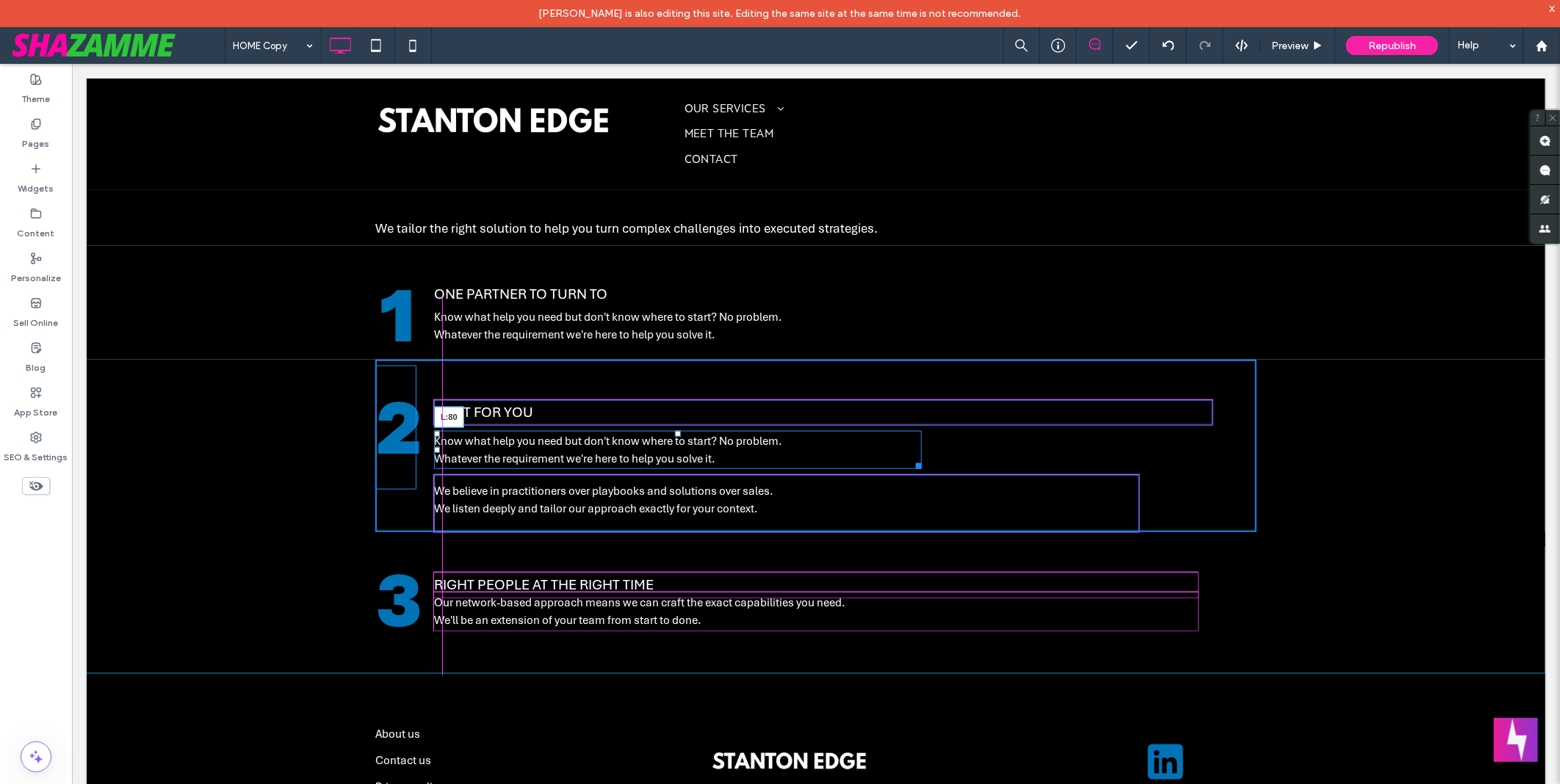
drag, startPoint x: 371, startPoint y: 448, endPoint x: 499, endPoint y: 519, distance: 146.4
click at [433, 456] on div "Know what help you need but don't know where to start? No problem. Whatever the…" at bounding box center [676, 449] width 488 height 38
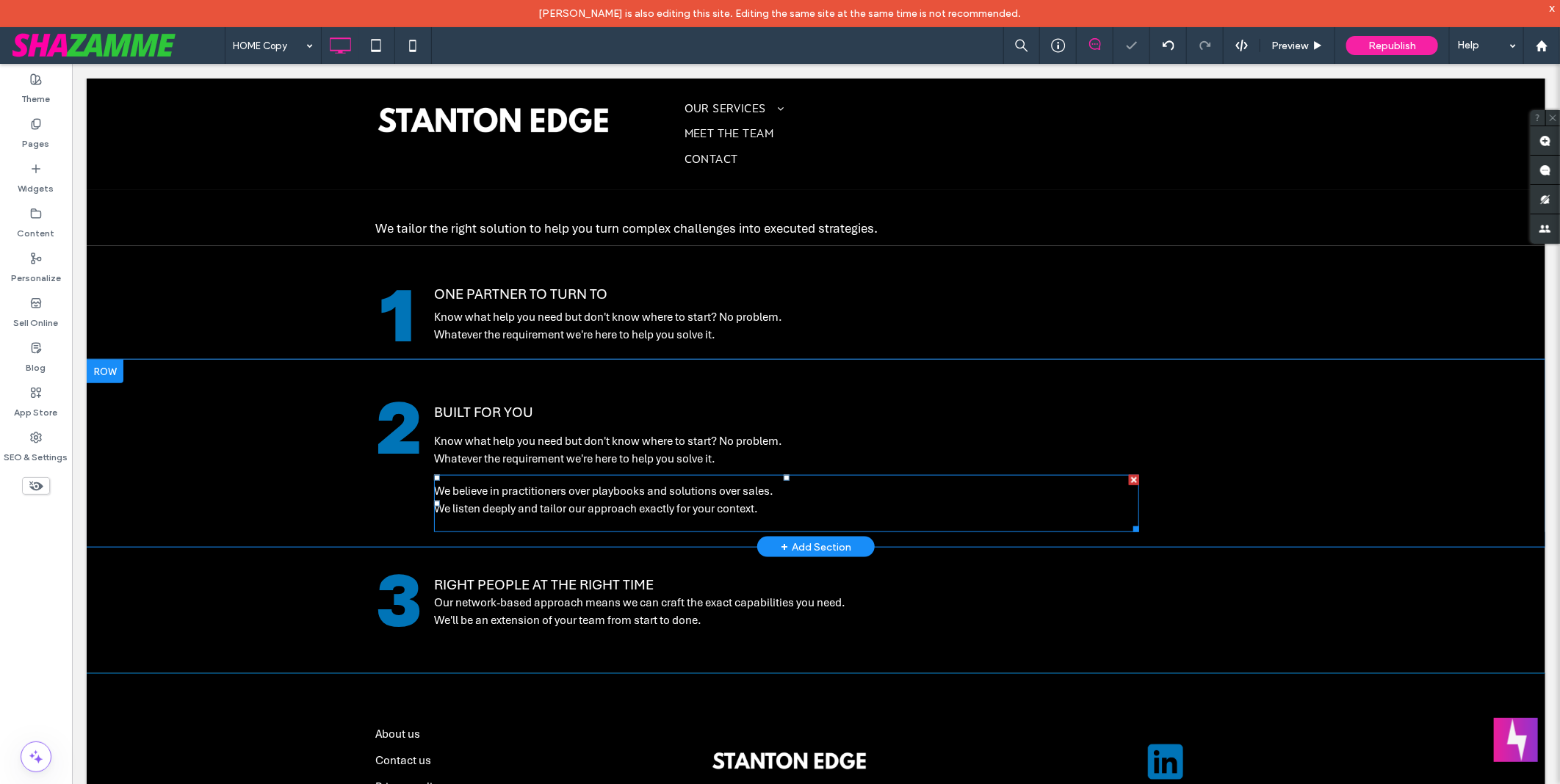
click at [602, 502] on span "We believe in practitioners over playbooks and solutions over sales. We listen …" at bounding box center [602, 499] width 339 height 33
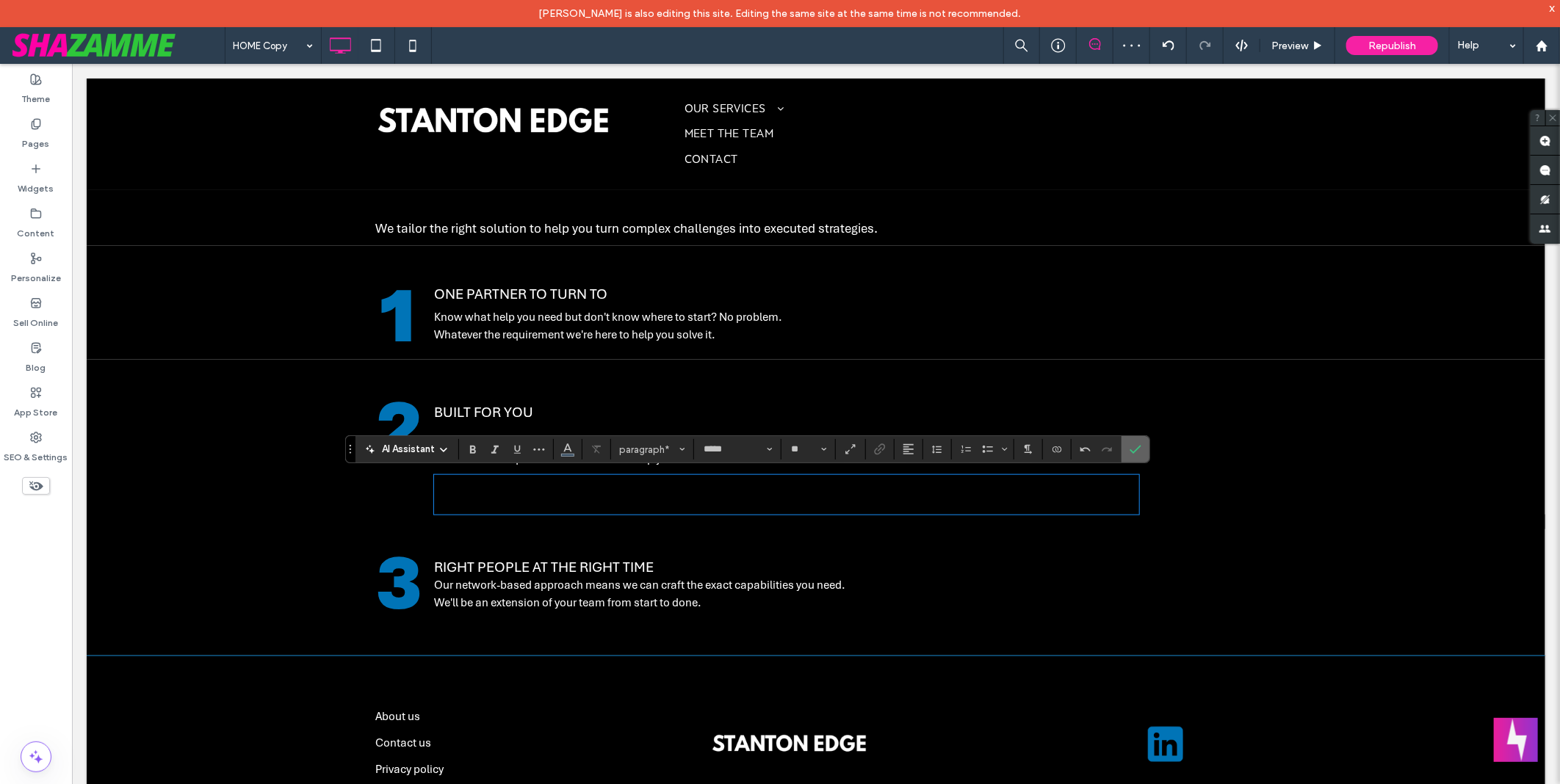
click at [1139, 450] on icon "Confirm" at bounding box center [1135, 449] width 12 height 12
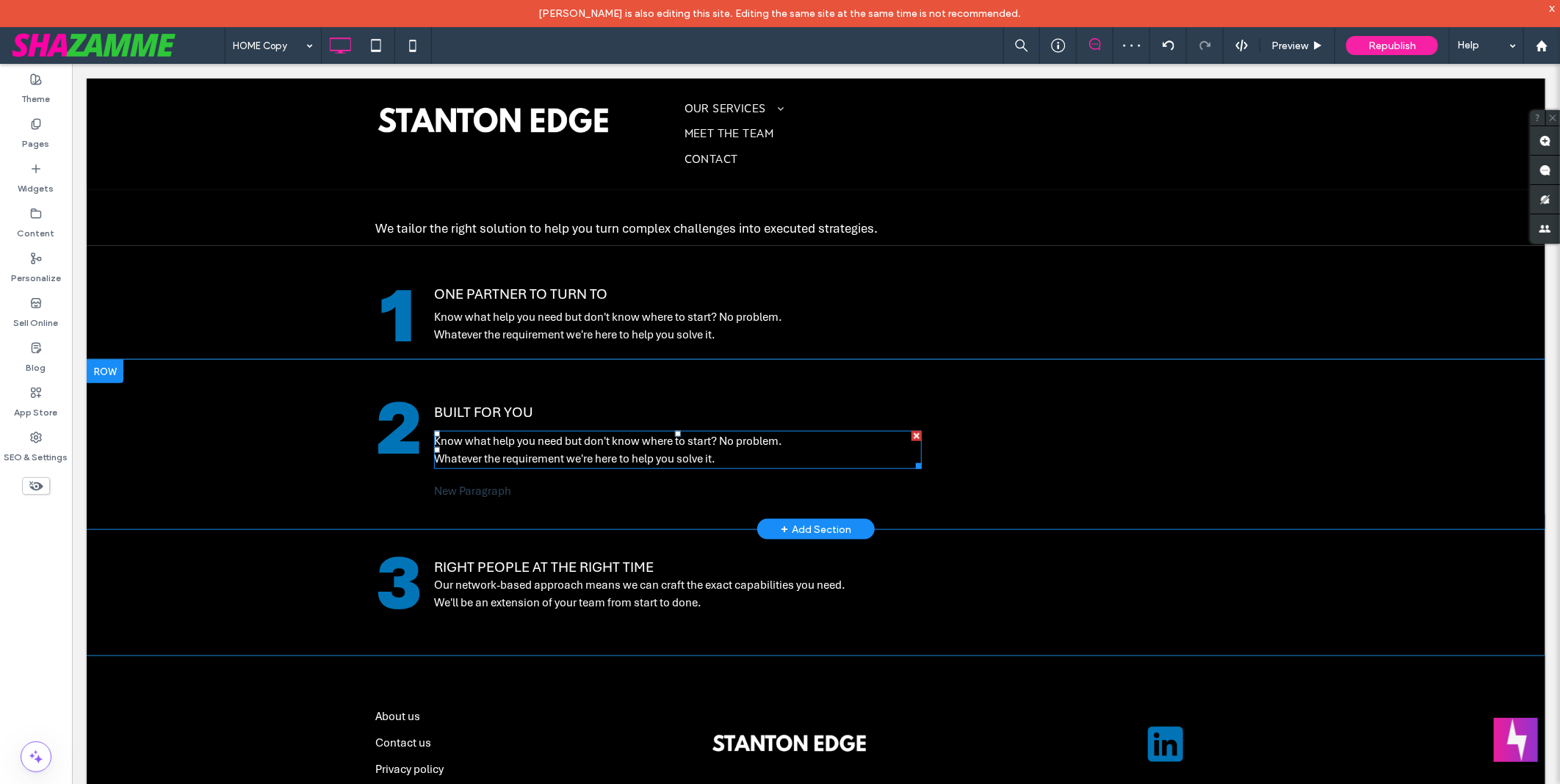
click at [584, 450] on span "Whatever the requirement we're here to help you solve it." at bounding box center [574, 457] width 282 height 15
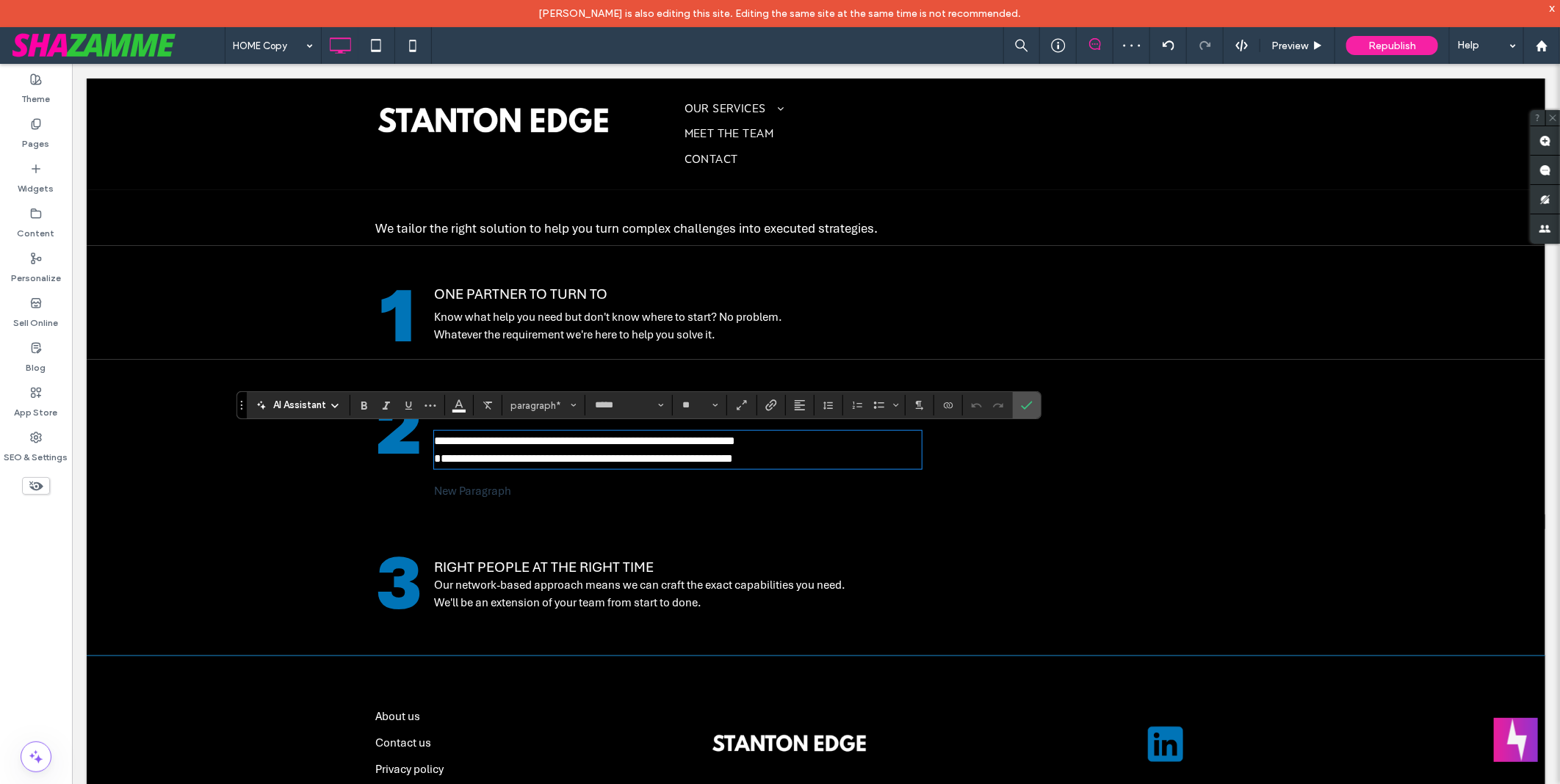
scroll to position [0, 0]
click at [1023, 411] on icon "Confirm" at bounding box center [1026, 404] width 12 height 12
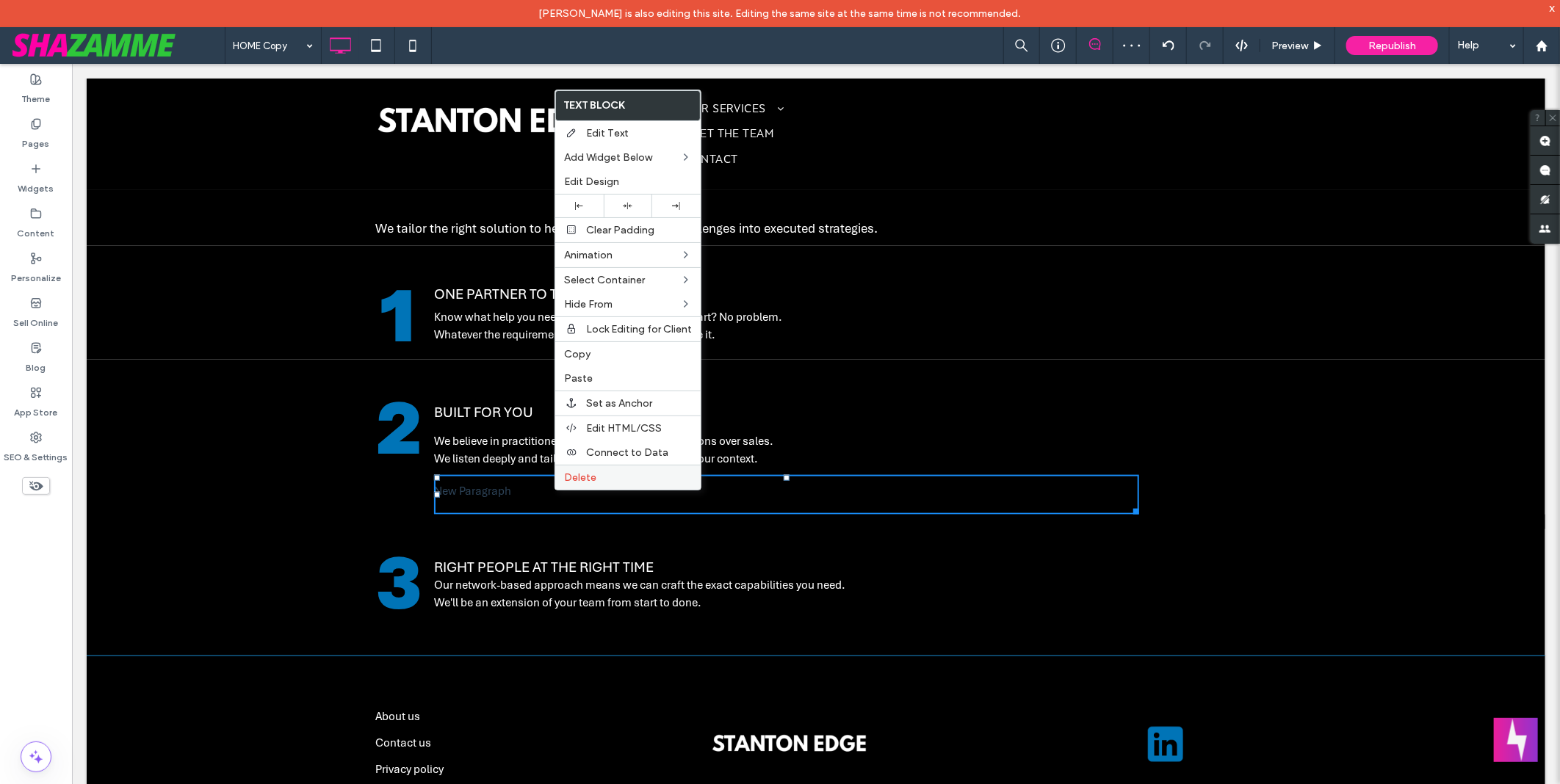
click at [622, 474] on label "Delete" at bounding box center [628, 478] width 127 height 12
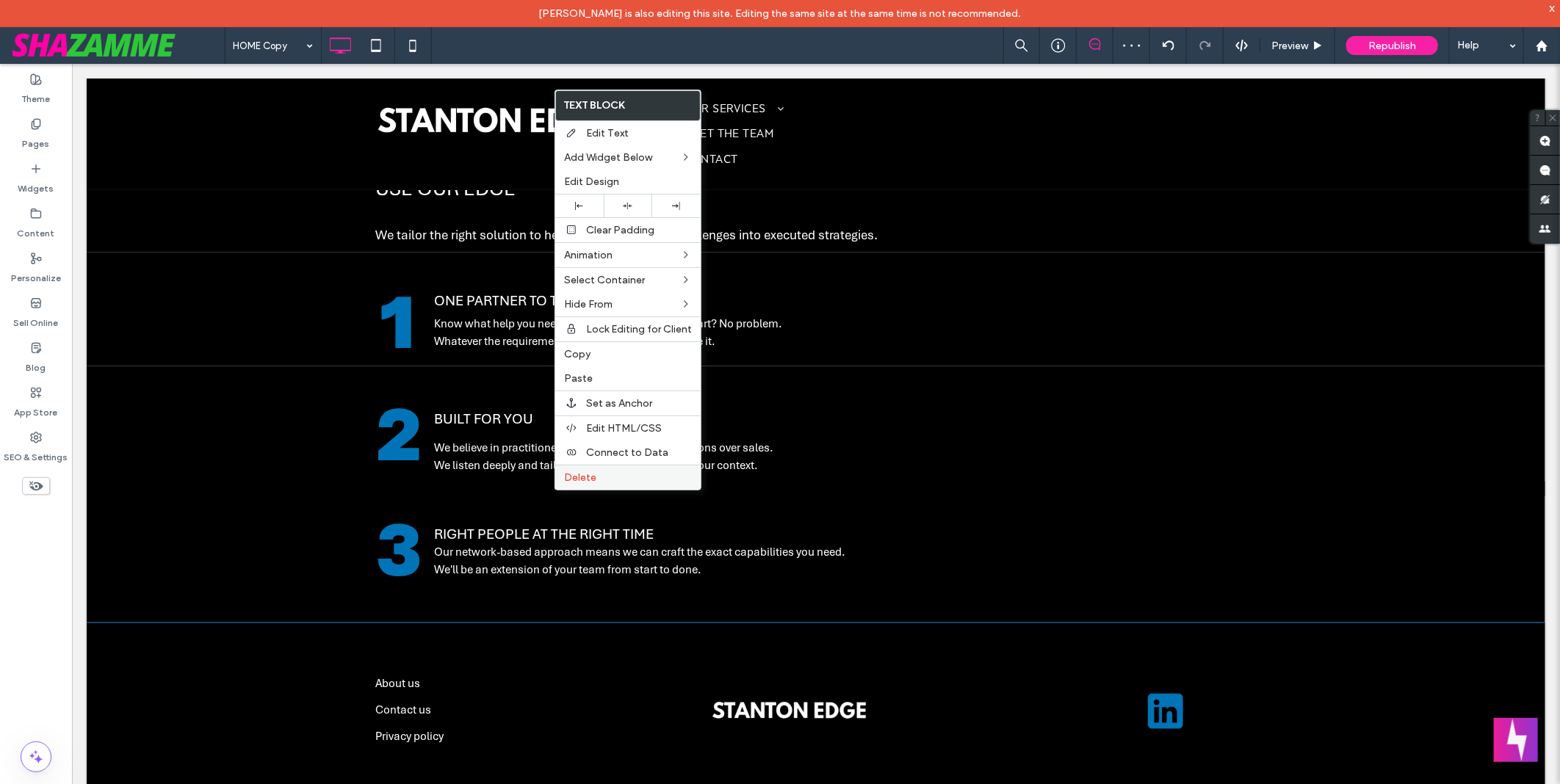
scroll to position [864, 0]
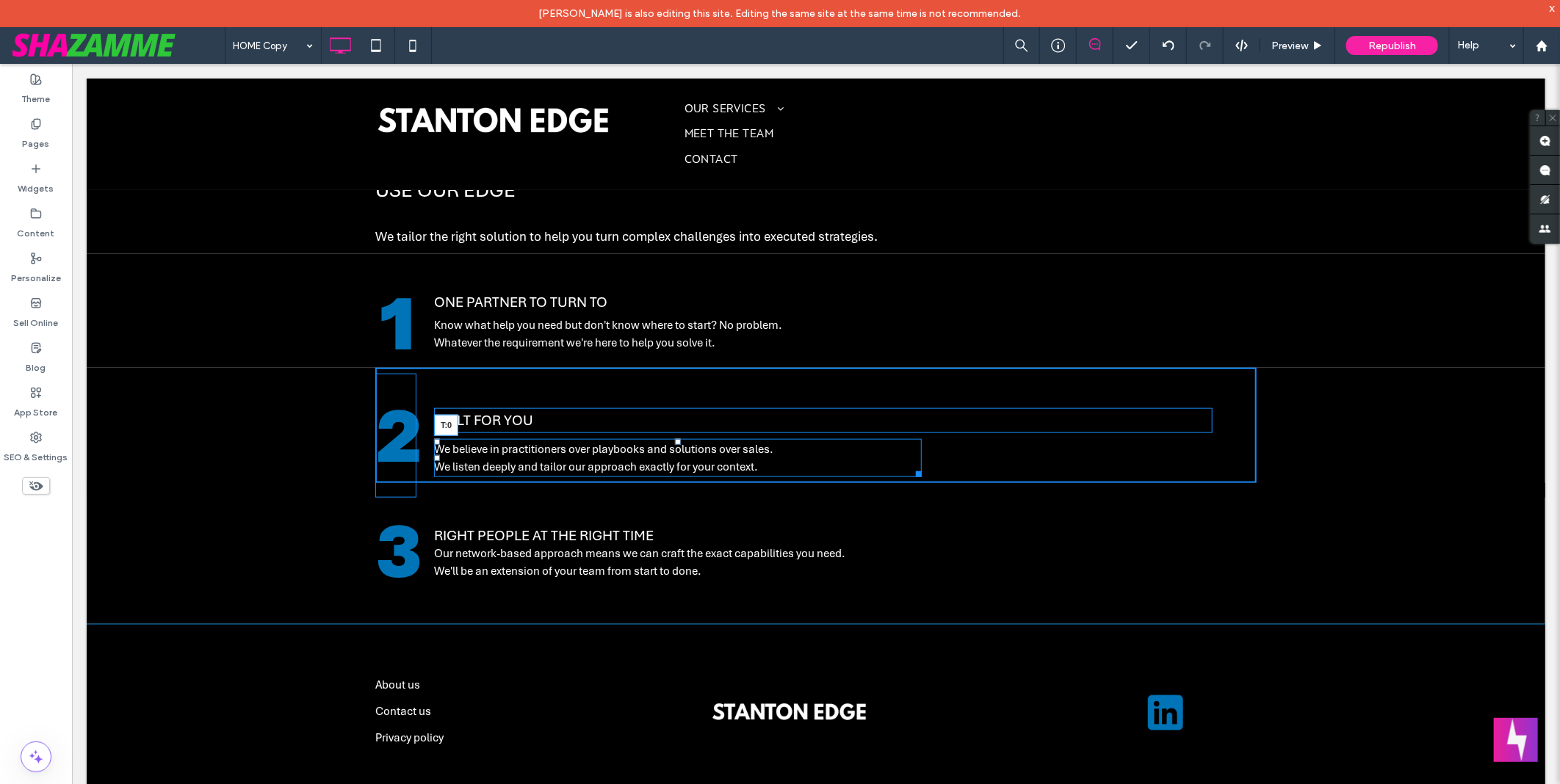
drag, startPoint x: 673, startPoint y: 441, endPoint x: 670, endPoint y: 427, distance: 14.3
click at [670, 427] on div "2 BUILT FOR YOU We believe in practitioners over playbooks and solutions over s…" at bounding box center [815, 425] width 881 height 115
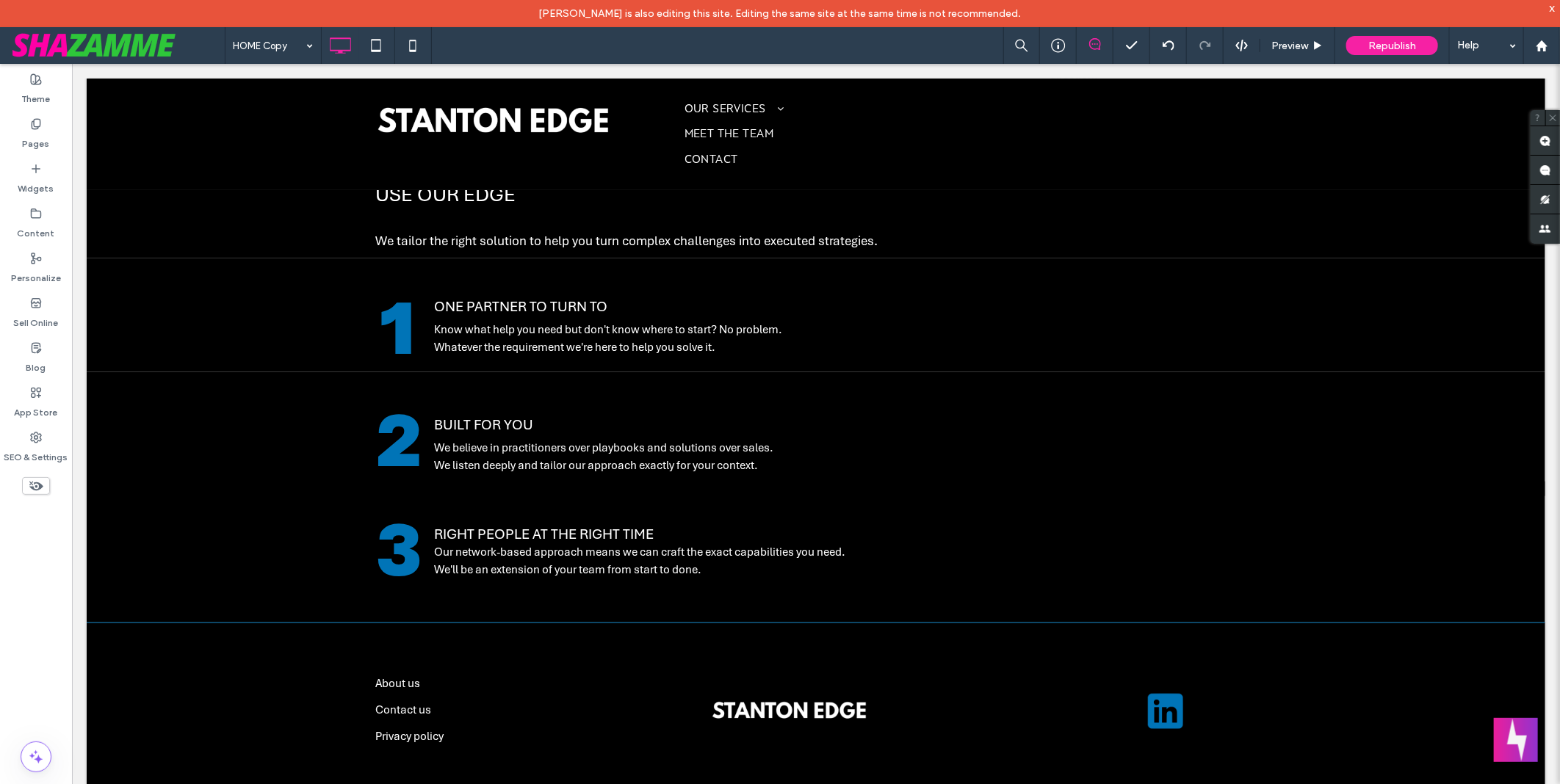
scroll to position [857, 0]
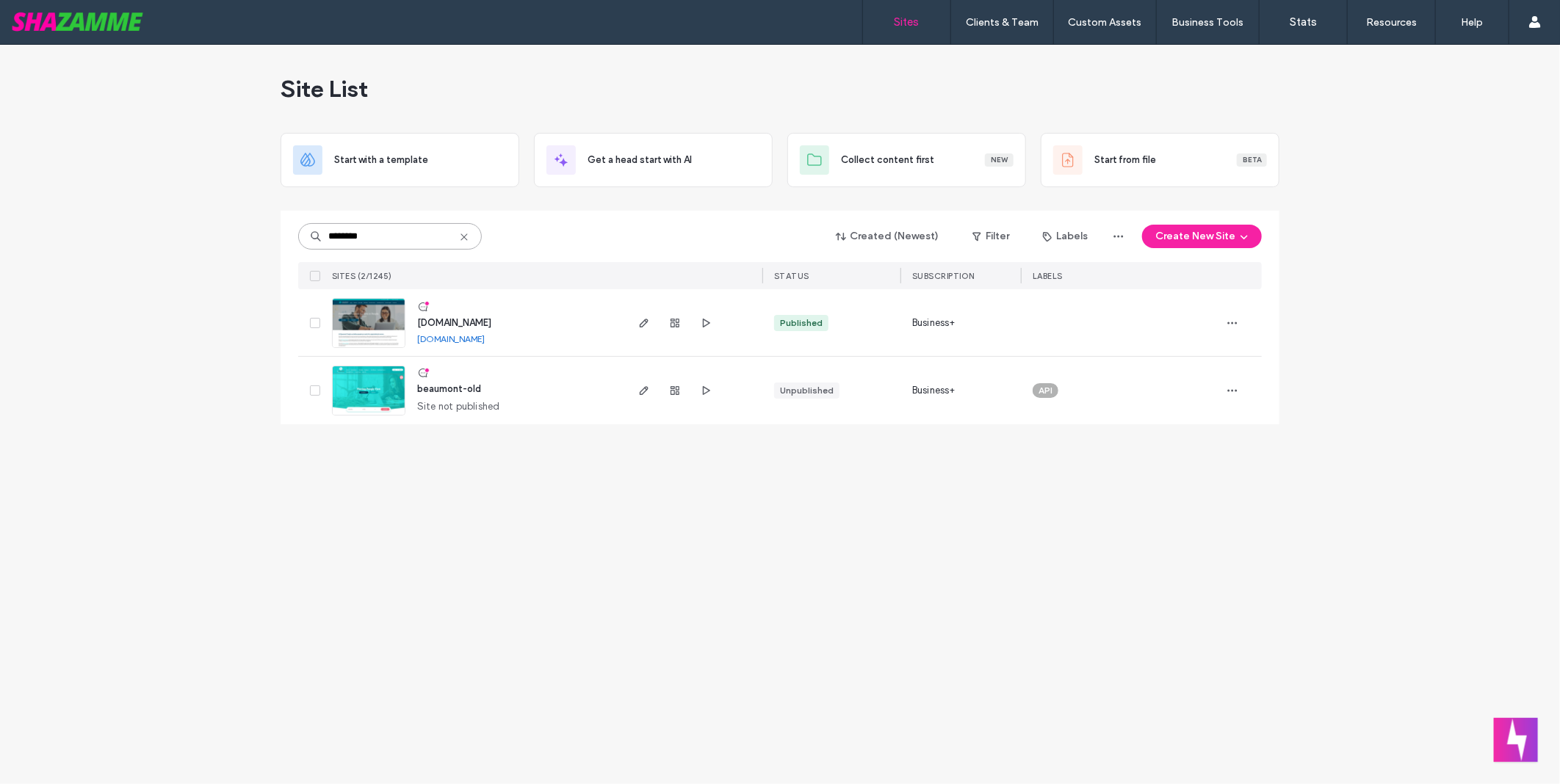
click at [414, 233] on input "********" at bounding box center [390, 236] width 183 height 27
click at [477, 334] on link "[DOMAIN_NAME]" at bounding box center [451, 339] width 67 height 11
click at [407, 243] on input "********" at bounding box center [390, 236] width 183 height 27
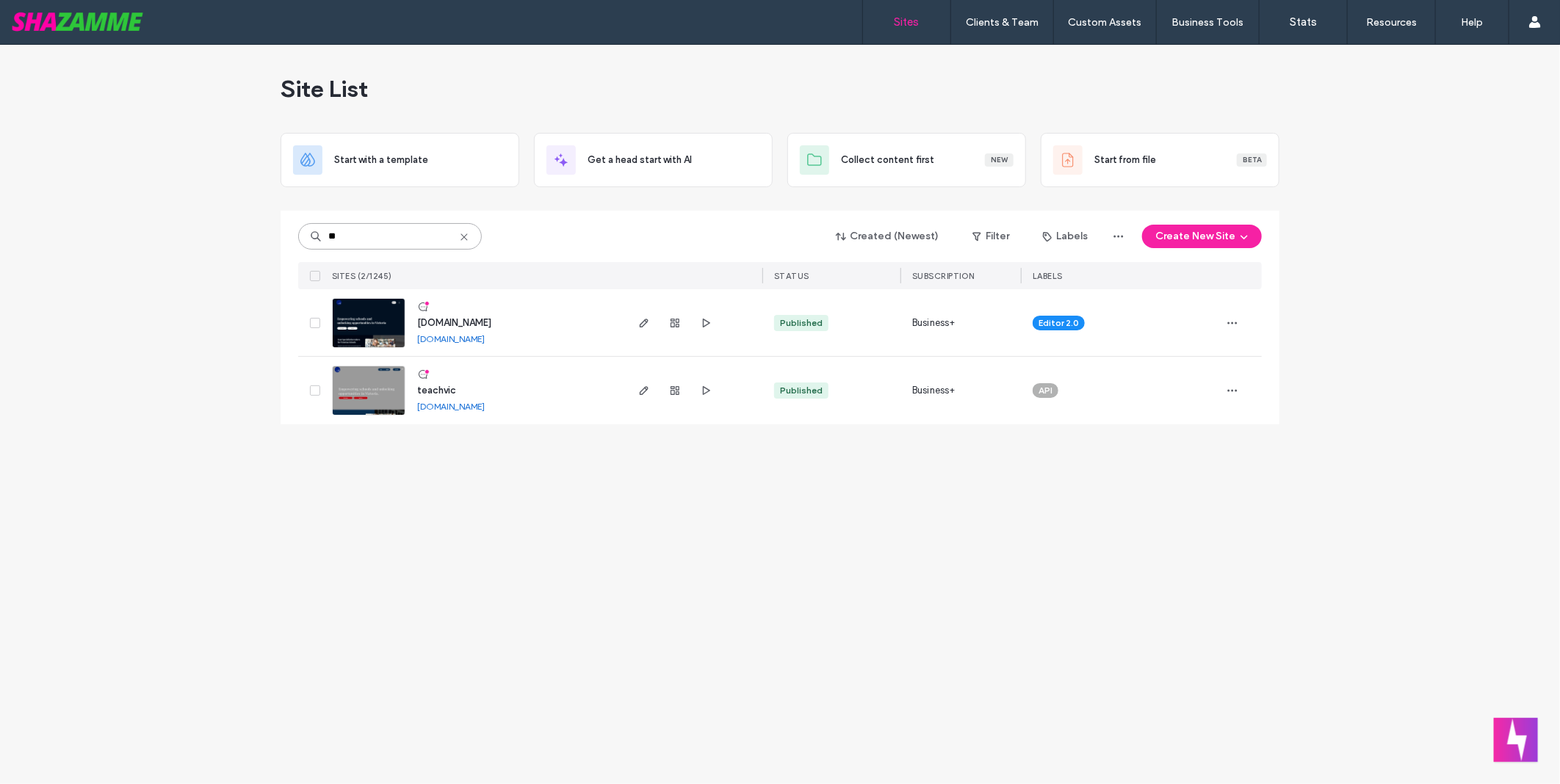
type input "**"
click at [636, 327] on span "button" at bounding box center [645, 323] width 18 height 18
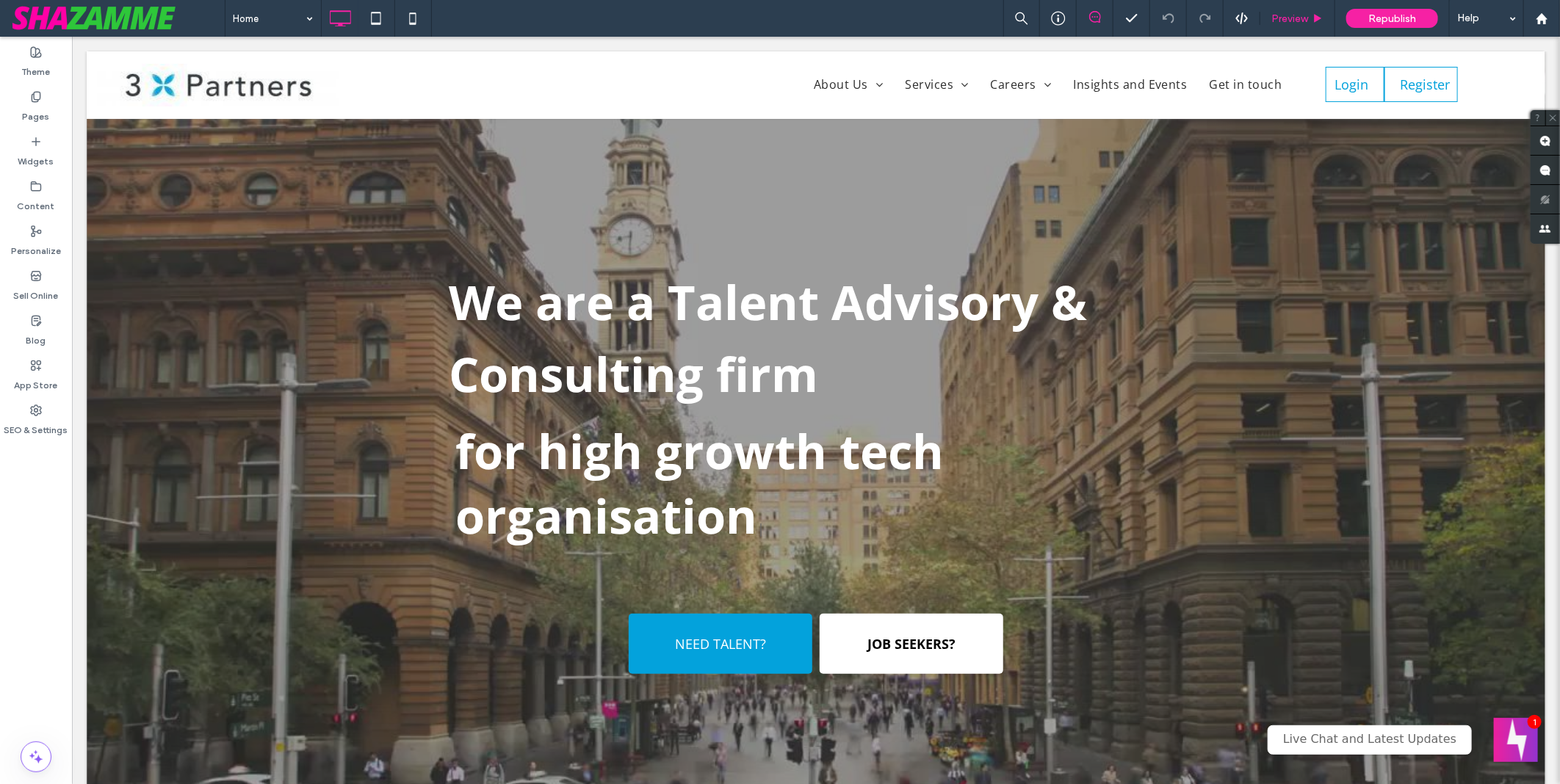
click at [1287, 12] on span "Preview" at bounding box center [1289, 19] width 36 height 12
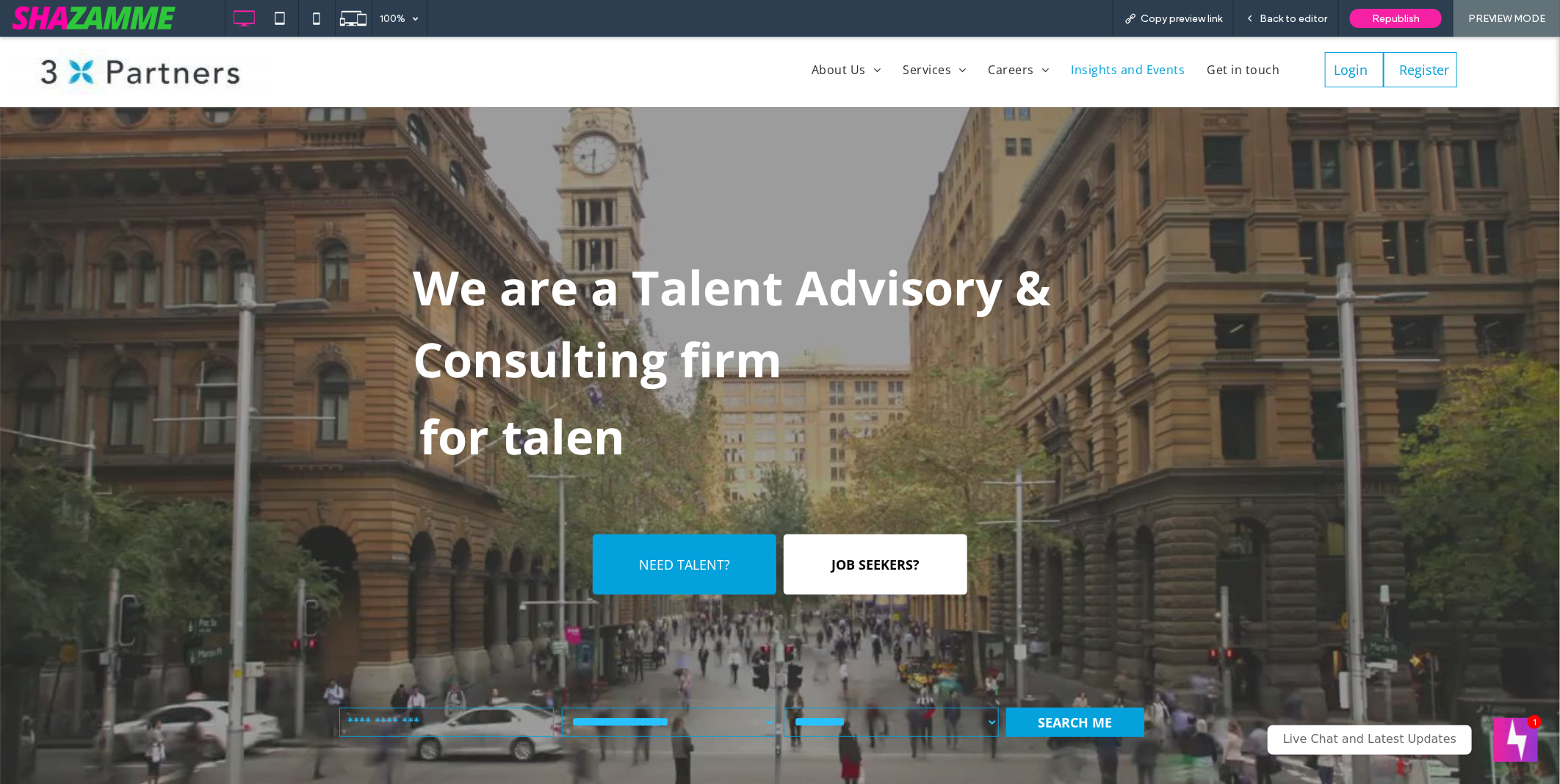
click at [1116, 68] on span "Insights and Events" at bounding box center [1128, 69] width 114 height 18
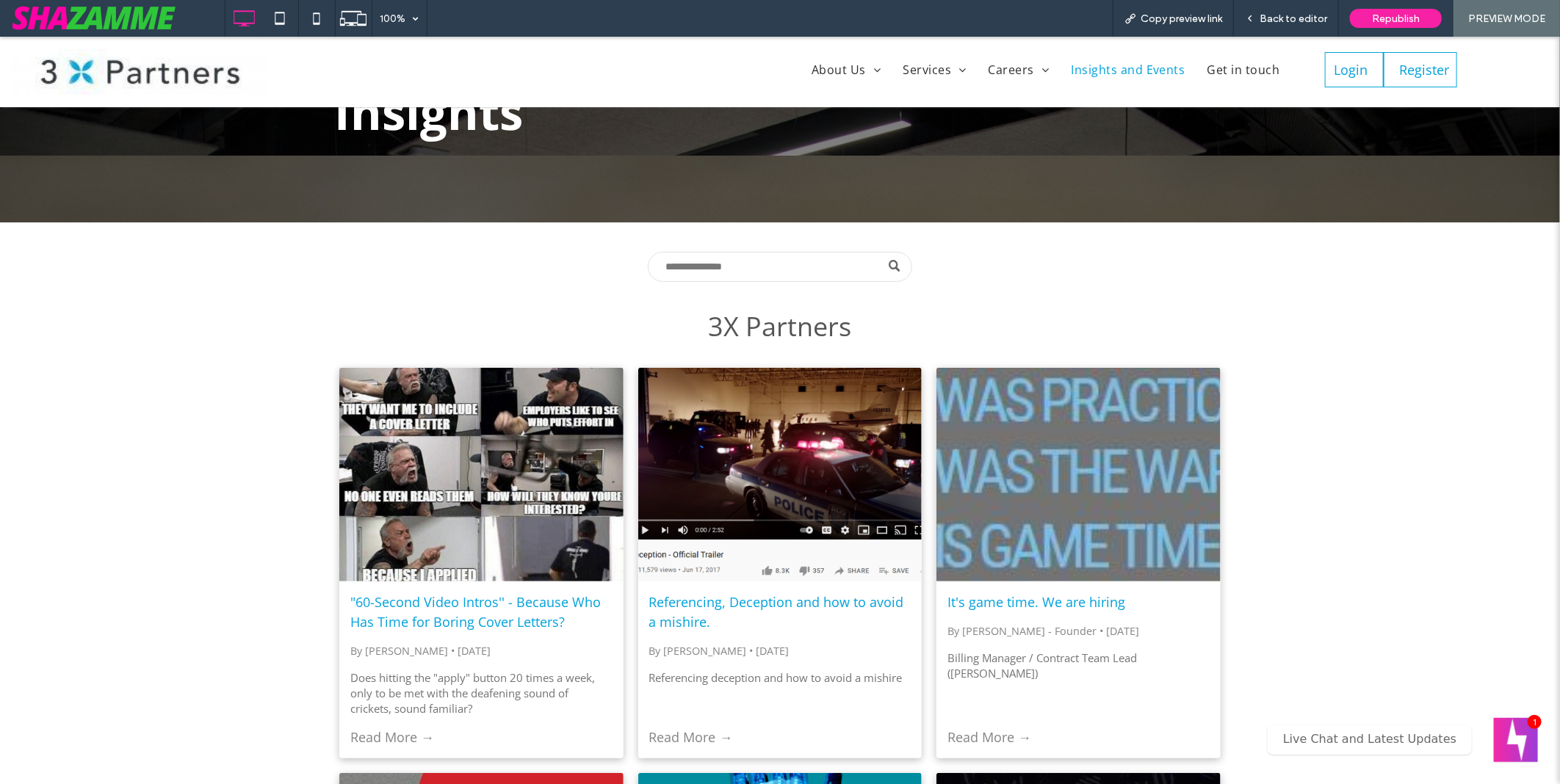
scroll to position [81, 0]
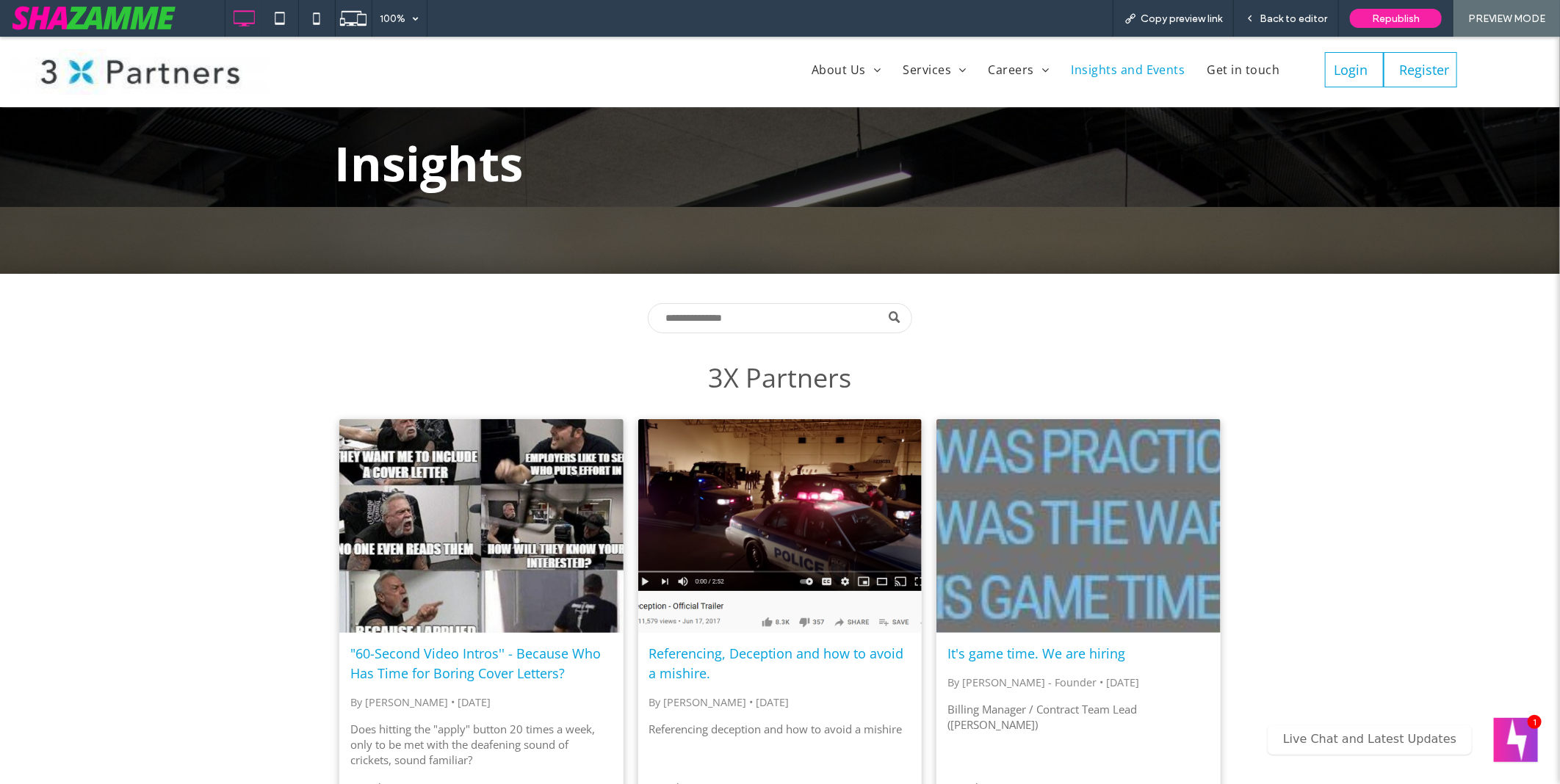
click at [508, 455] on div at bounding box center [481, 526] width 301 height 227
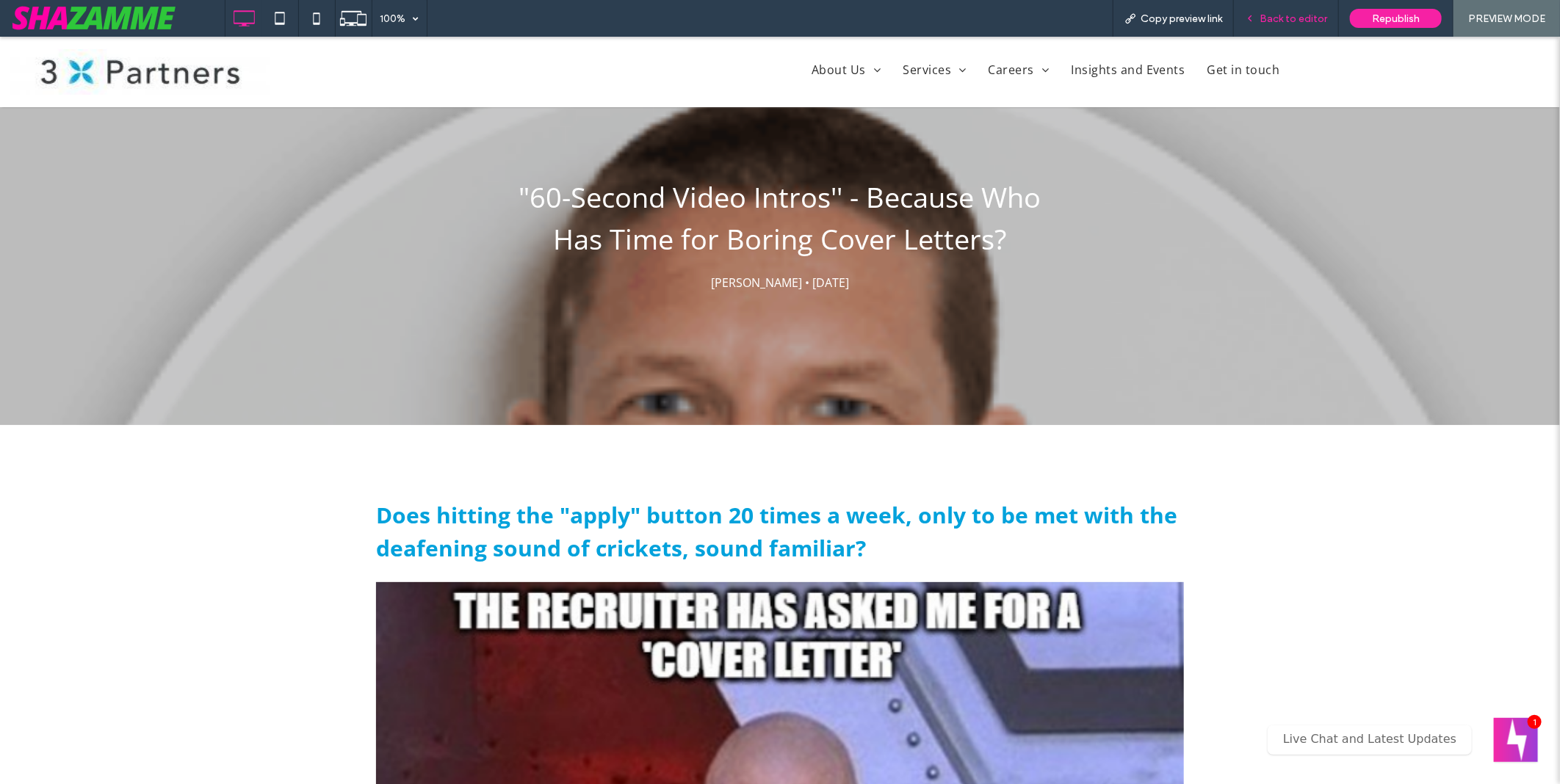
click at [1299, 29] on div "Back to editor" at bounding box center [1286, 18] width 105 height 36
click at [1299, 12] on span "Back to editor" at bounding box center [1294, 19] width 67 height 12
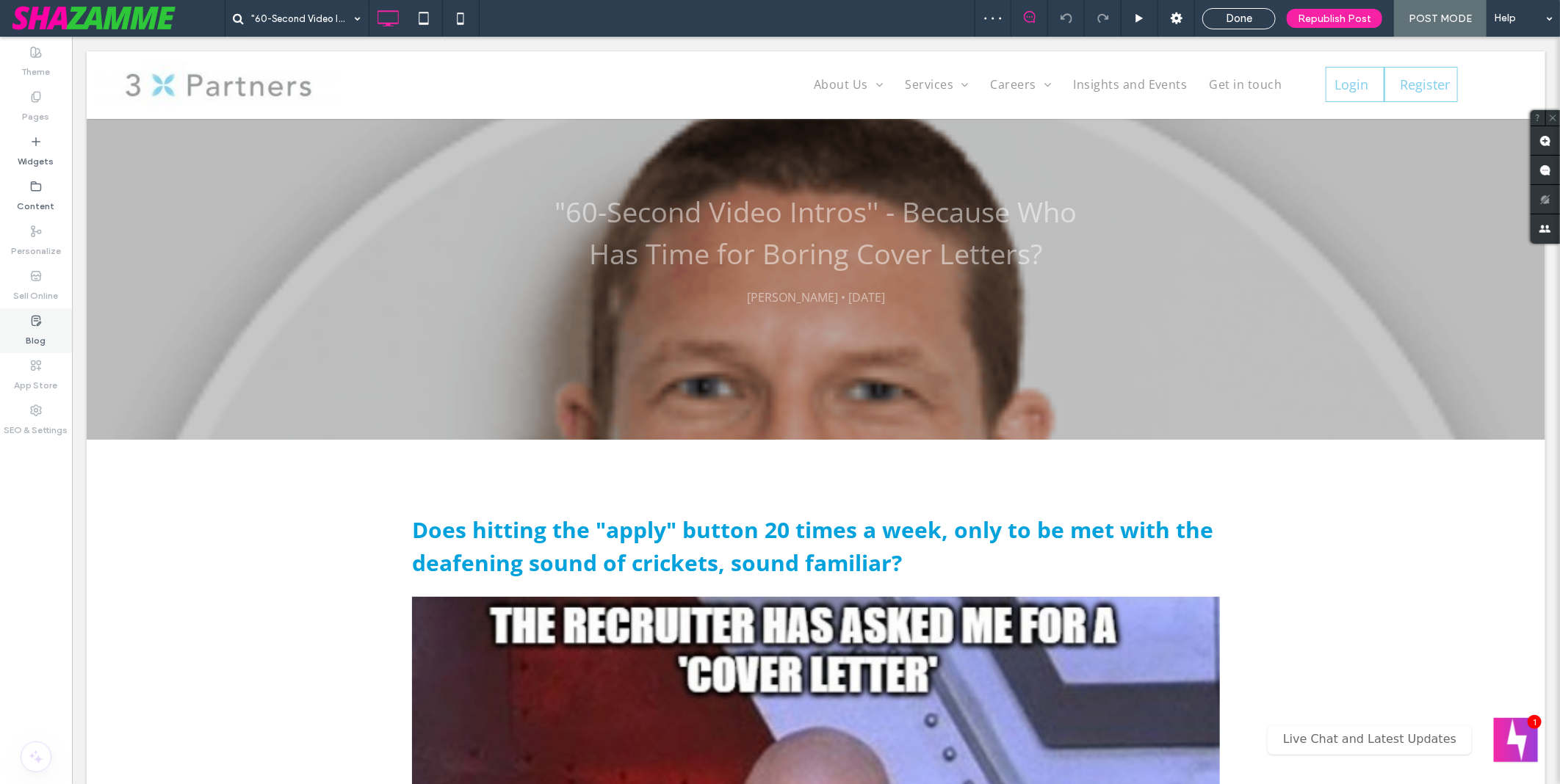
click at [42, 340] on label "Blog" at bounding box center [36, 336] width 19 height 20
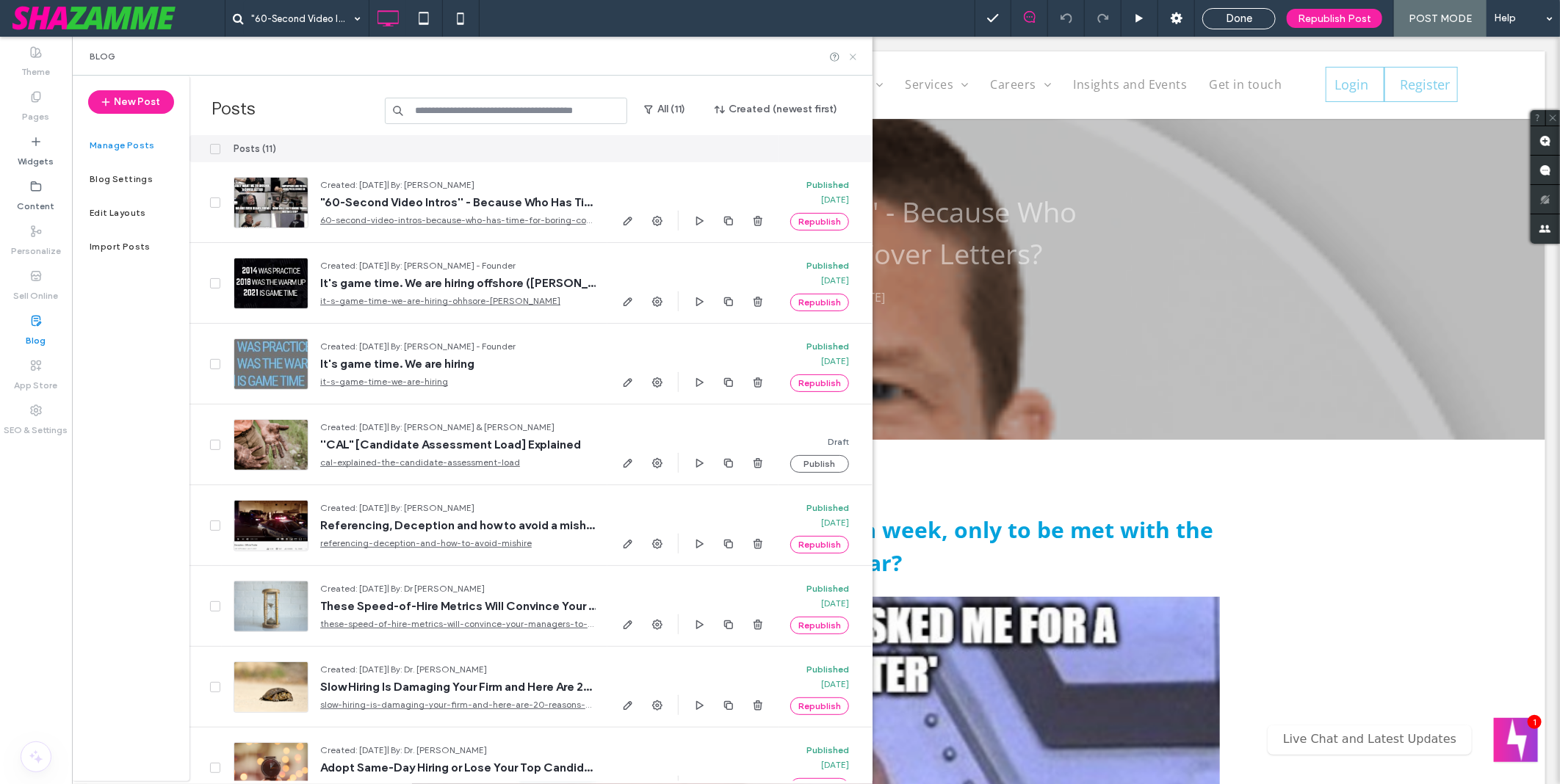
click at [854, 58] on icon at bounding box center [853, 57] width 11 height 11
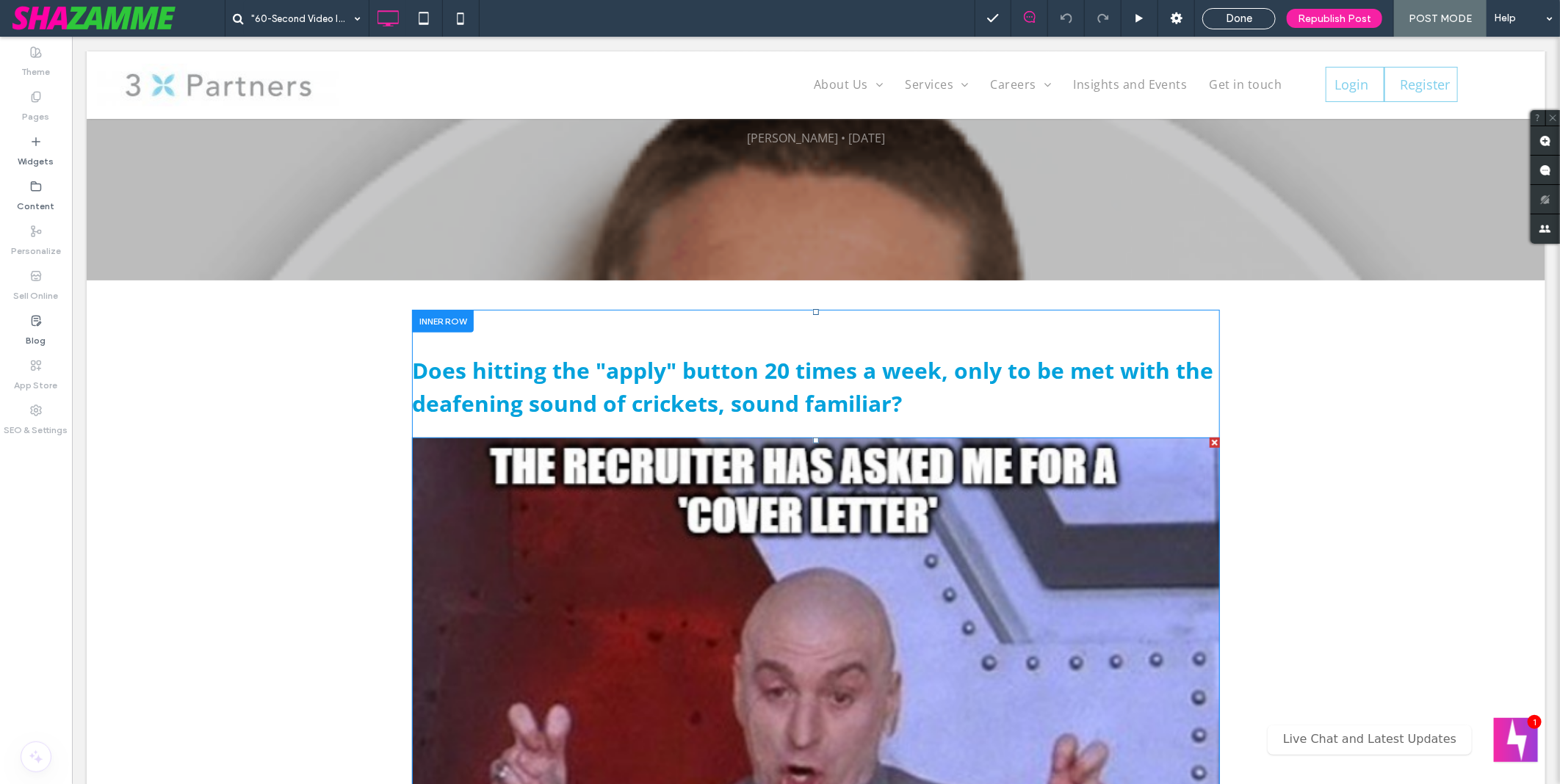
scroll to position [163, 0]
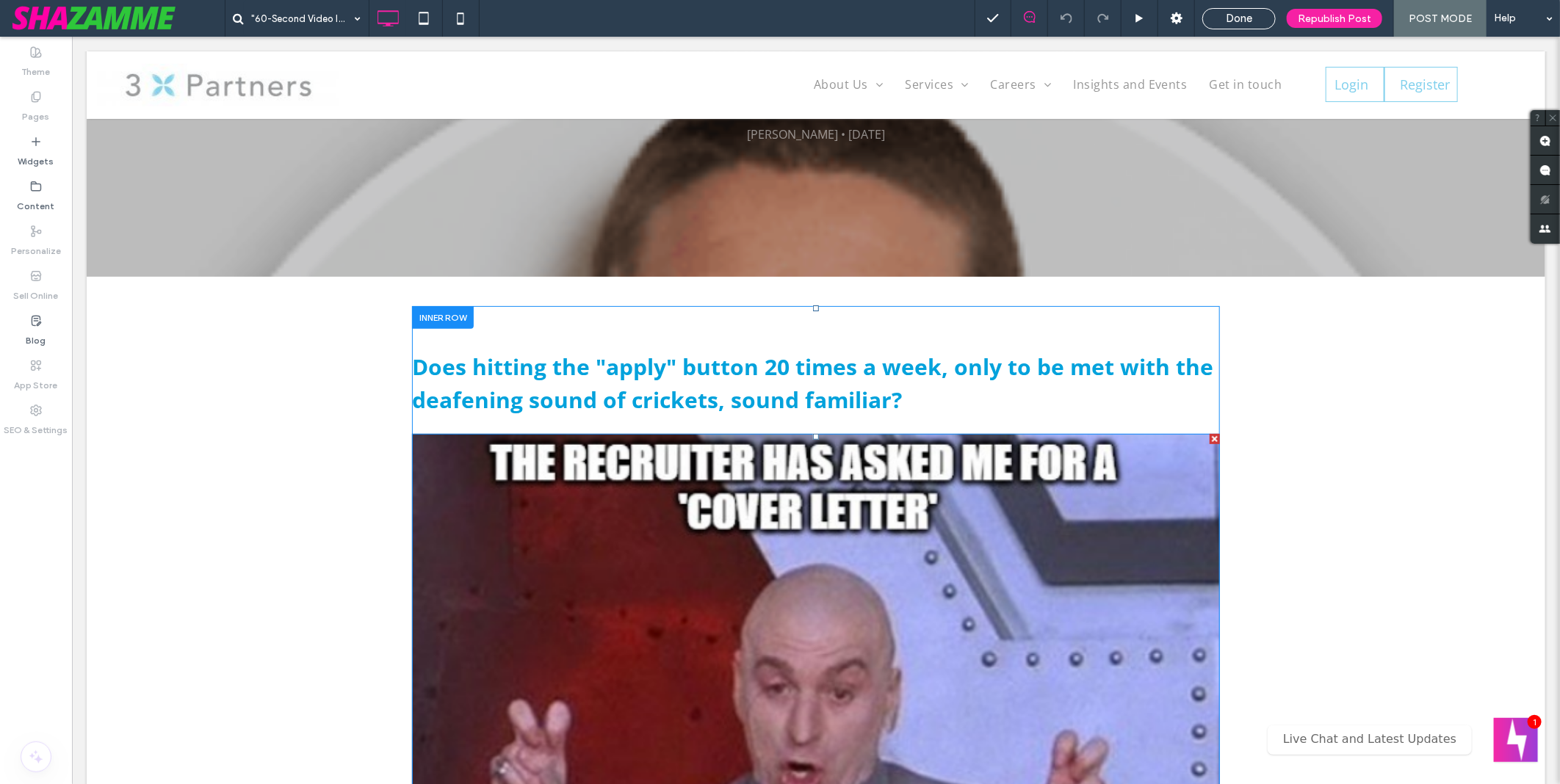
click at [606, 496] on img at bounding box center [815, 742] width 808 height 619
